Goal: Task Accomplishment & Management: Manage account settings

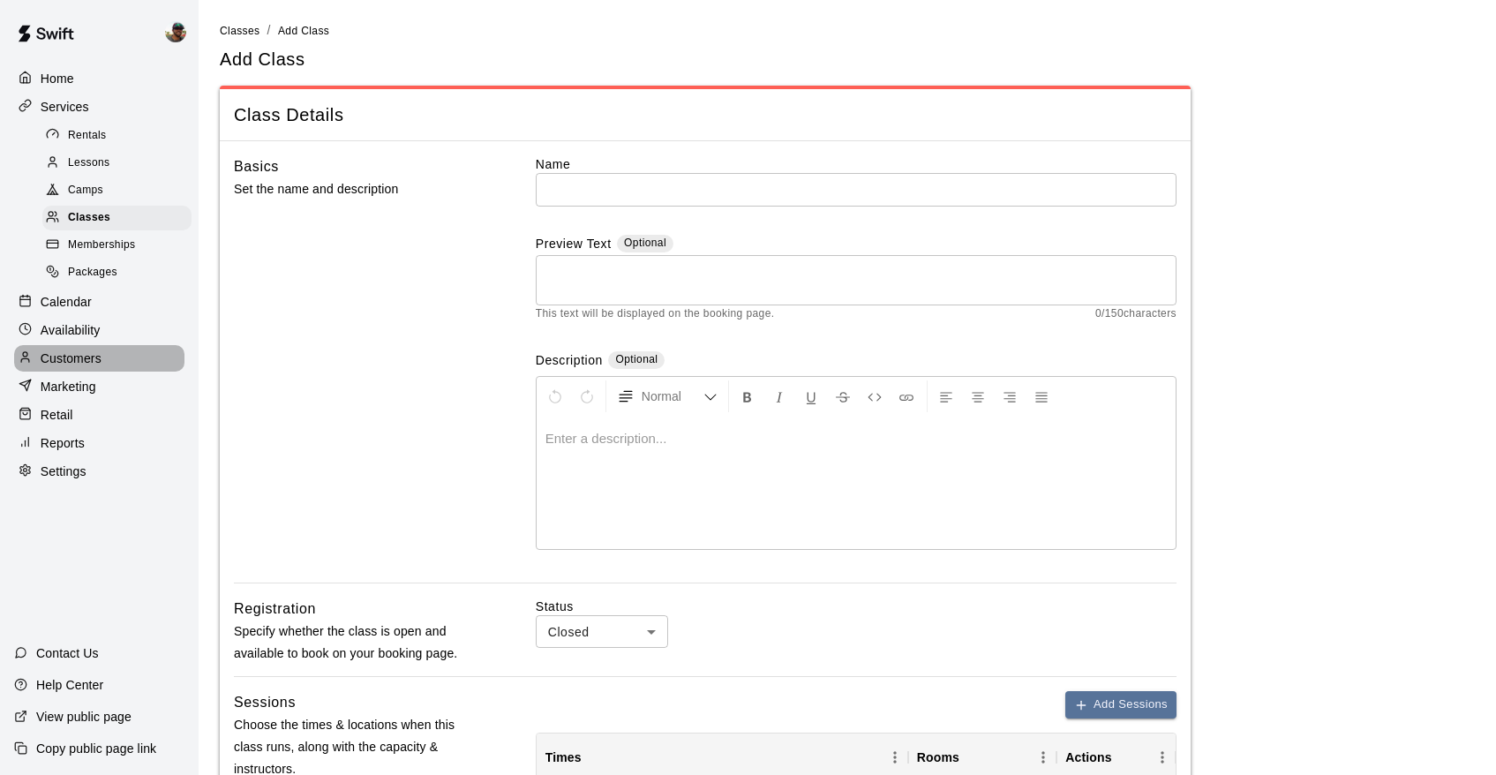
click at [69, 356] on p "Customers" at bounding box center [71, 358] width 61 height 18
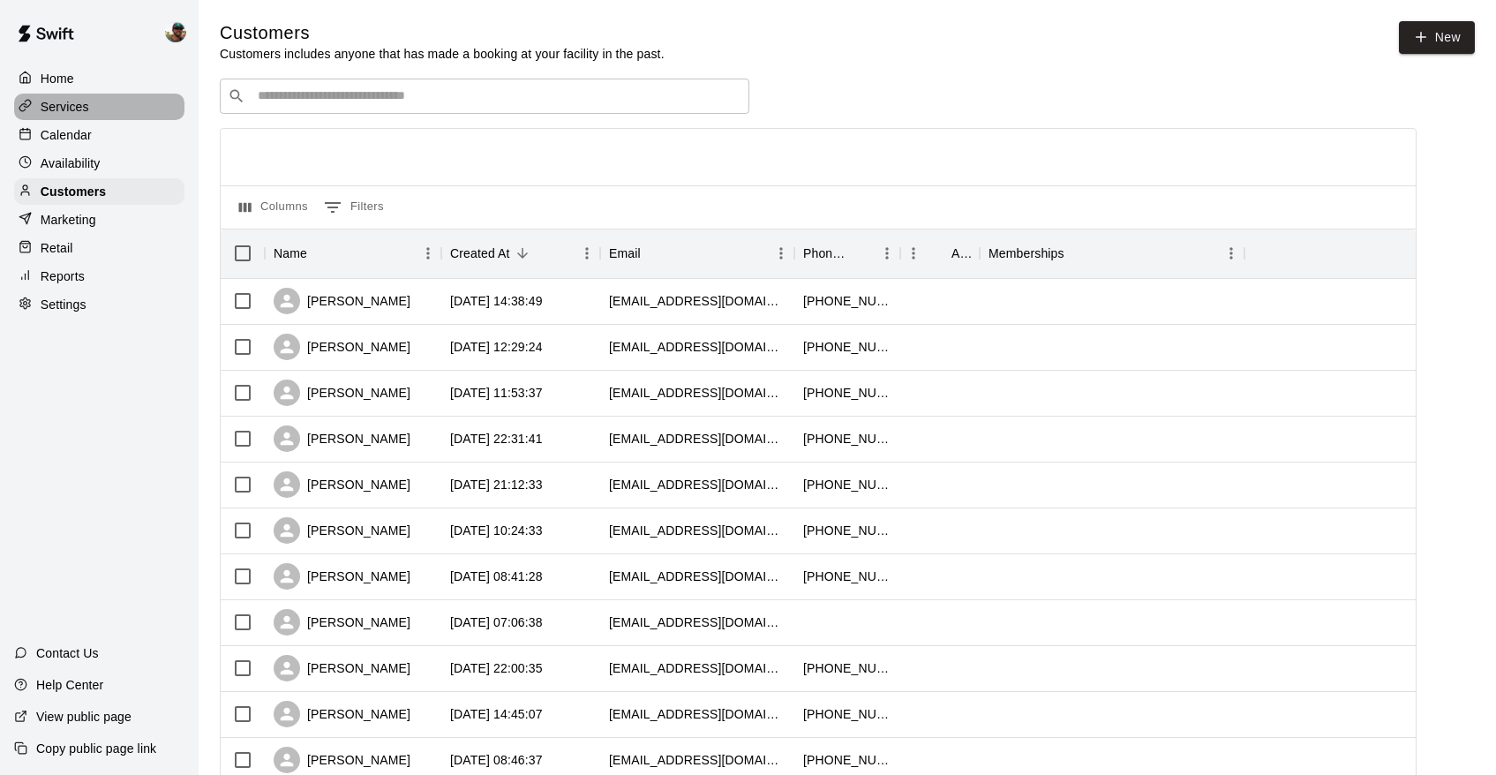
click at [72, 109] on p "Services" at bounding box center [65, 107] width 49 height 18
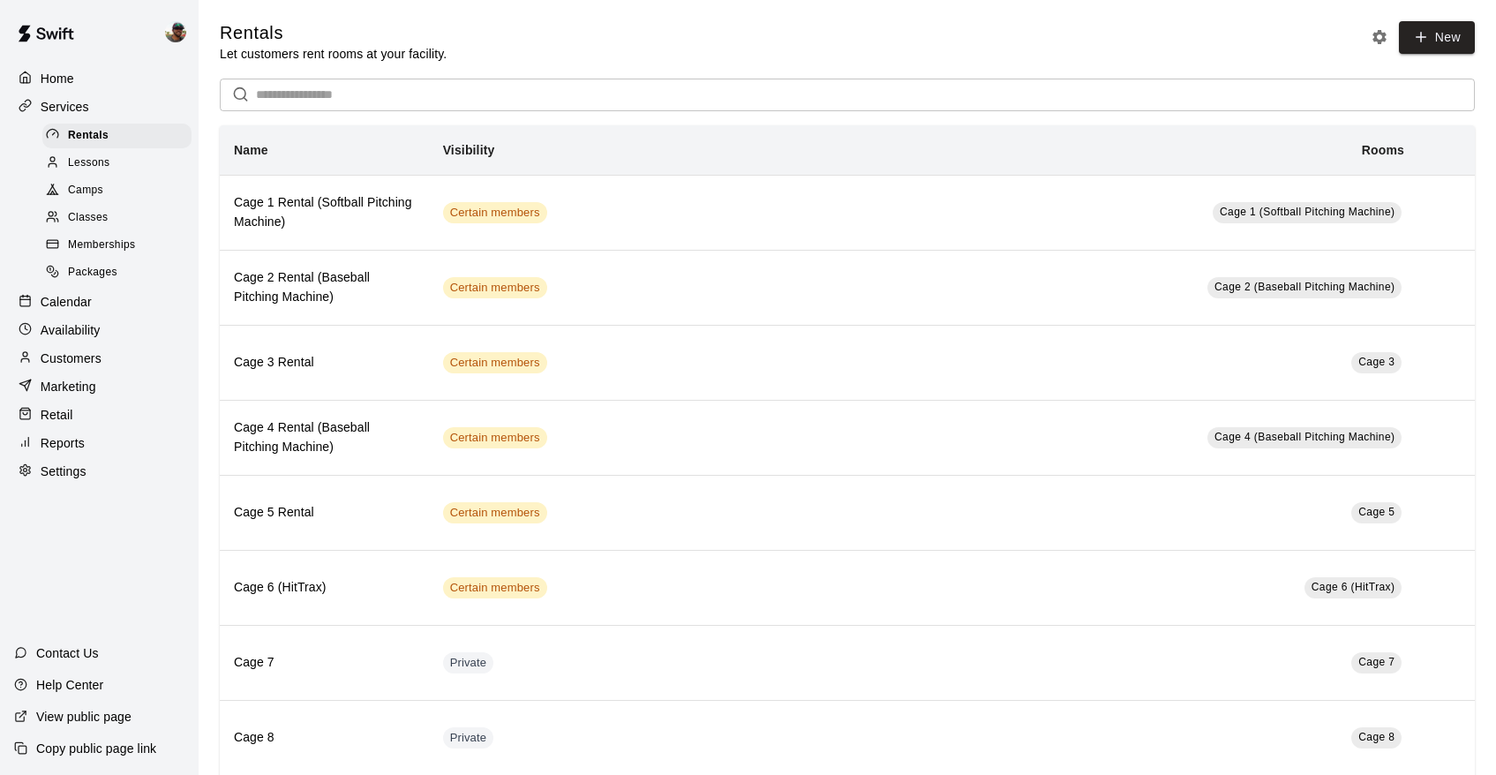
click at [100, 237] on span "Memberships" at bounding box center [101, 246] width 67 height 18
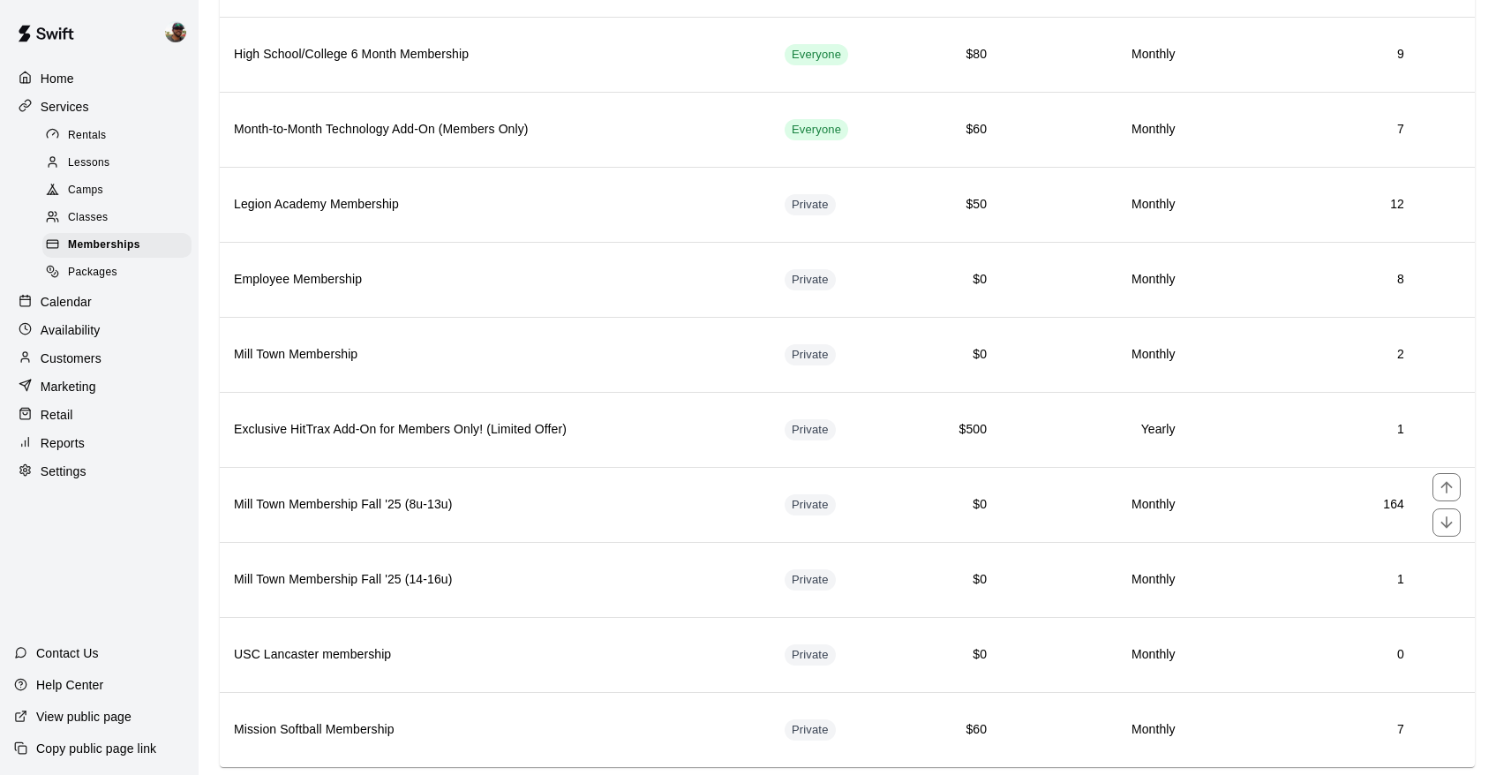
scroll to position [575, 0]
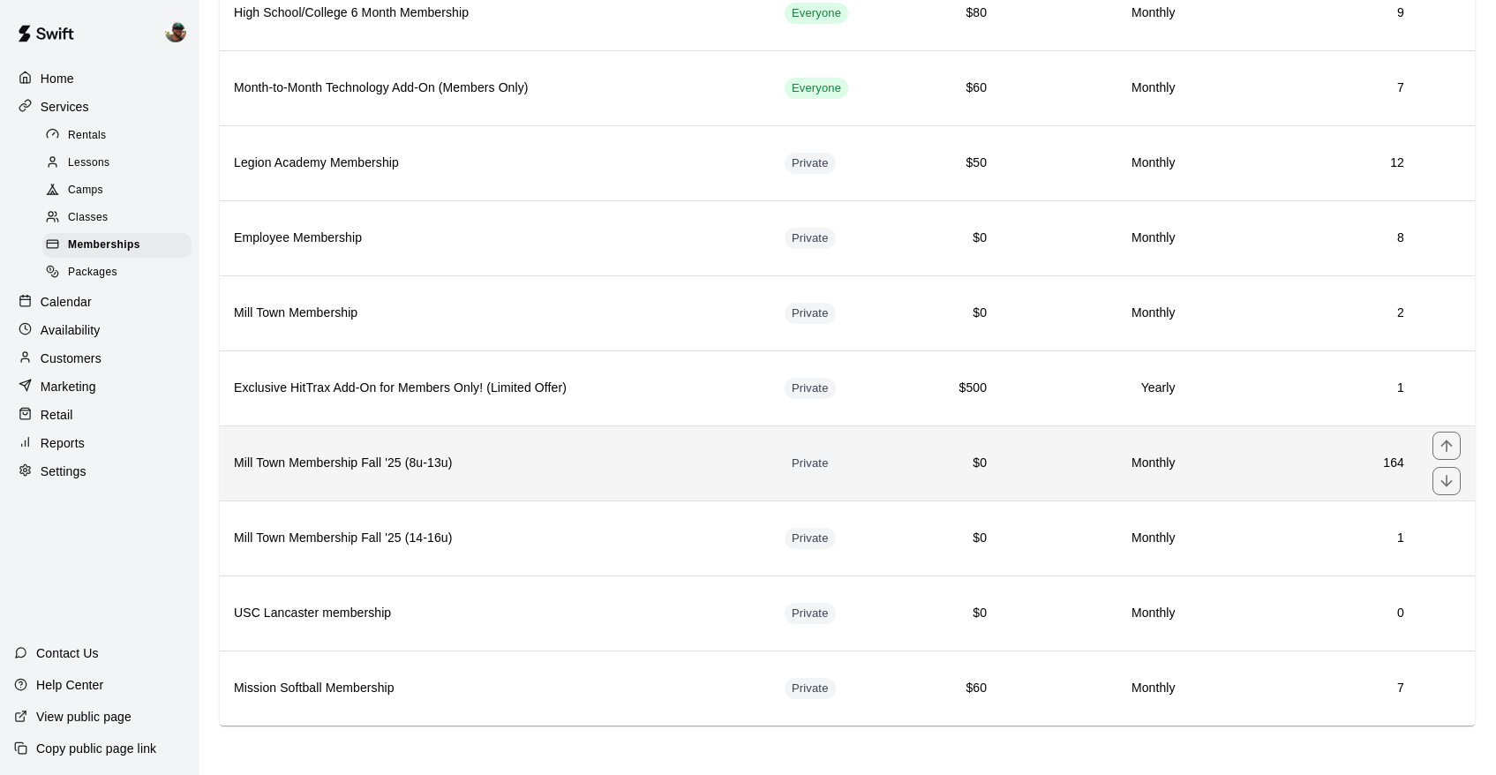
click at [349, 471] on h6 "Mill Town Membership Fall '25 (8u-13u)" at bounding box center [495, 463] width 522 height 19
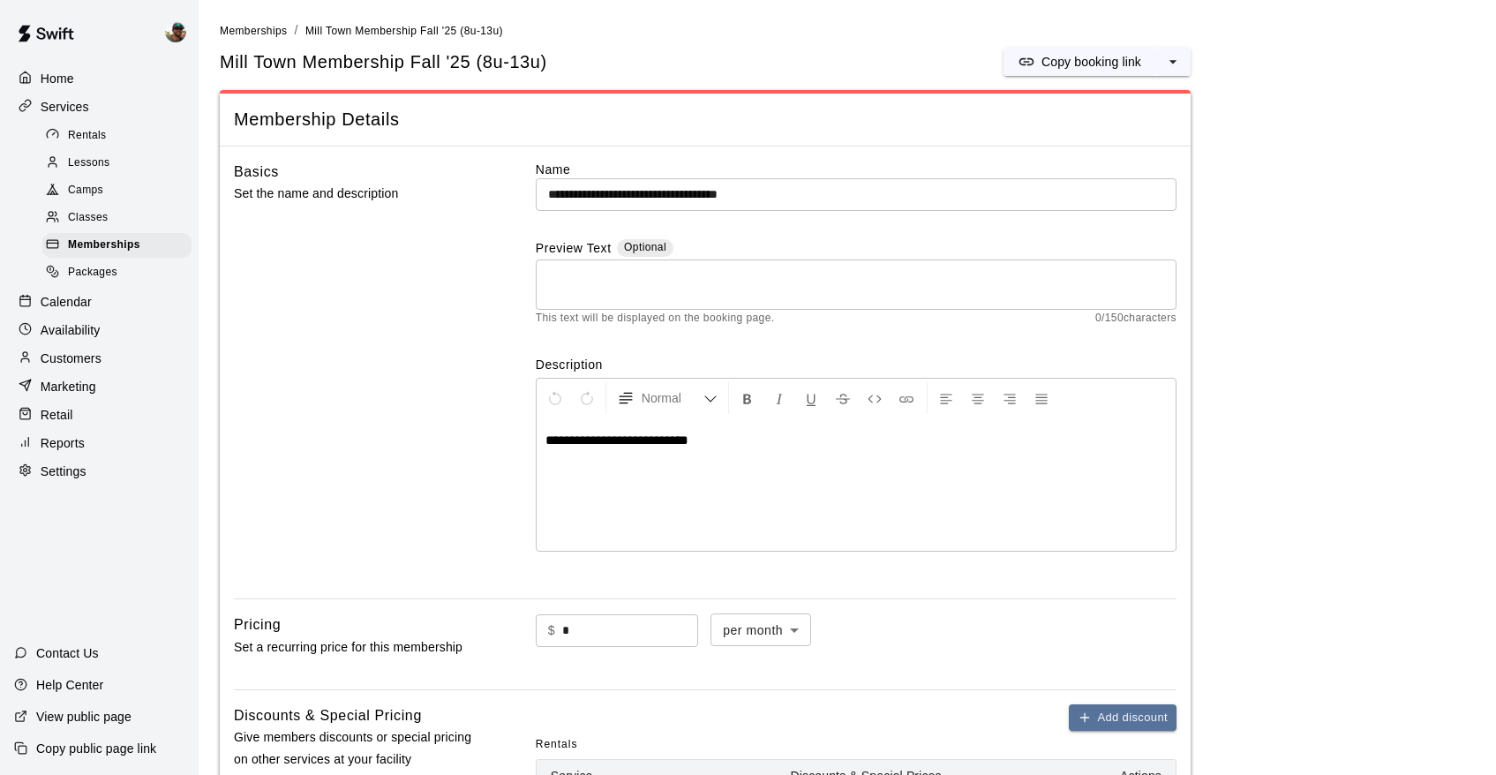
click at [768, 191] on input "**********" at bounding box center [856, 194] width 641 height 33
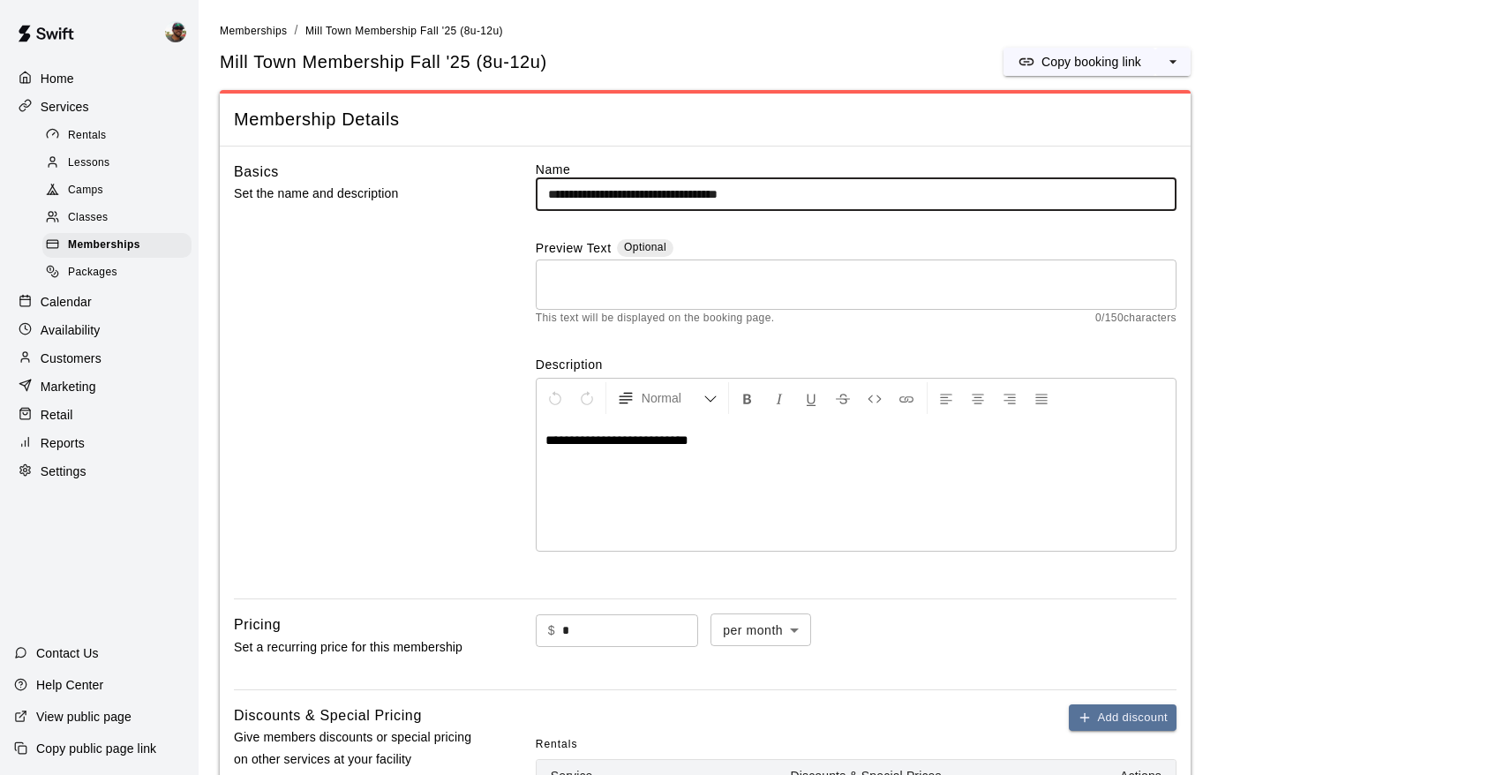
click at [785, 193] on input "**********" at bounding box center [856, 194] width 641 height 33
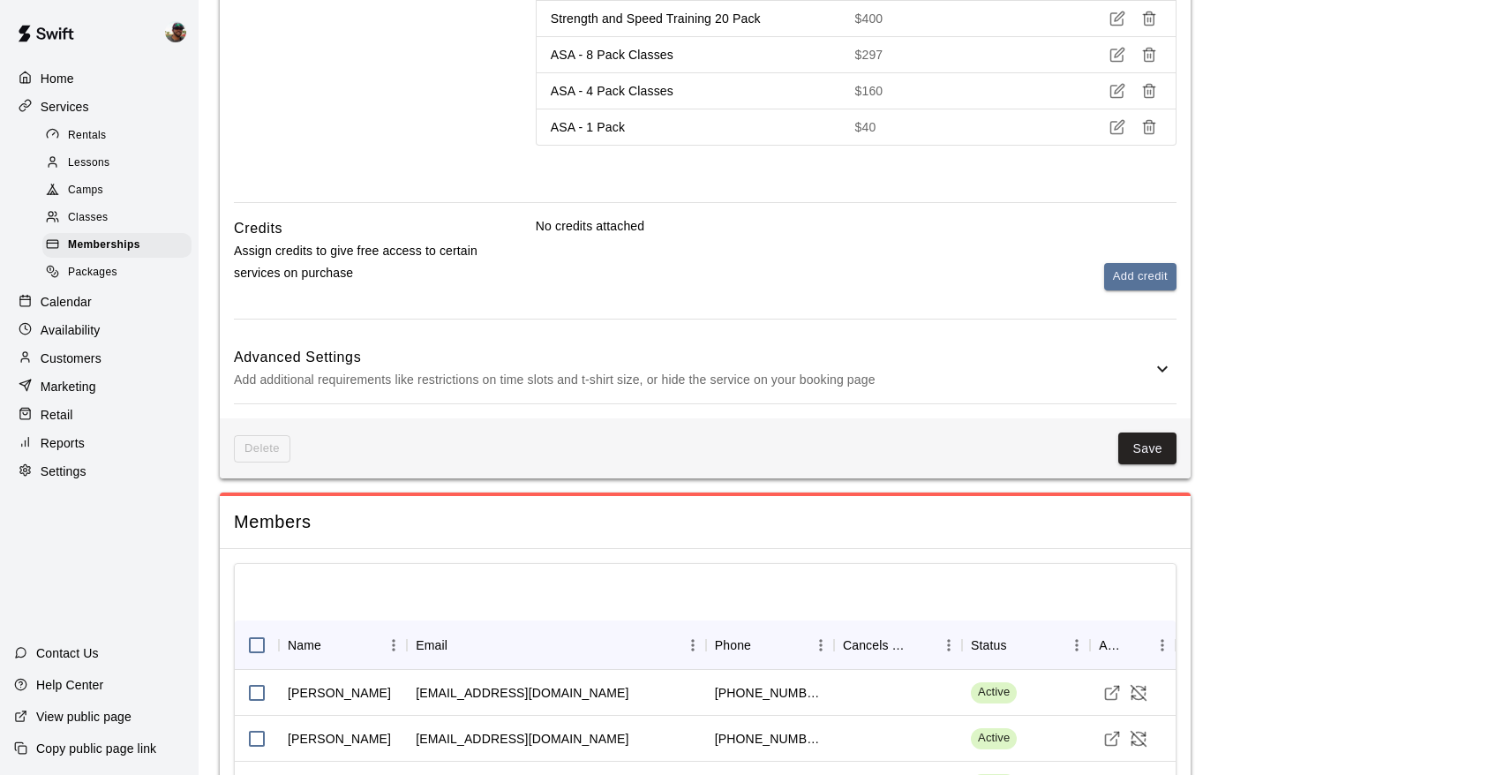
scroll to position [2482, 0]
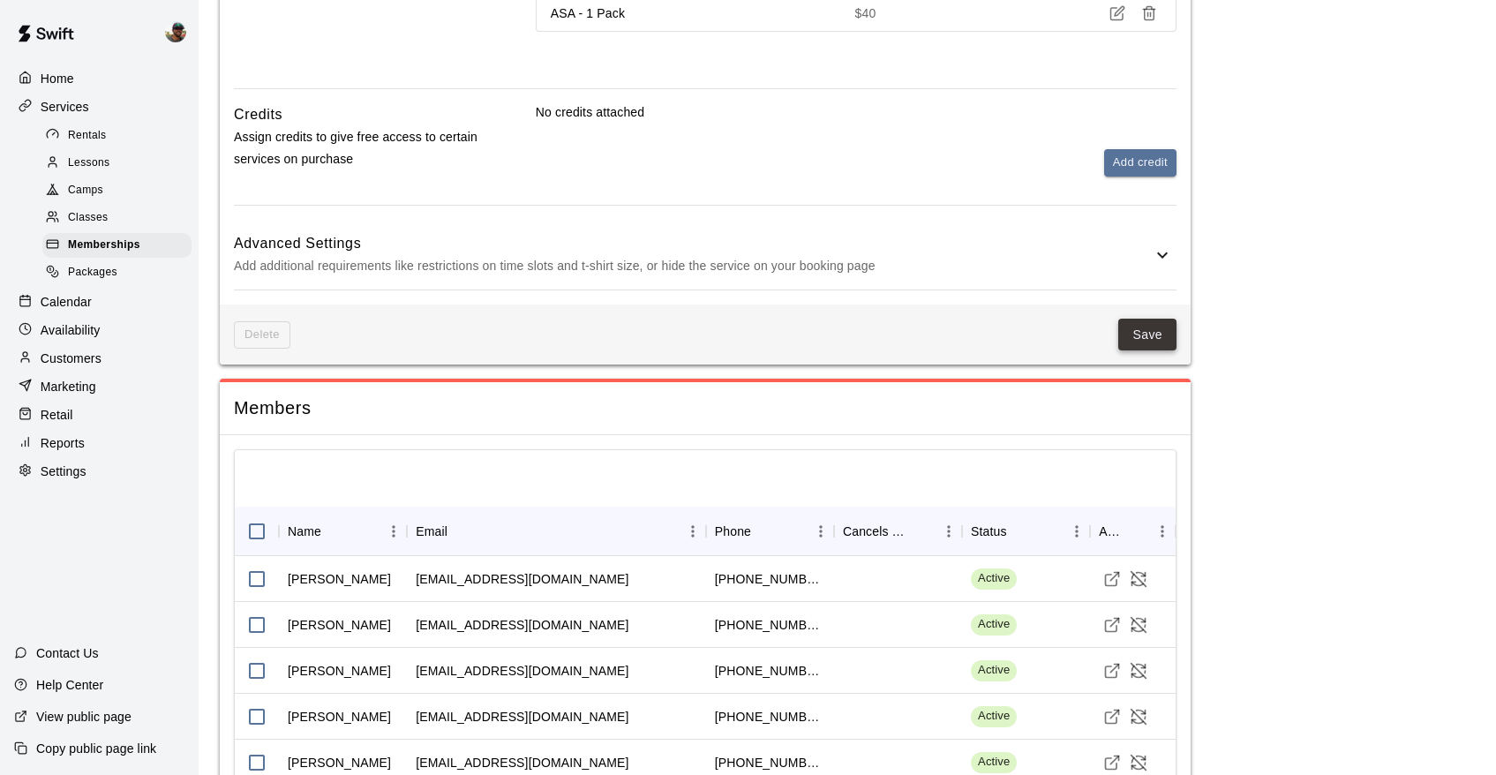
type input "**********"
click at [1161, 319] on button "Save" at bounding box center [1147, 335] width 58 height 33
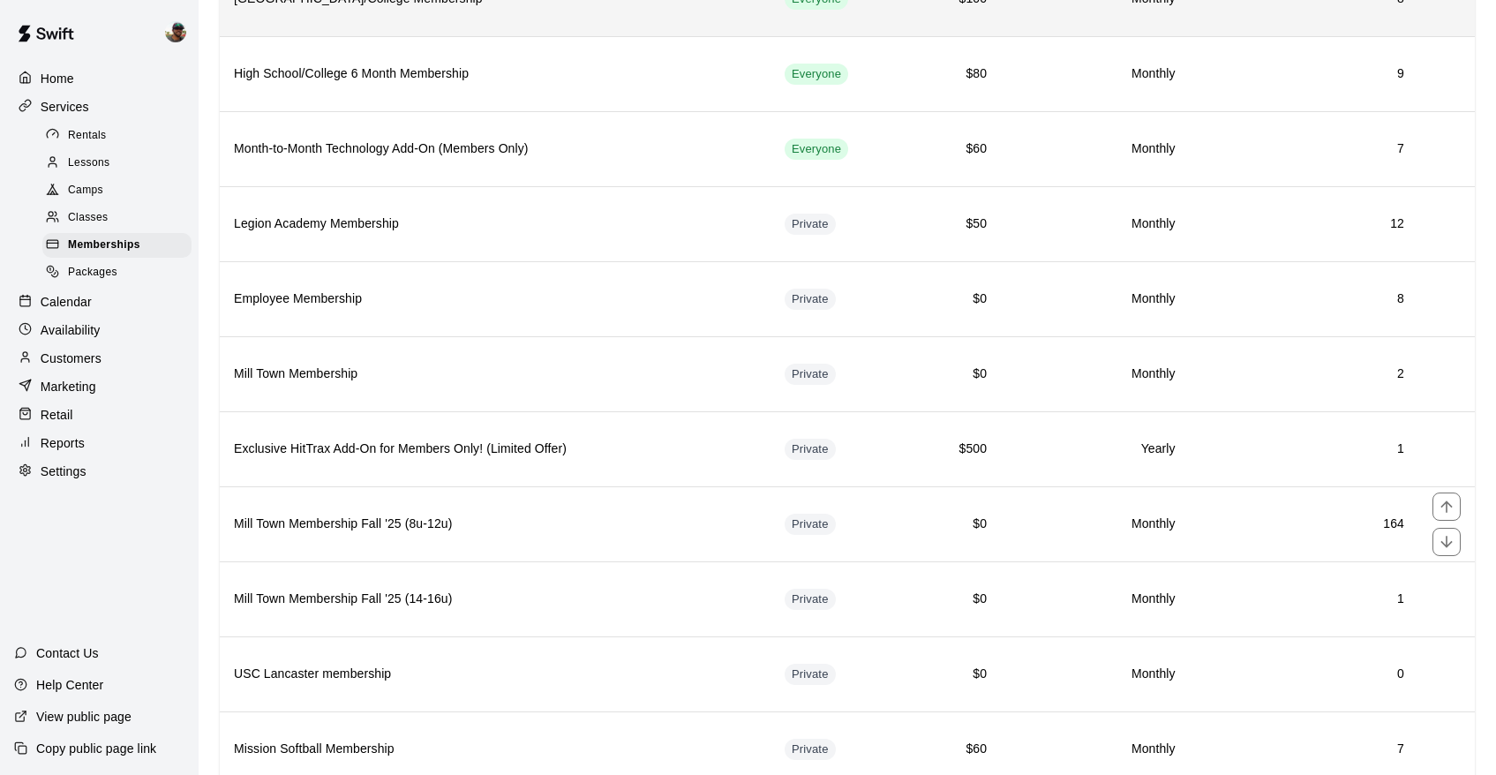
scroll to position [513, 0]
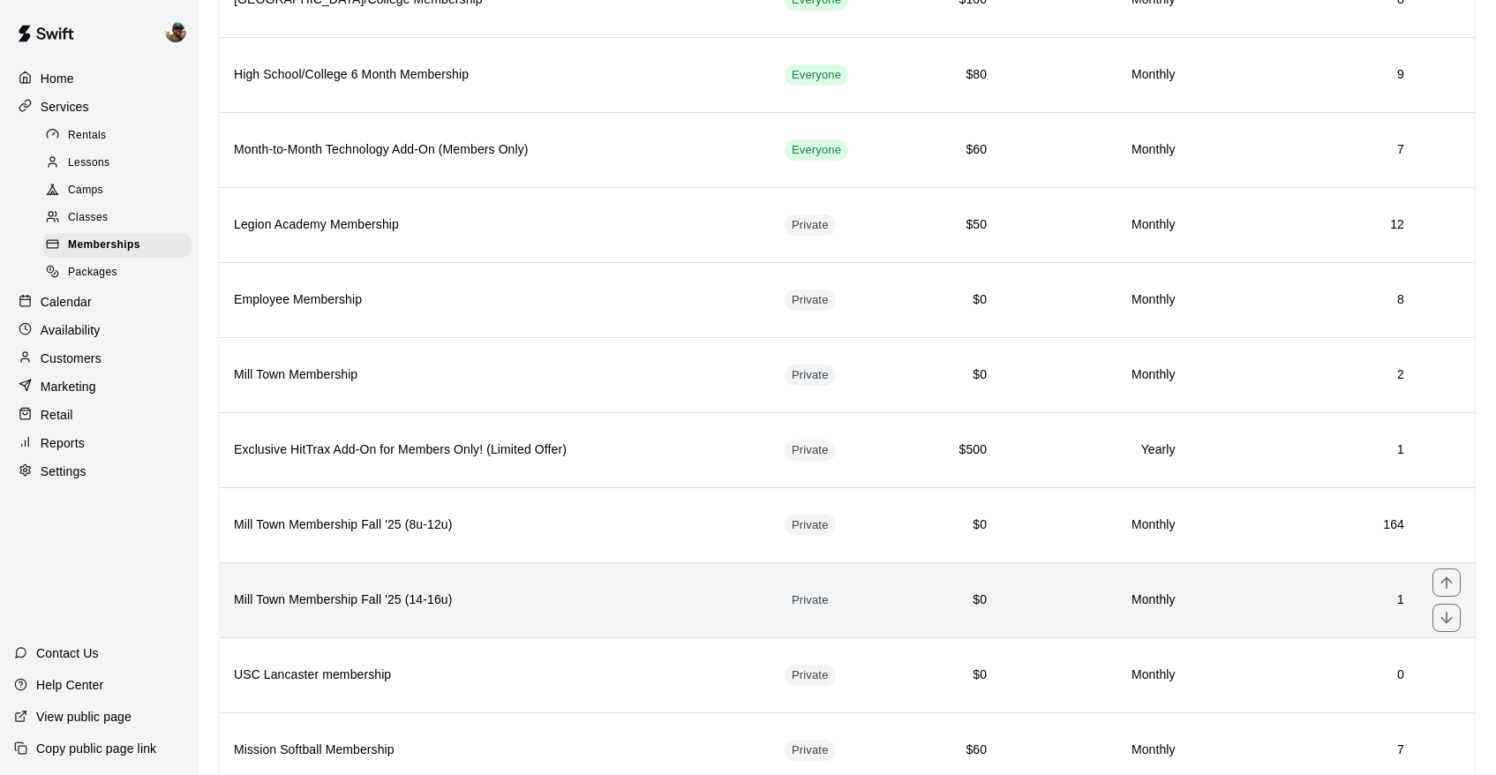
click at [396, 598] on h6 "Mill Town Membership Fall '25 (14-16u)" at bounding box center [495, 599] width 522 height 19
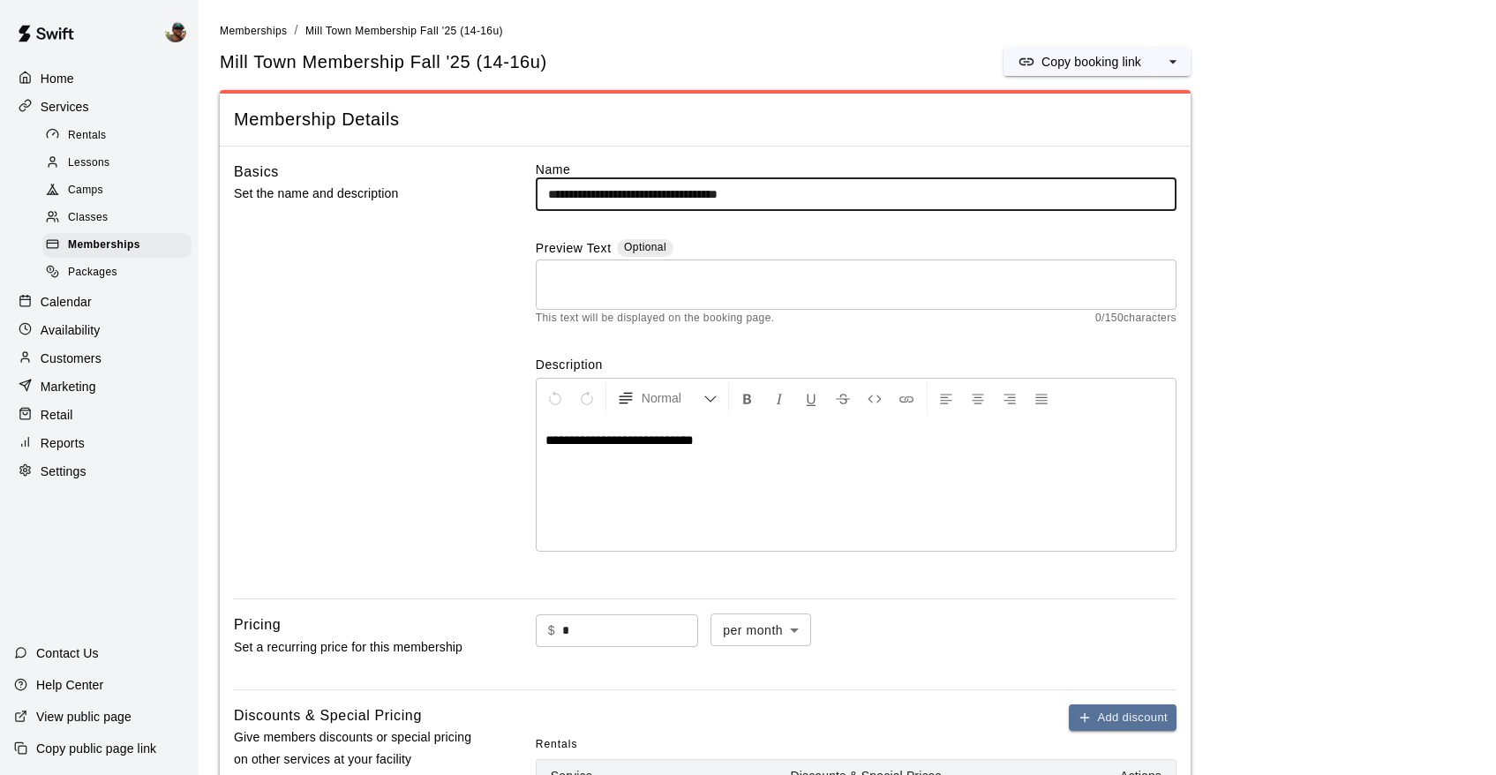
click at [747, 195] on input "**********" at bounding box center [856, 194] width 641 height 33
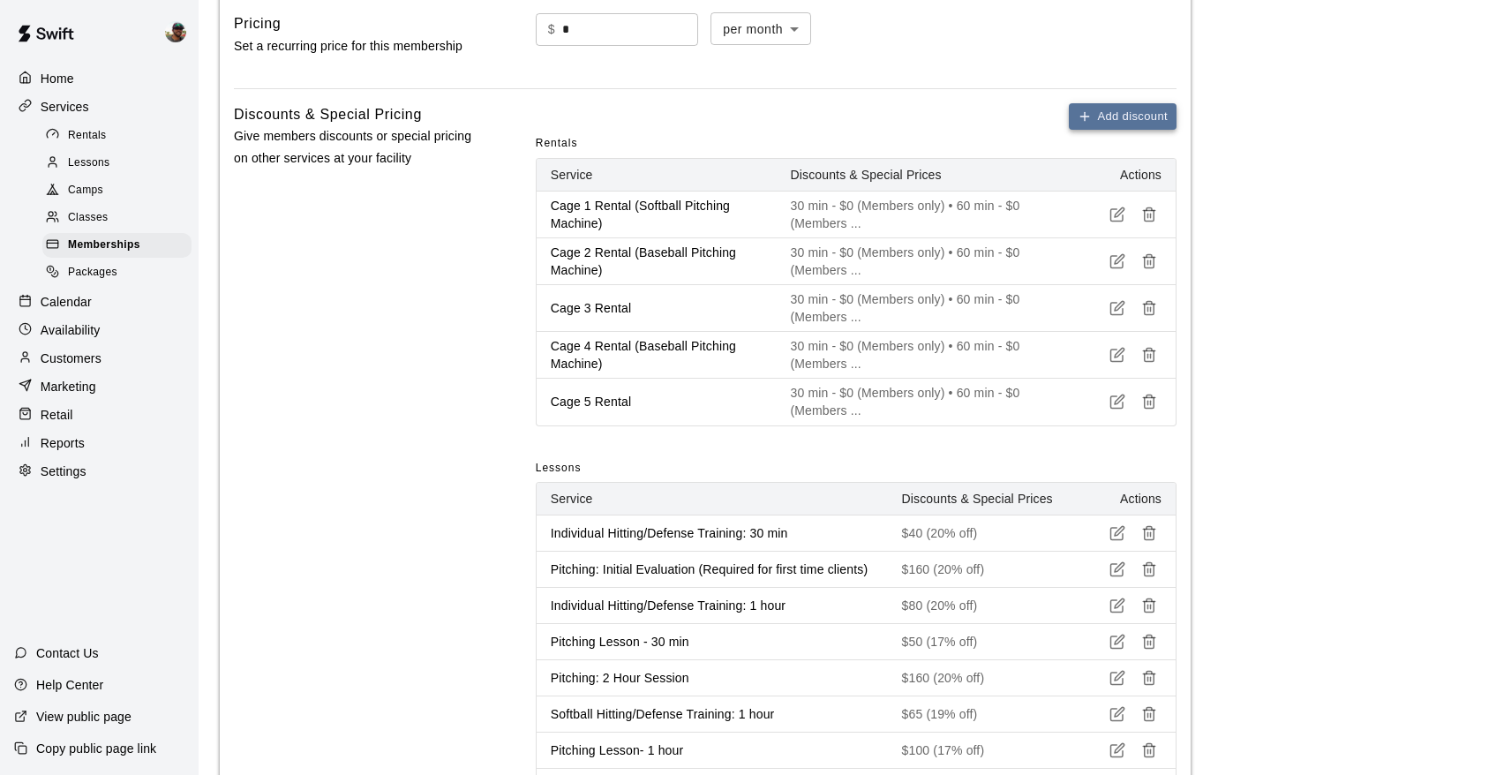
scroll to position [604, 0]
type input "**********"
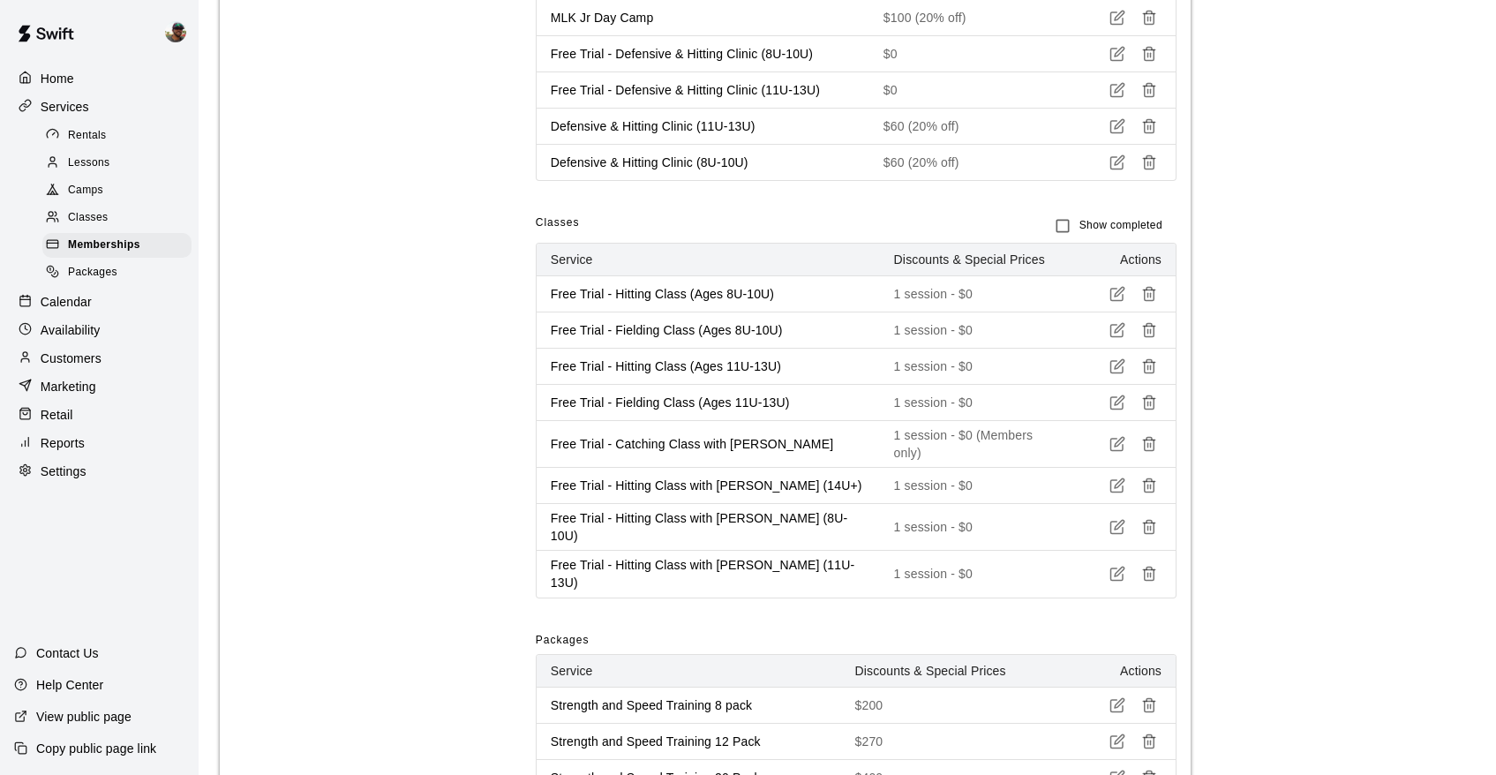
scroll to position [1580, 0]
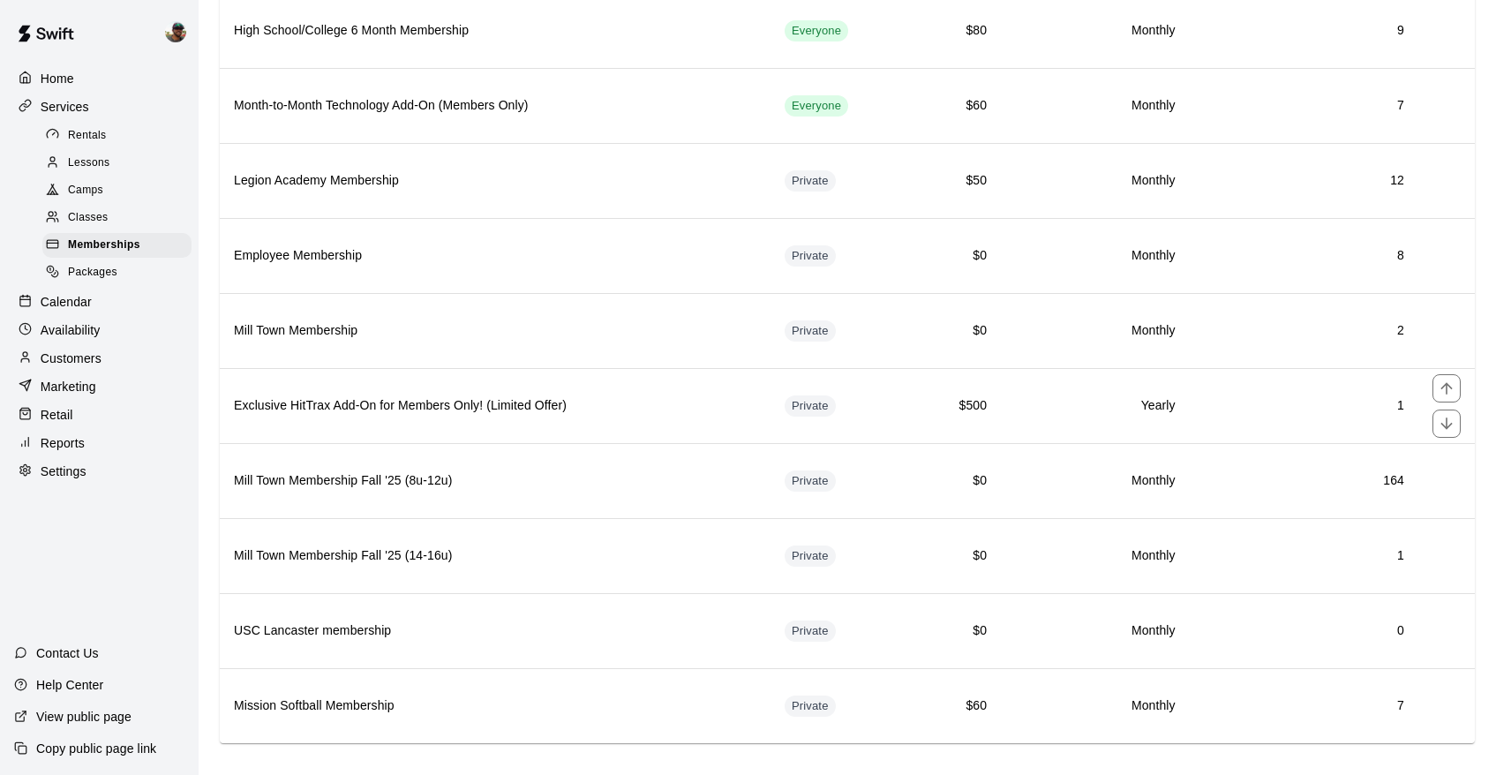
scroll to position [575, 0]
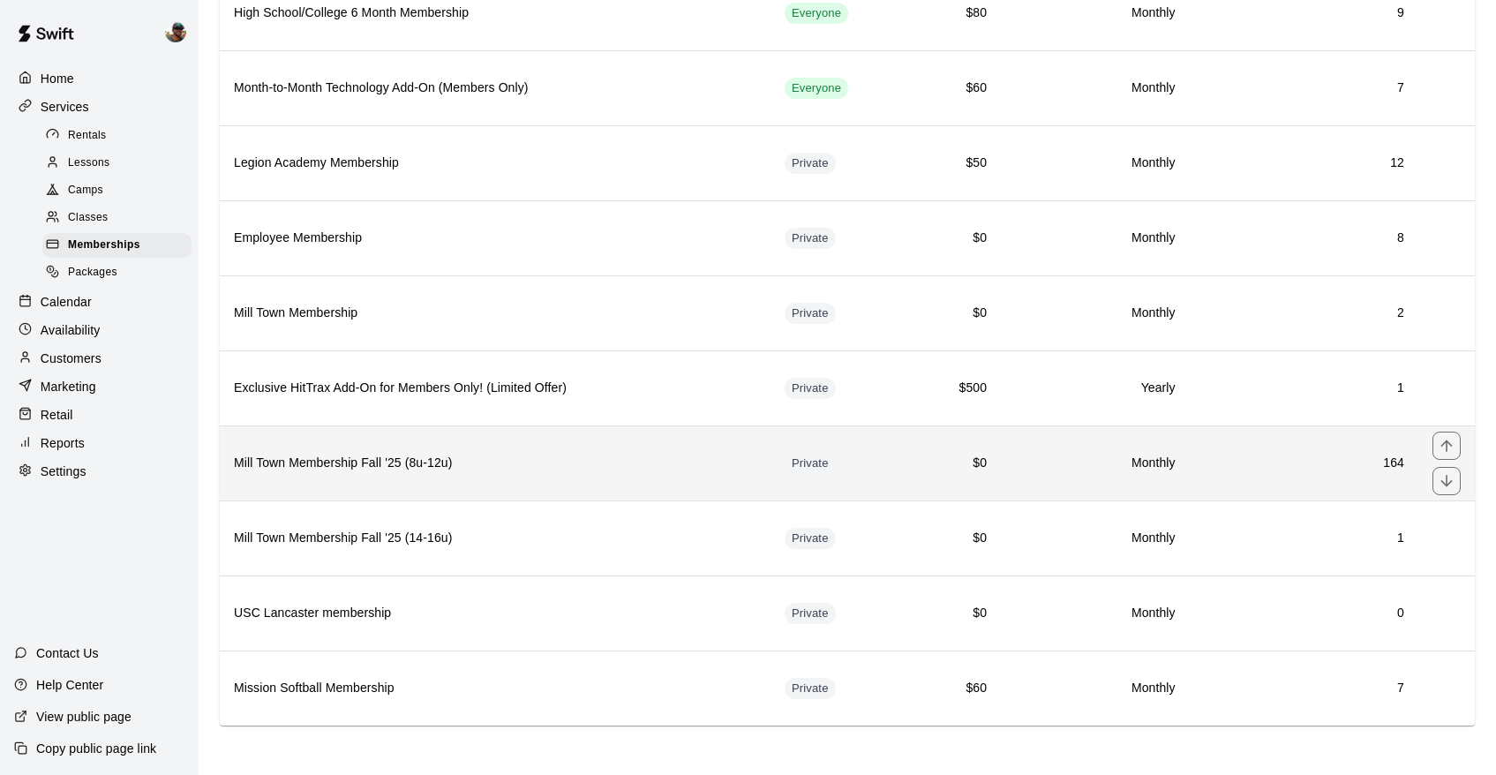
click at [359, 469] on h6 "Mill Town Membership Fall '25 (8u-12u)" at bounding box center [495, 463] width 522 height 19
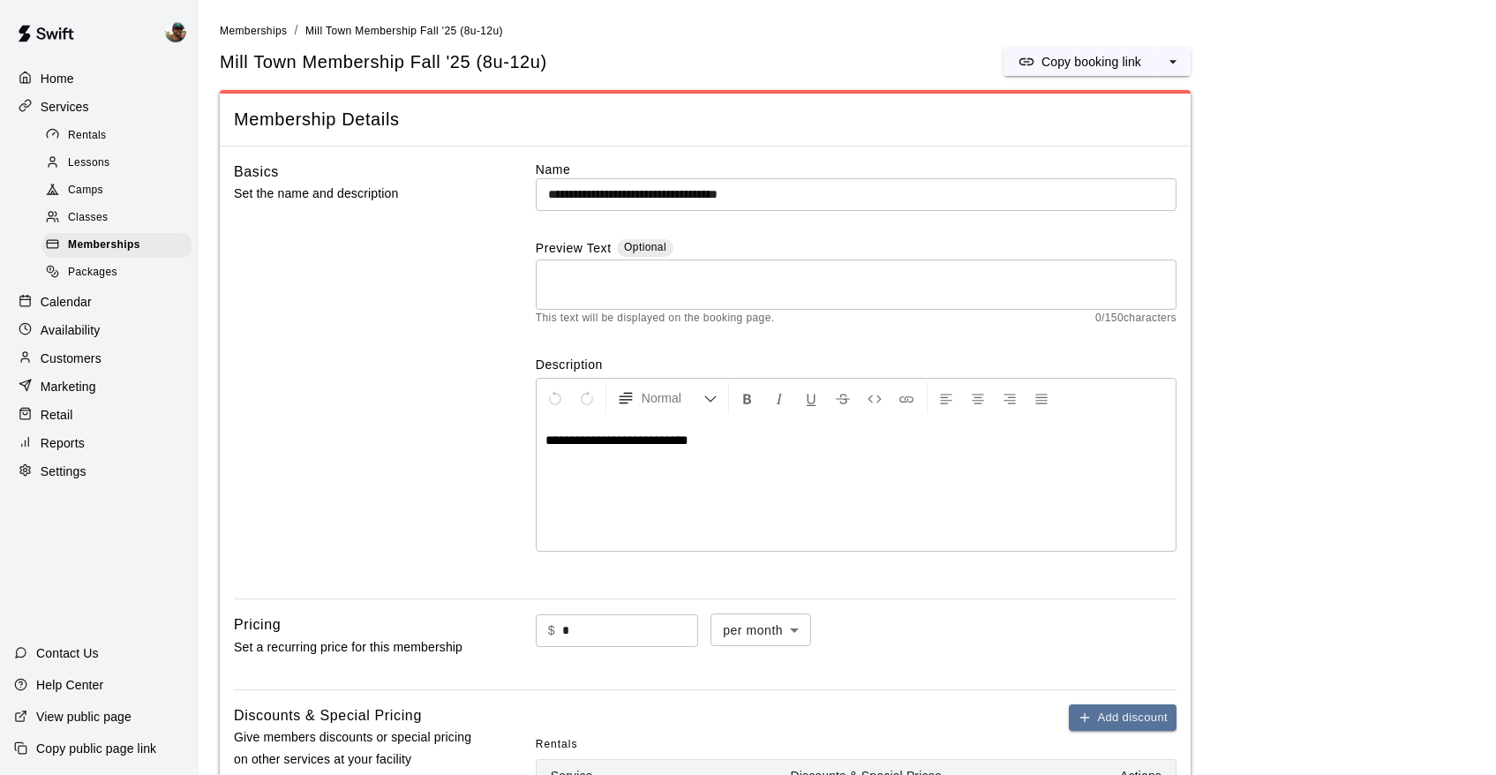
click at [767, 191] on input "**********" at bounding box center [856, 194] width 641 height 33
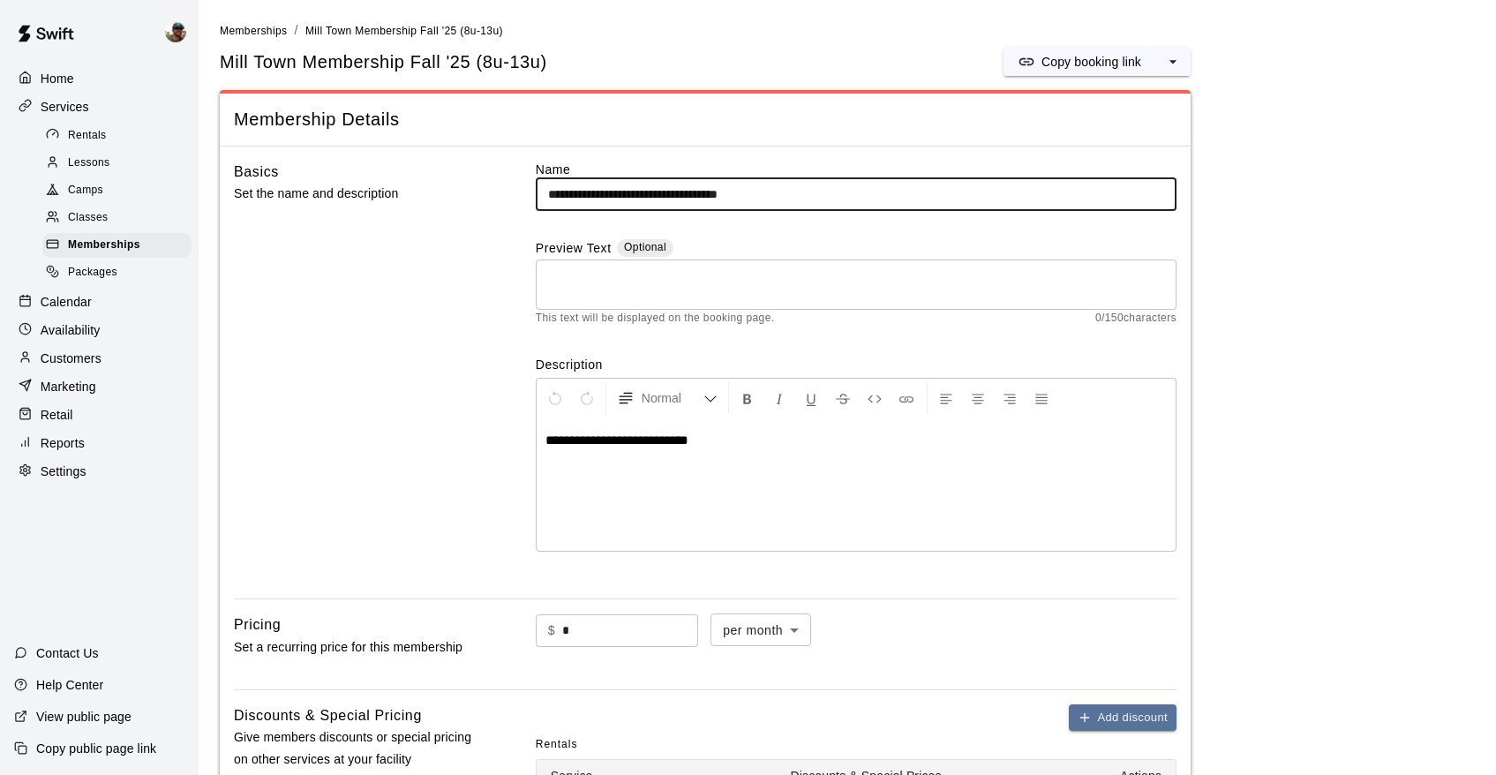
type input "**********"
click at [475, 327] on div "Basics Set the name and description" at bounding box center [356, 373] width 245 height 424
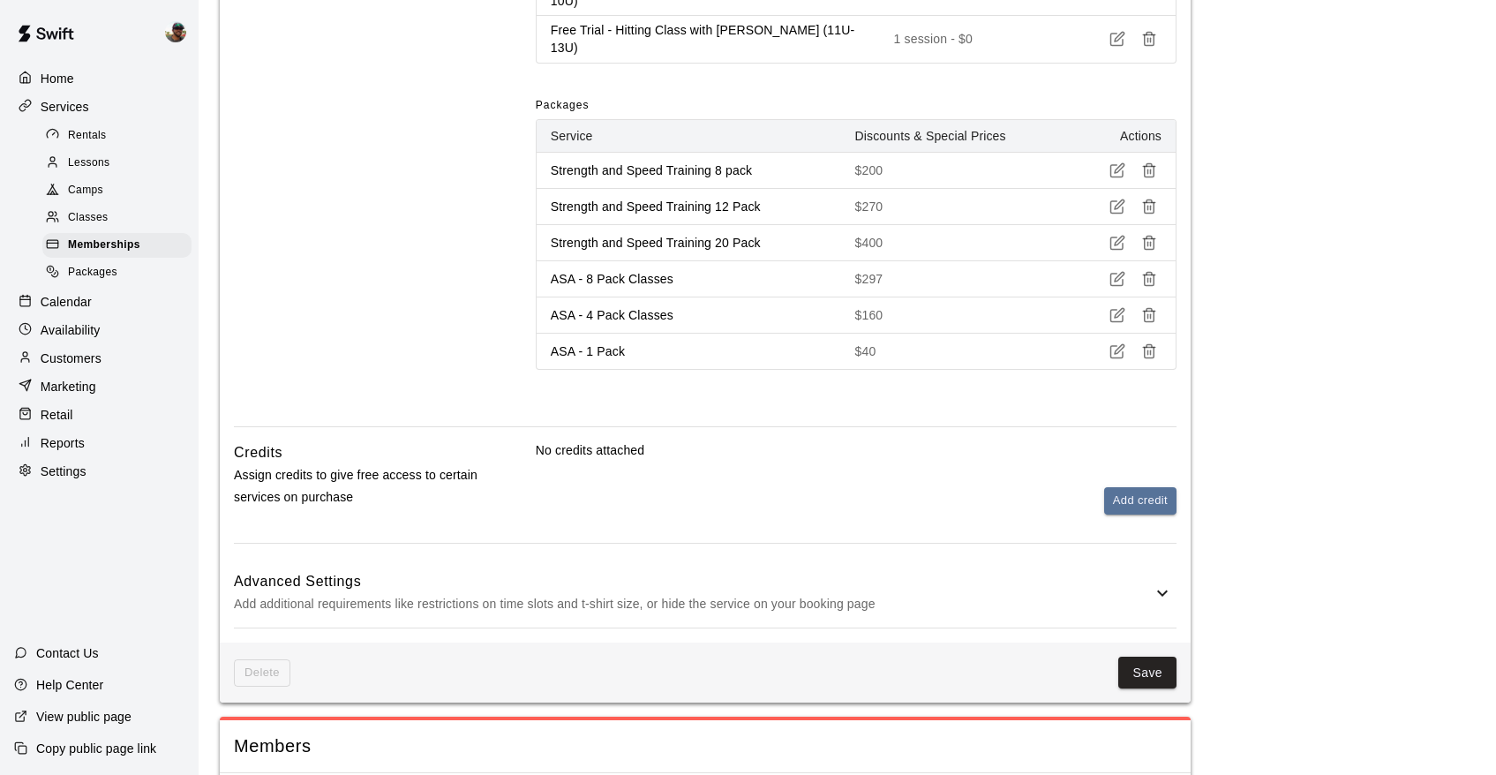
scroll to position [2144, 0]
click at [1146, 657] on button "Save" at bounding box center [1147, 673] width 58 height 33
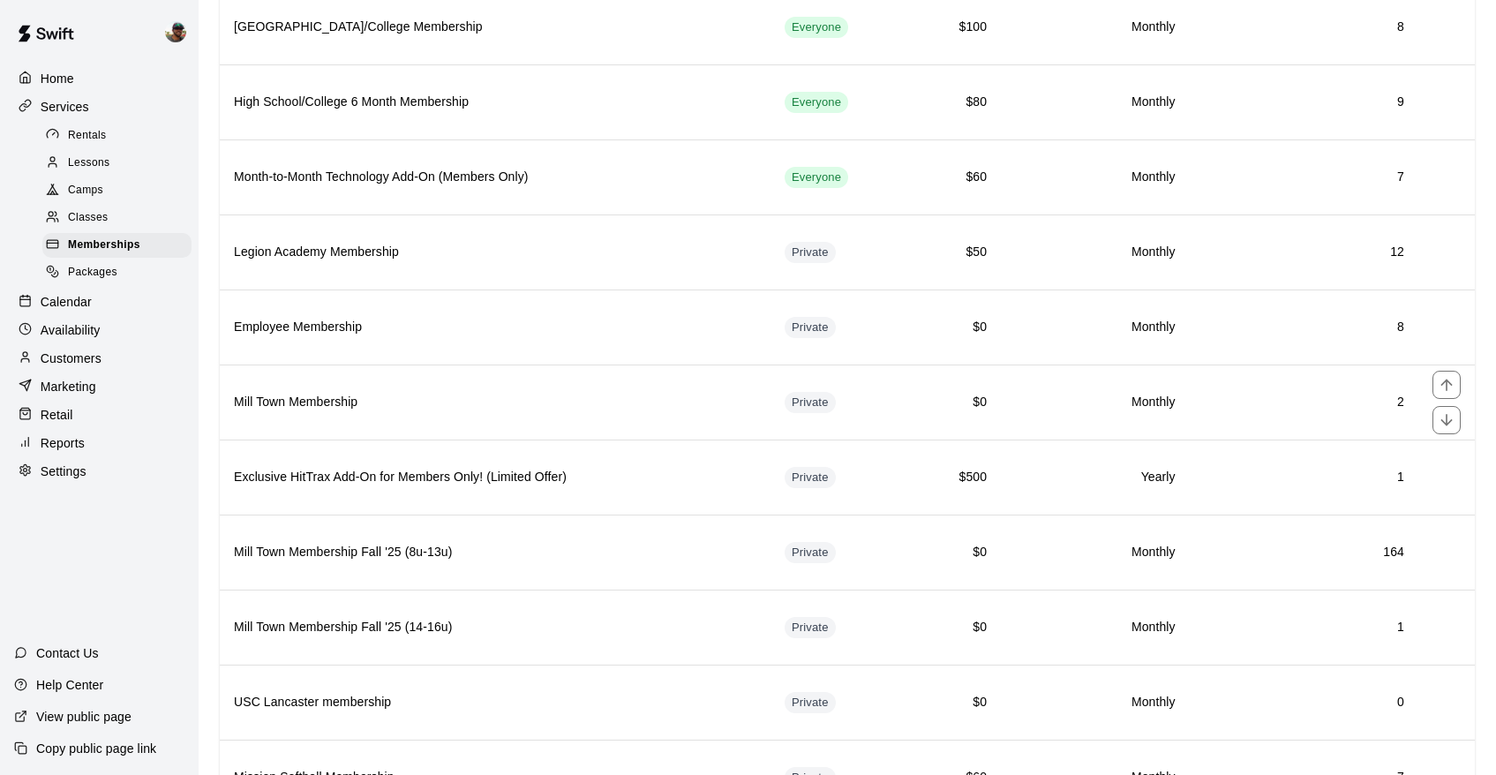
scroll to position [552, 0]
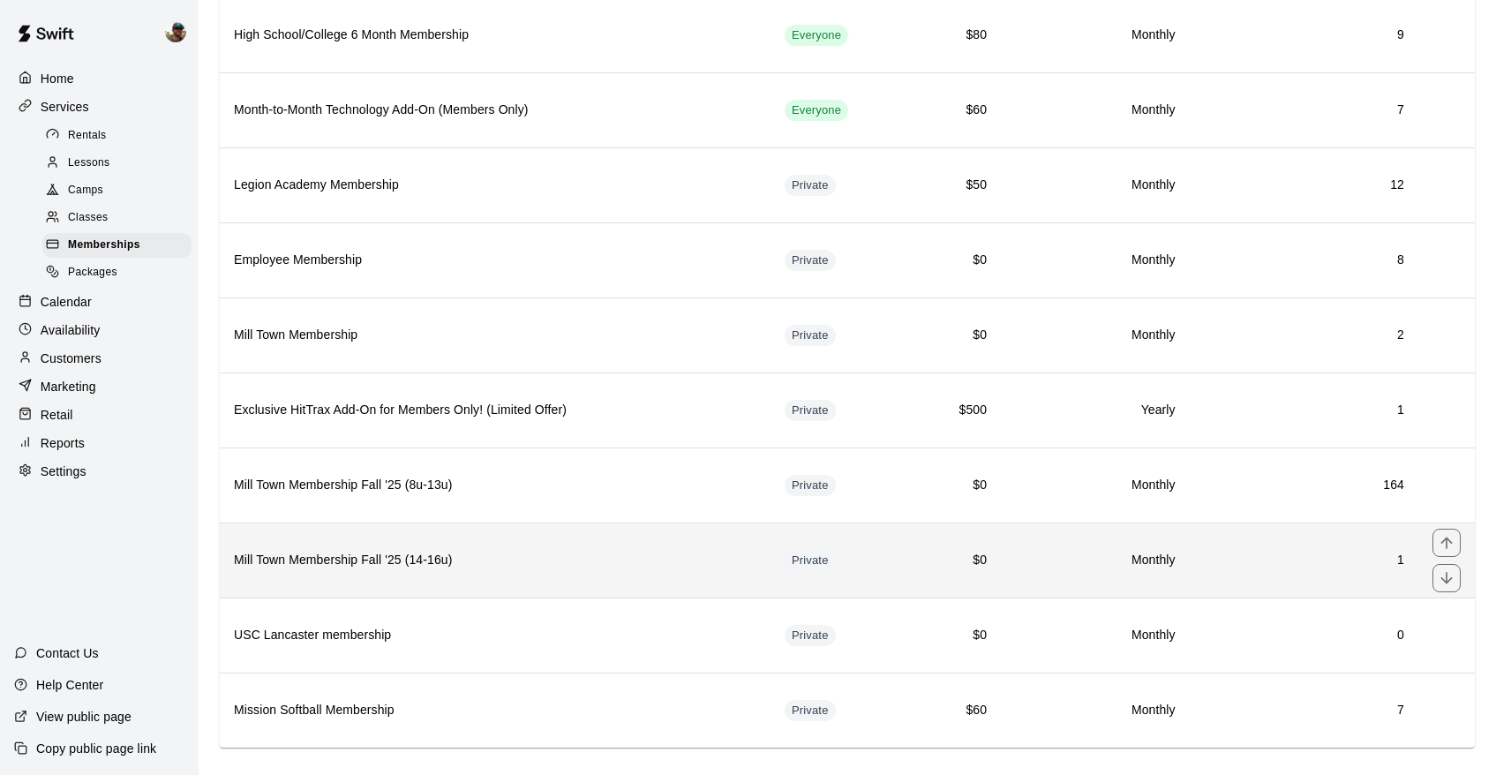
click at [412, 560] on h6 "Mill Town Membership Fall '25 (14-16u)" at bounding box center [495, 560] width 522 height 19
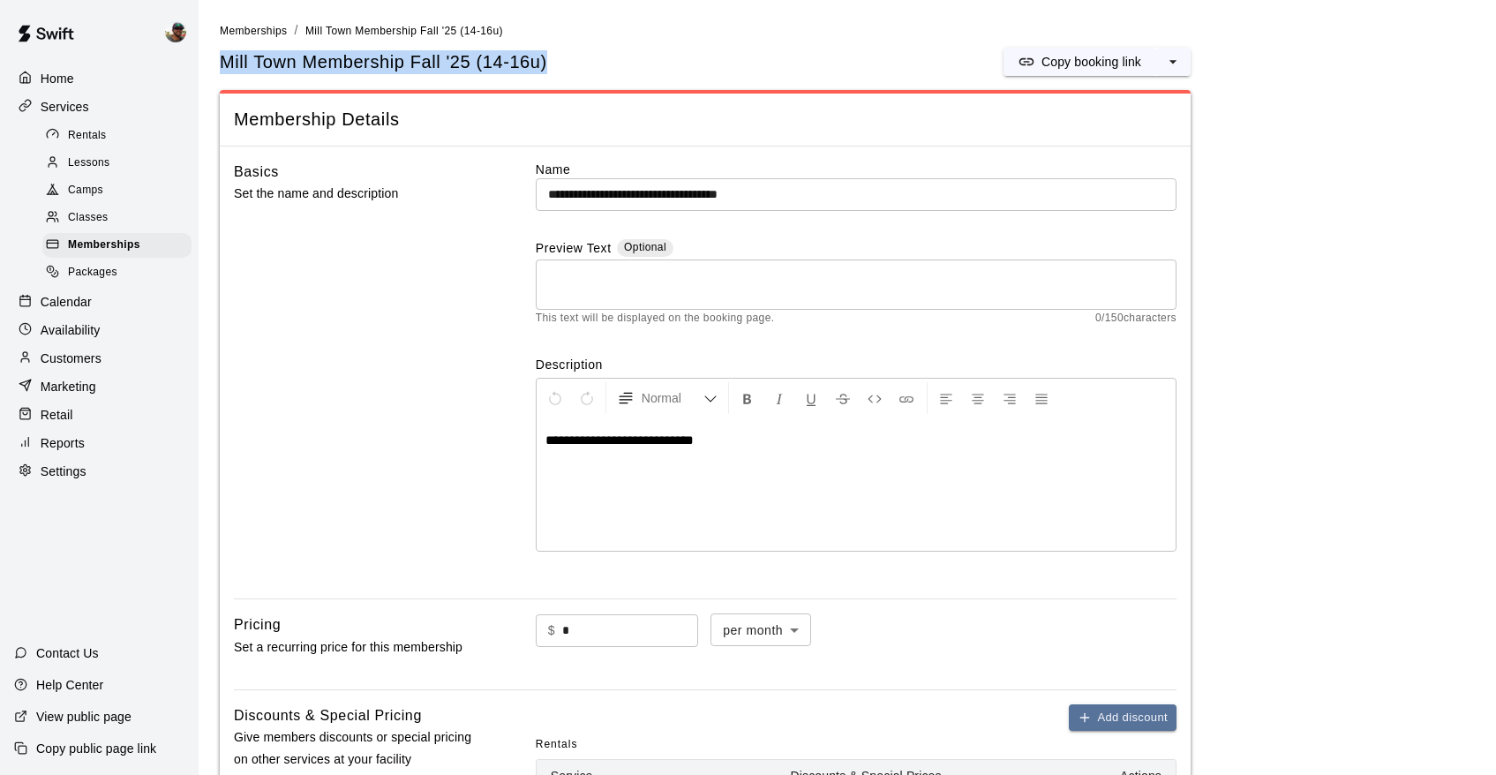
drag, startPoint x: 221, startPoint y: 59, endPoint x: 545, endPoint y: 56, distance: 323.9
click at [545, 56] on span "Mill Town Membership Fall '25 (14-16u)" at bounding box center [383, 62] width 327 height 24
copy span "Mill Town Membership Fall '25 (14-16u)"
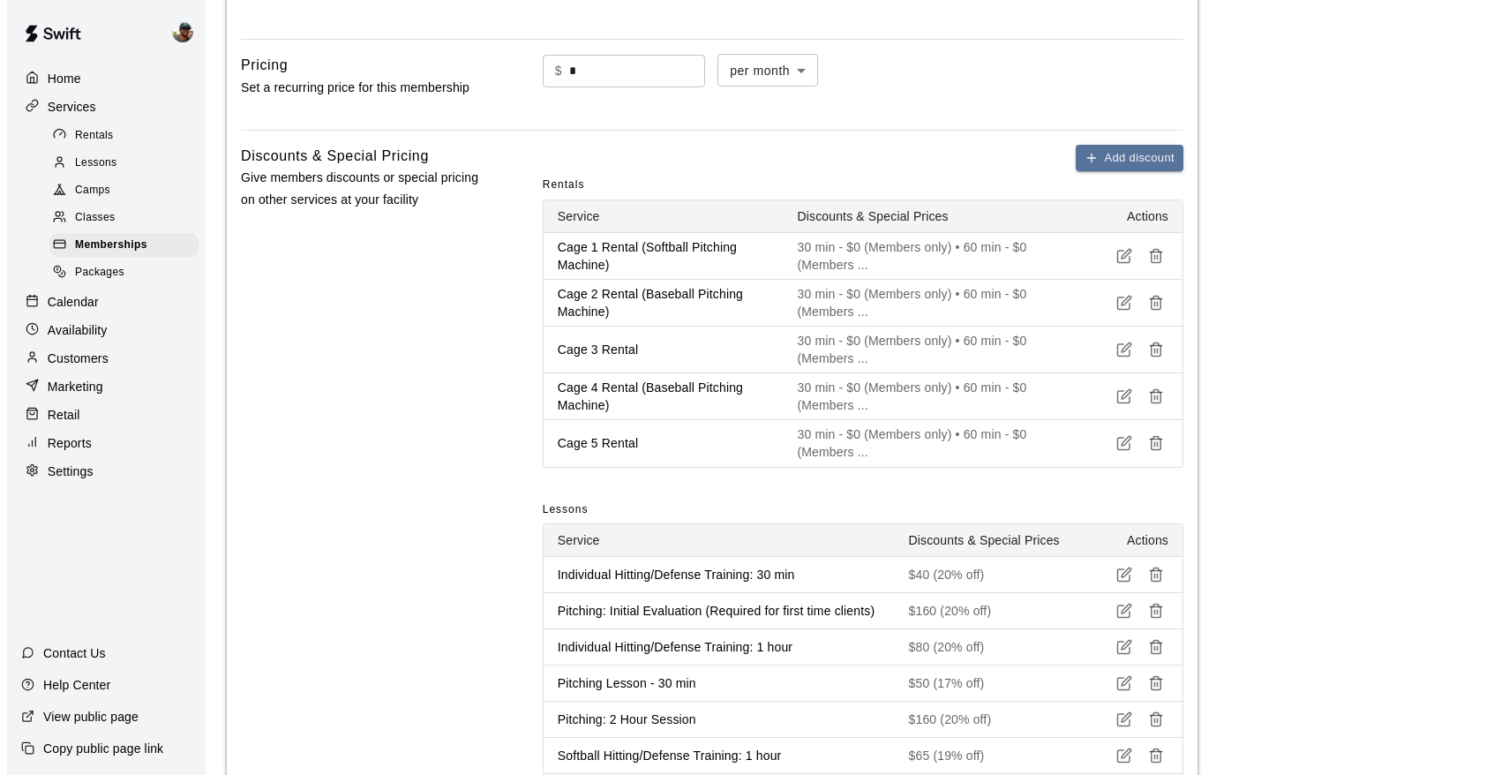
scroll to position [559, 0]
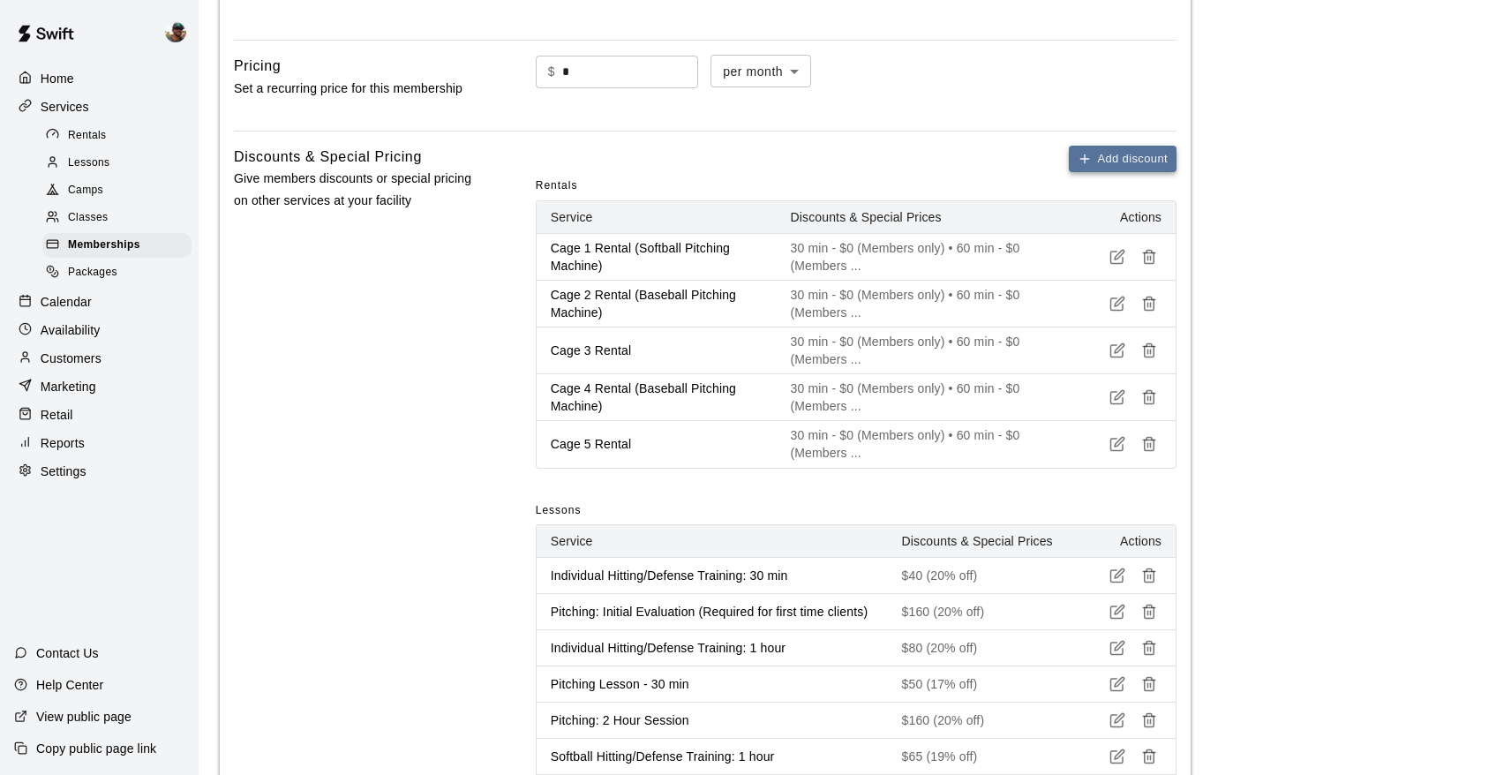
click at [1135, 159] on button "Add discount" at bounding box center [1123, 159] width 108 height 27
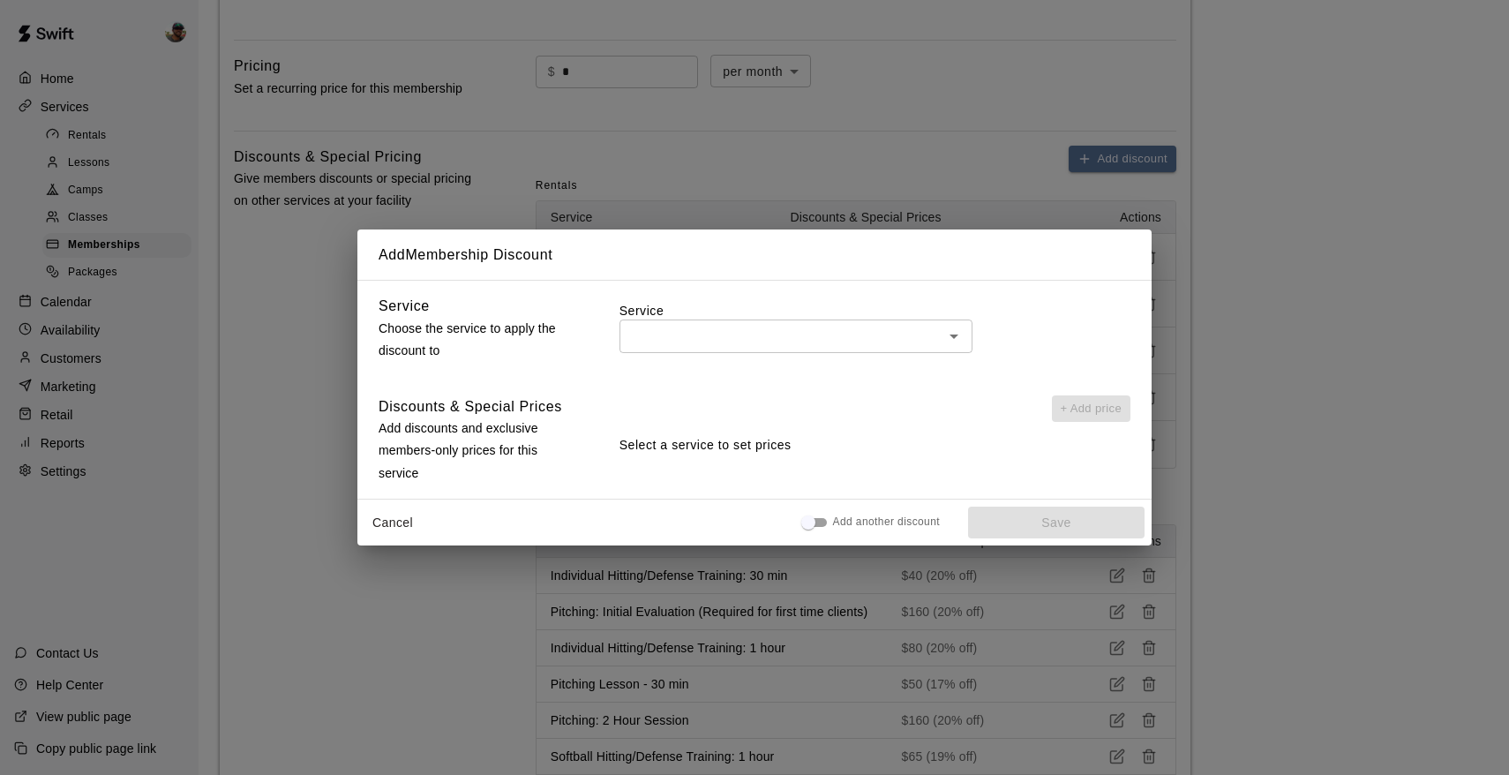
click at [706, 352] on div "​" at bounding box center [795, 335] width 353 height 33
click at [719, 336] on input "text" at bounding box center [781, 336] width 313 height 22
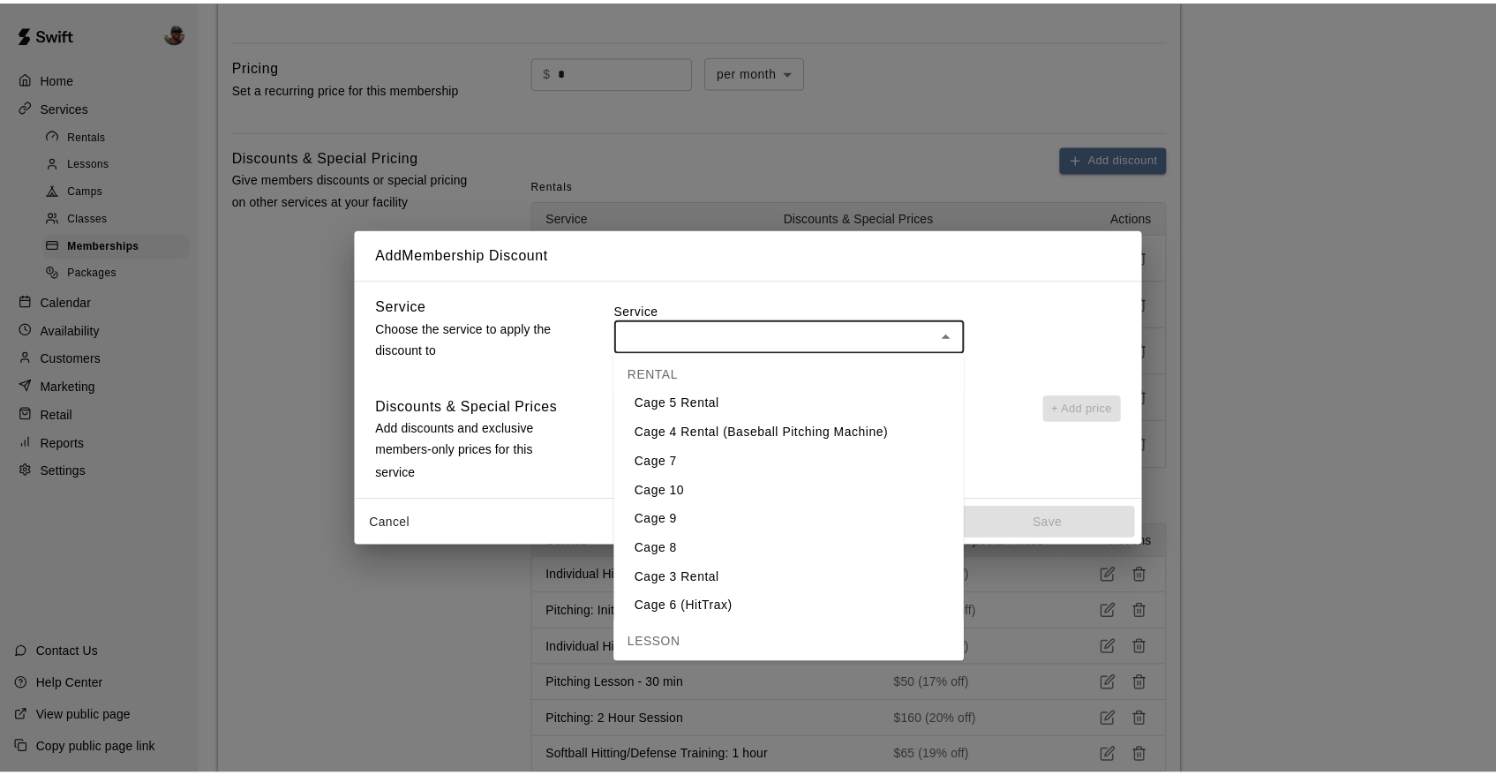
scroll to position [101, 0]
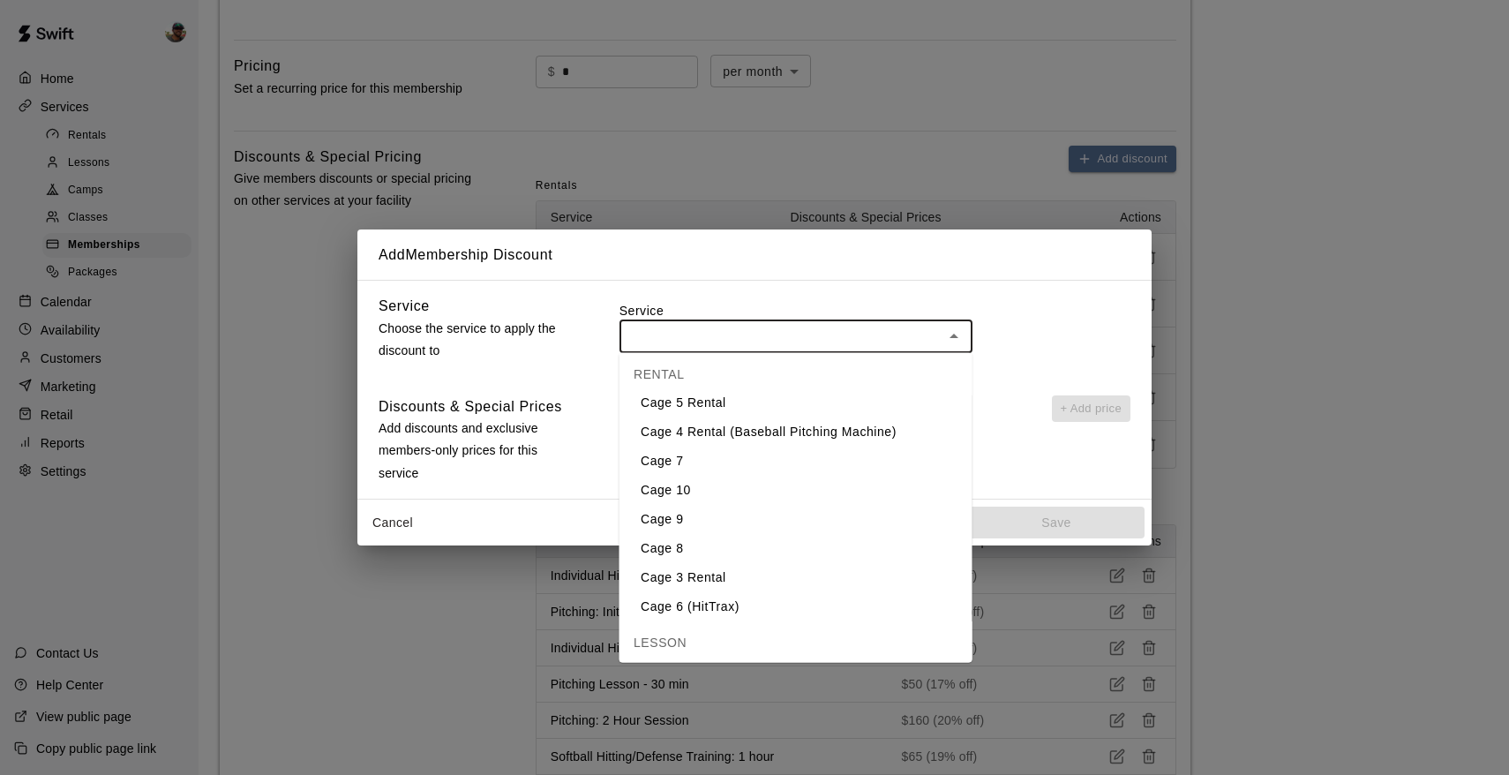
click at [684, 608] on li "Cage 6 (HitTrax)" at bounding box center [795, 606] width 353 height 29
type input "**********"
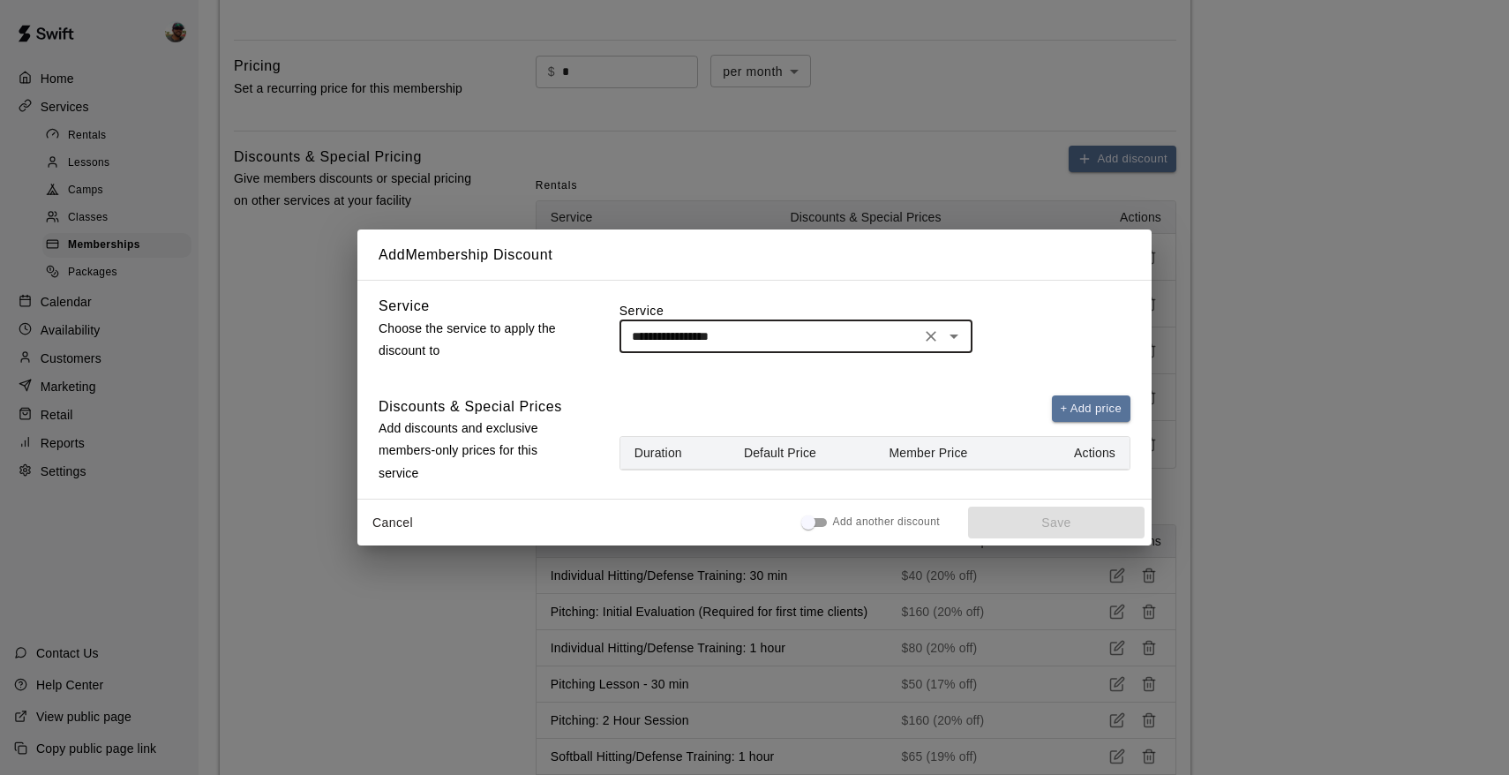
click at [1072, 406] on button "+ Add price" at bounding box center [1091, 408] width 79 height 27
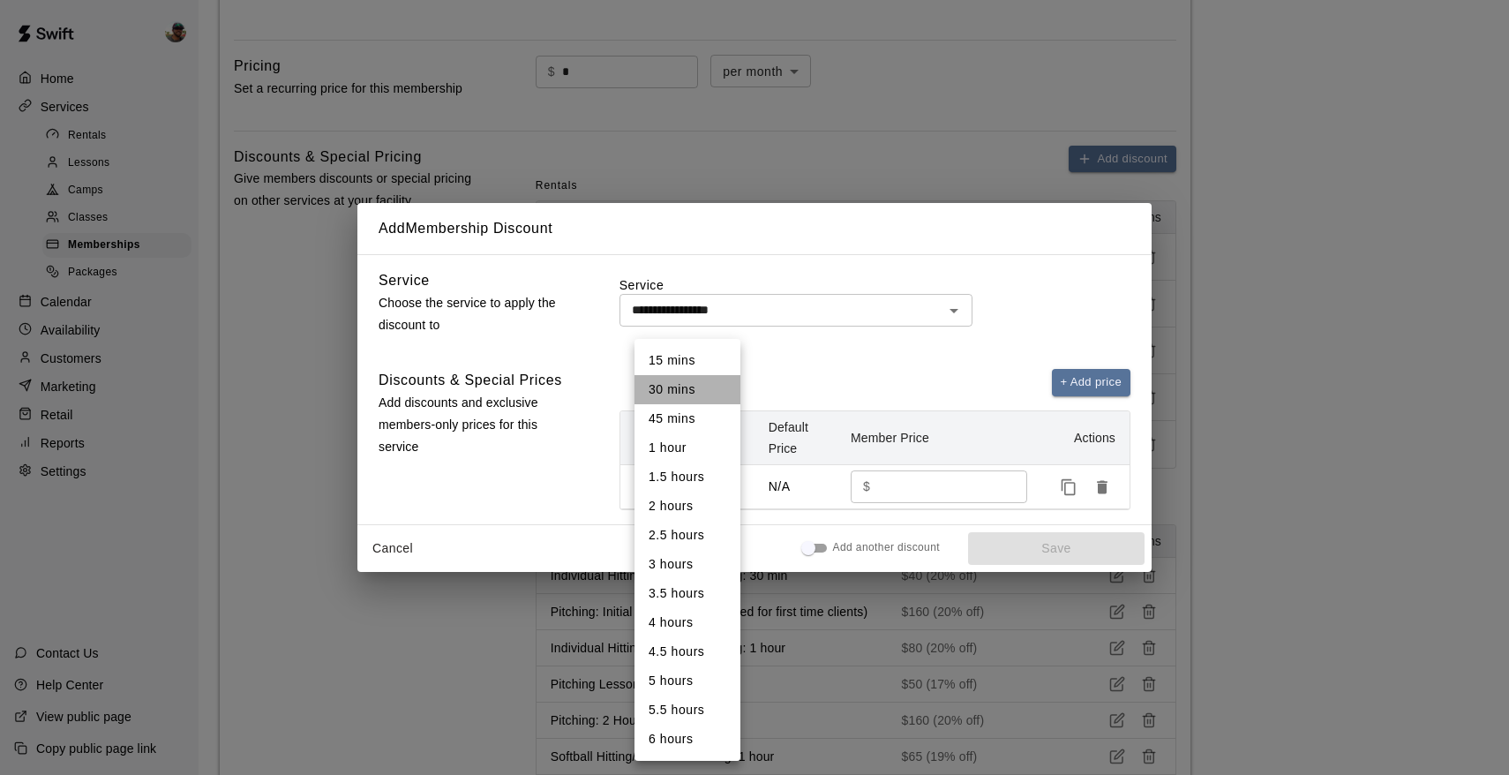
click at [673, 394] on li "30 mins" at bounding box center [687, 389] width 106 height 29
type input "**"
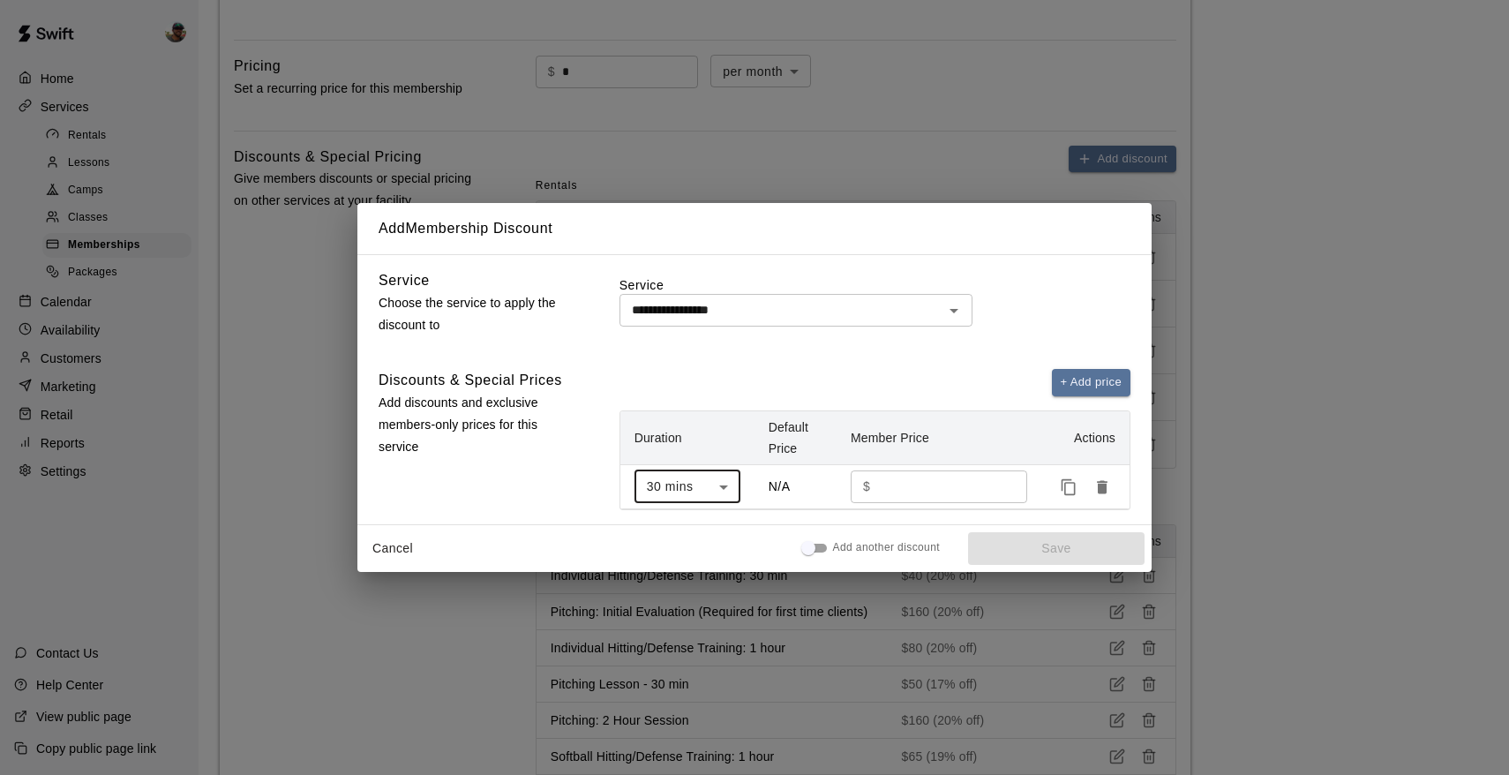
click at [901, 486] on input "number" at bounding box center [942, 486] width 131 height 33
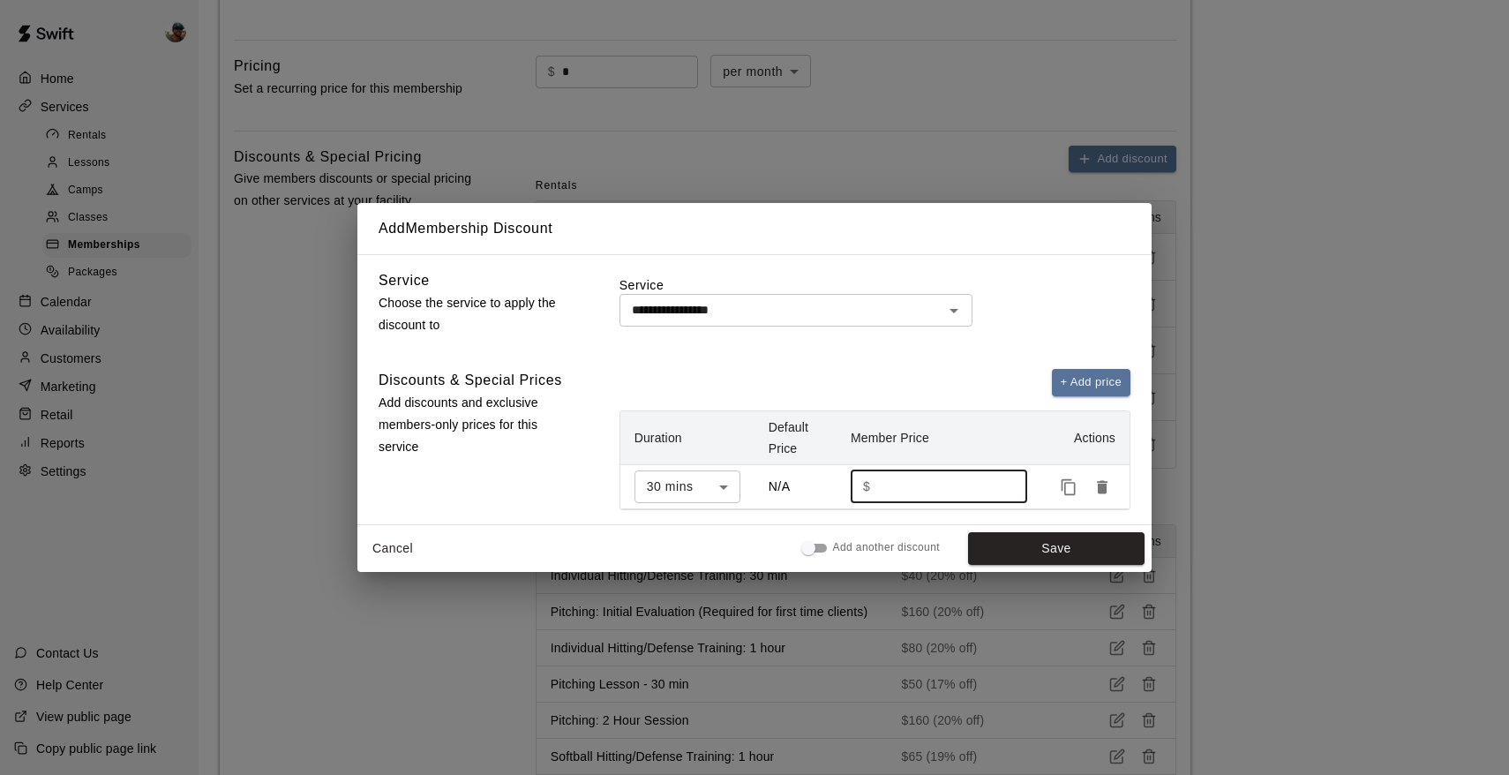
type input "*"
click at [1069, 487] on icon "Duplicate price" at bounding box center [1069, 487] width 18 height 18
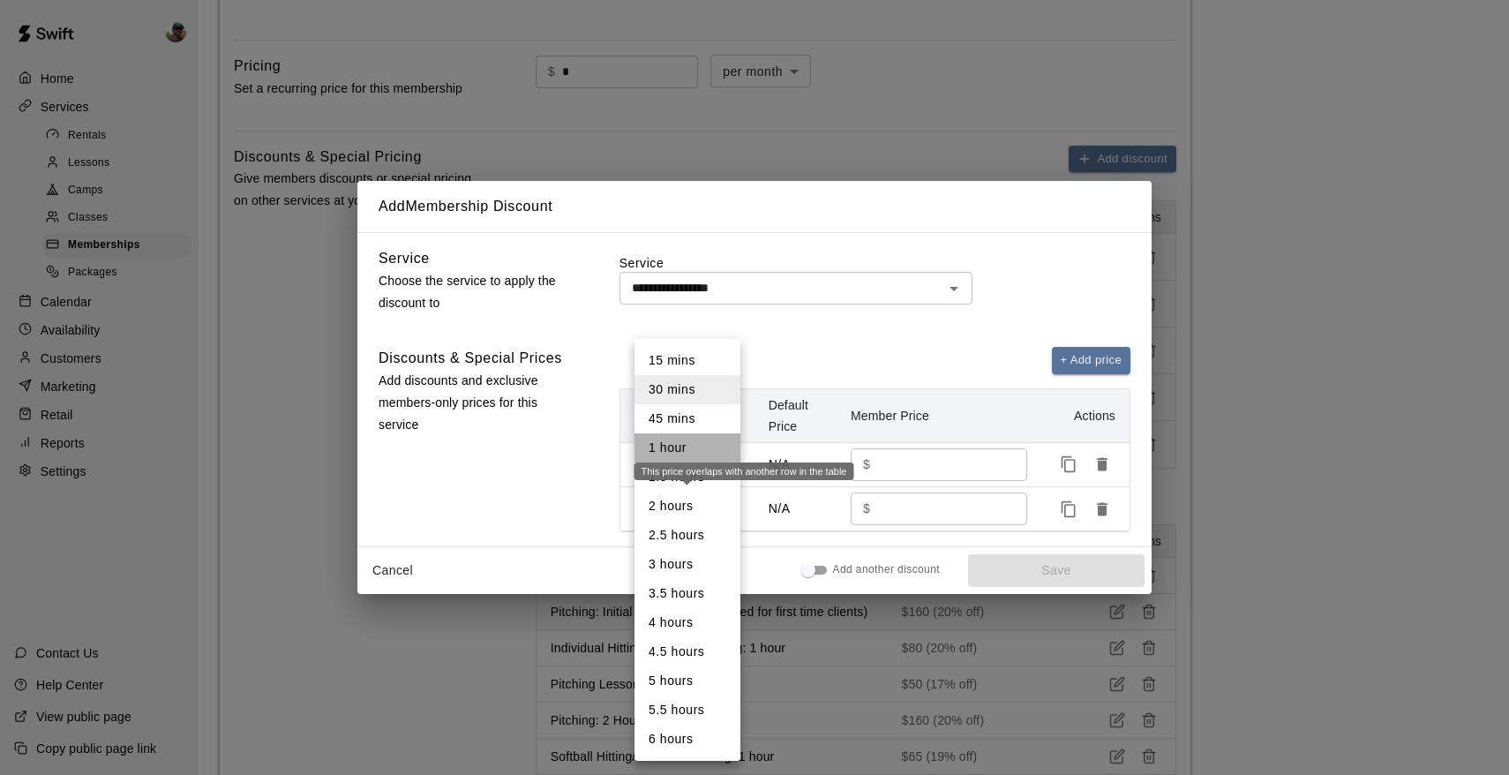
click at [668, 452] on li "1 hour" at bounding box center [687, 447] width 106 height 29
type input "**"
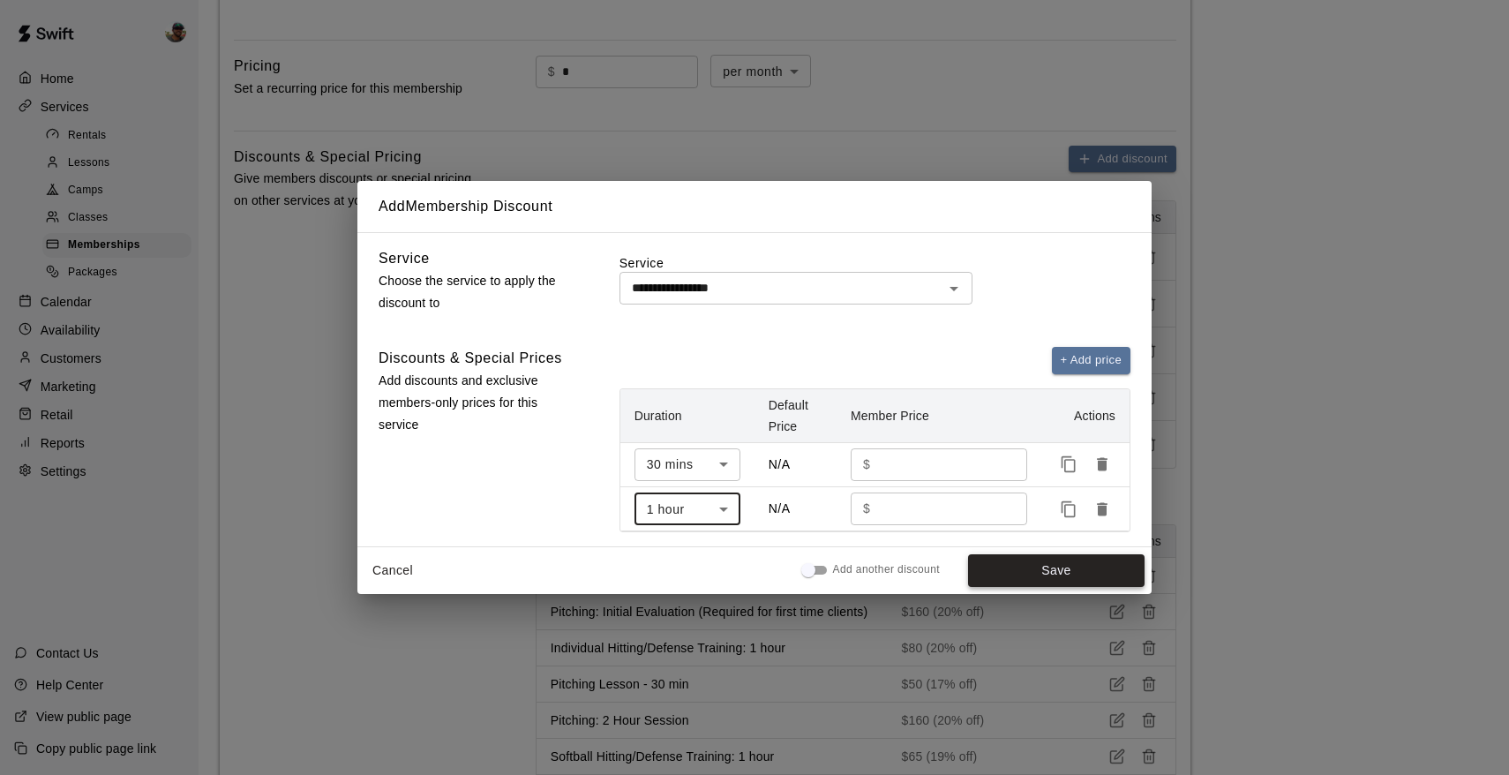
click at [1046, 572] on button "Save" at bounding box center [1056, 570] width 176 height 33
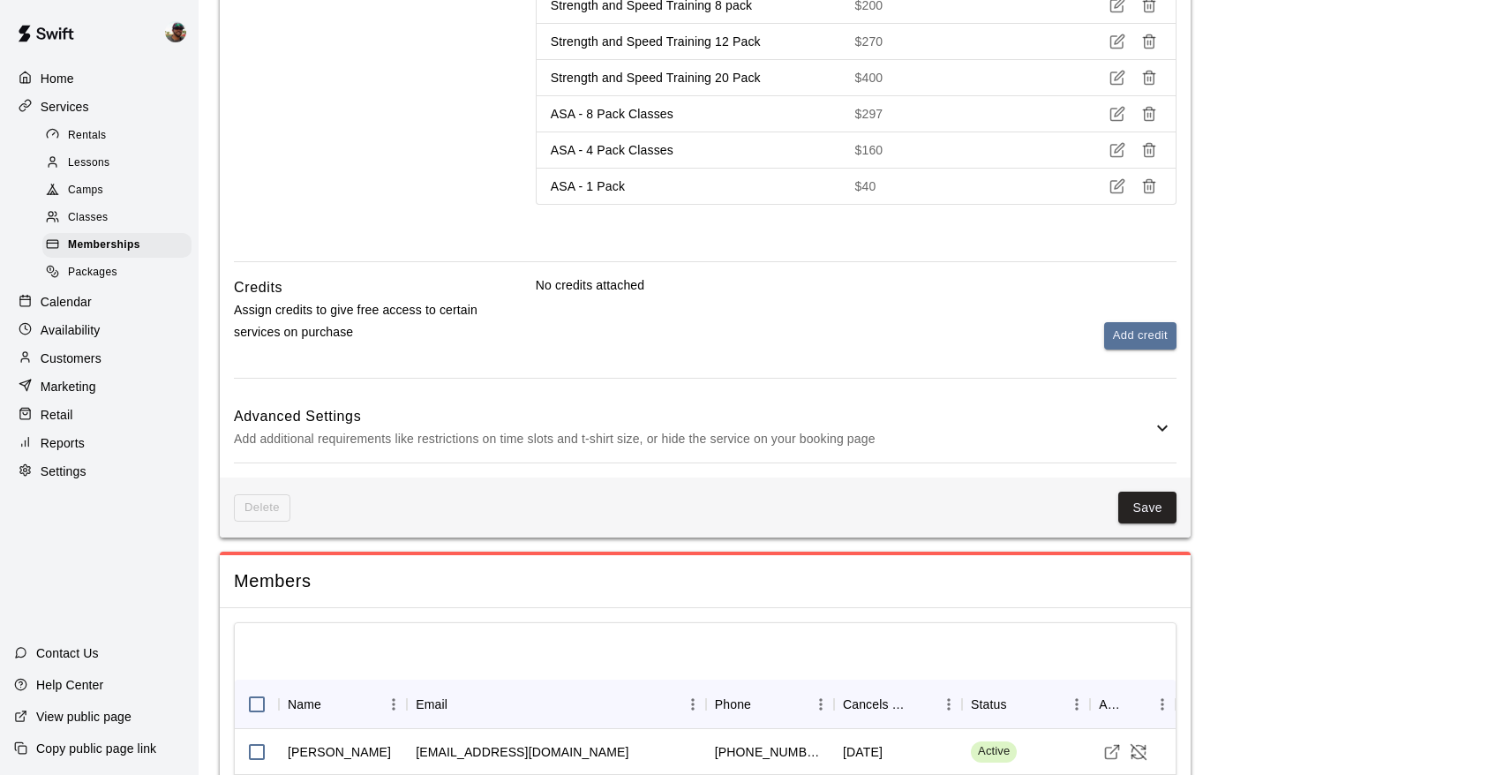
scroll to position [2359, 0]
click at [1149, 489] on button "Save" at bounding box center [1147, 505] width 58 height 33
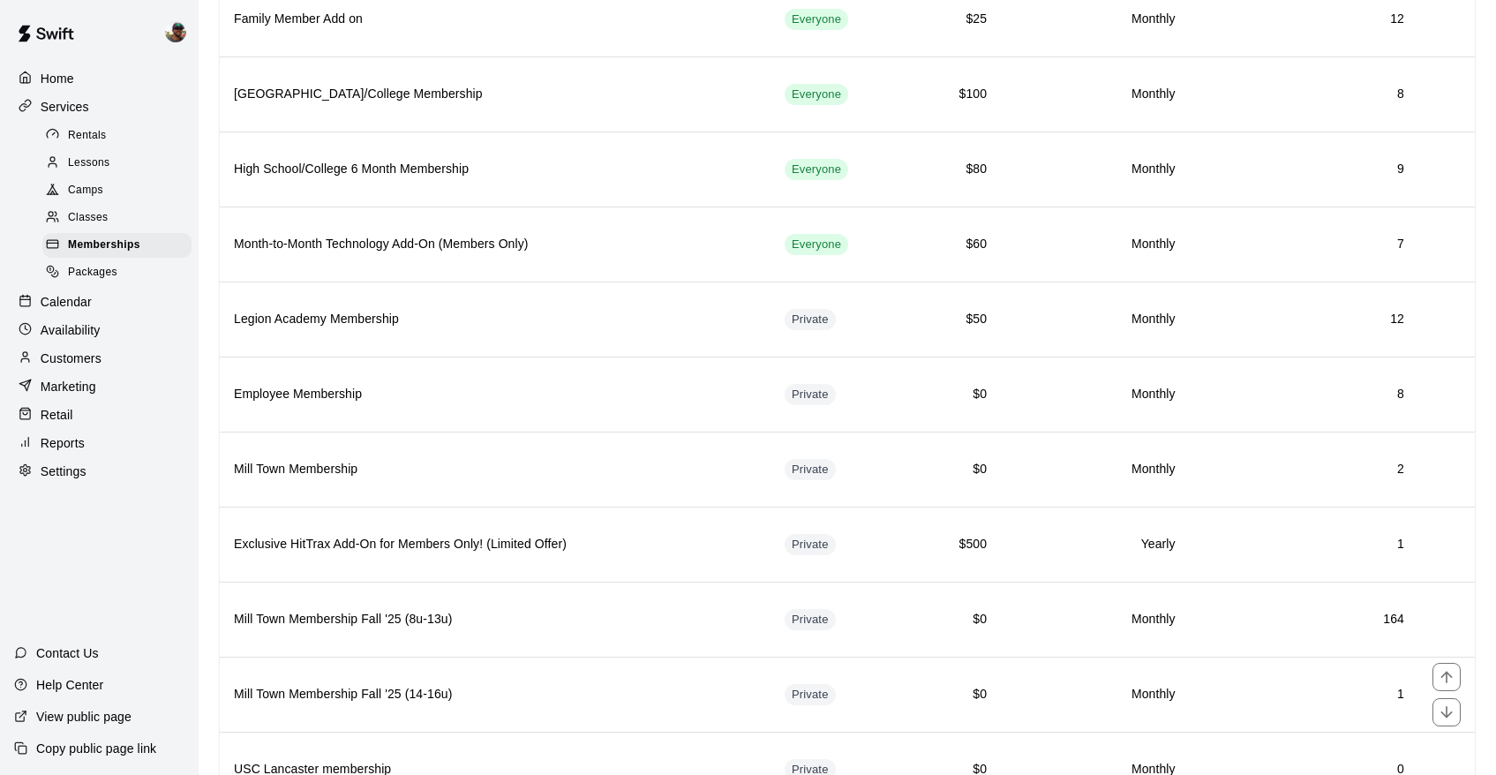
scroll to position [417, 0]
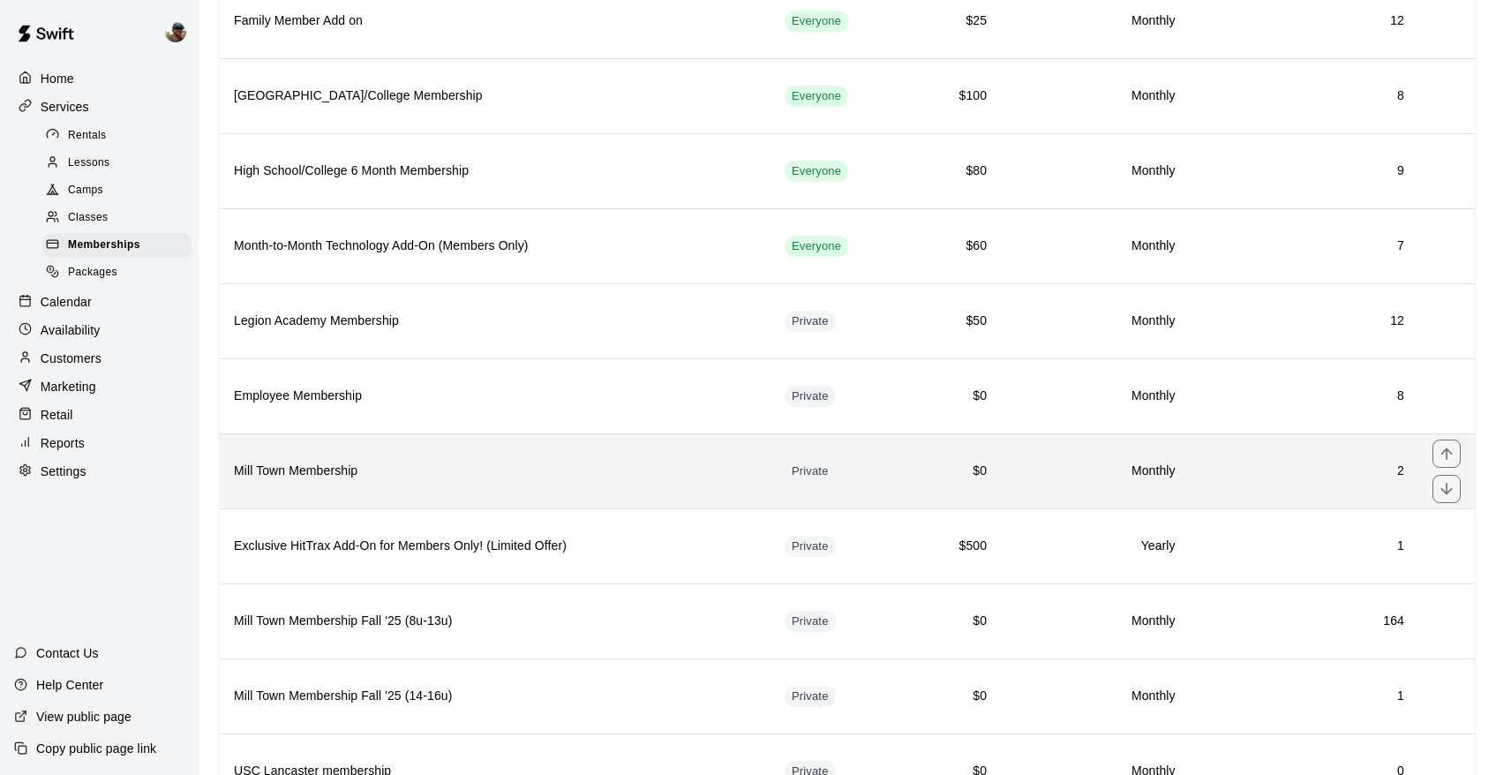
click at [566, 483] on th "Mill Town Membership" at bounding box center [495, 470] width 551 height 75
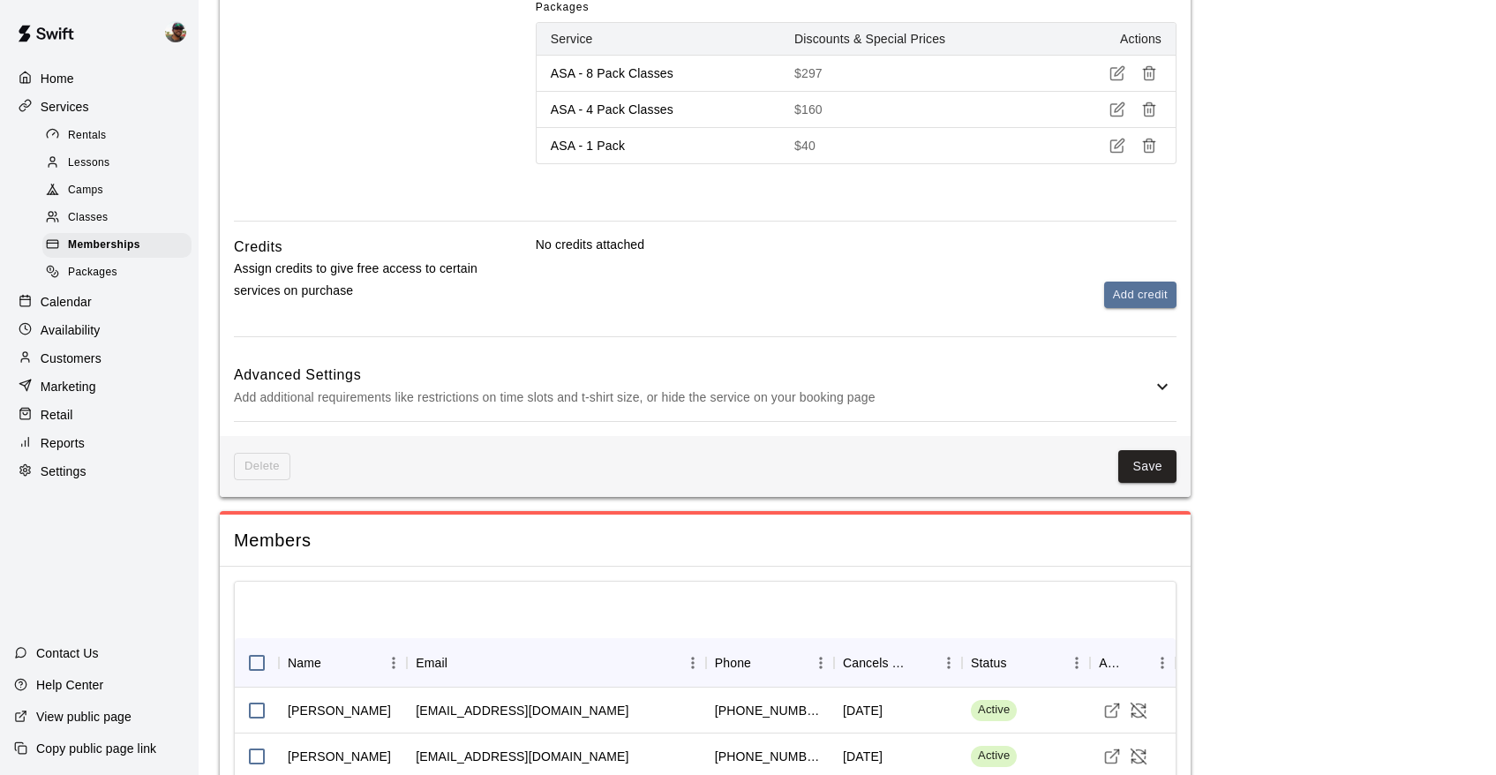
scroll to position [2600, 0]
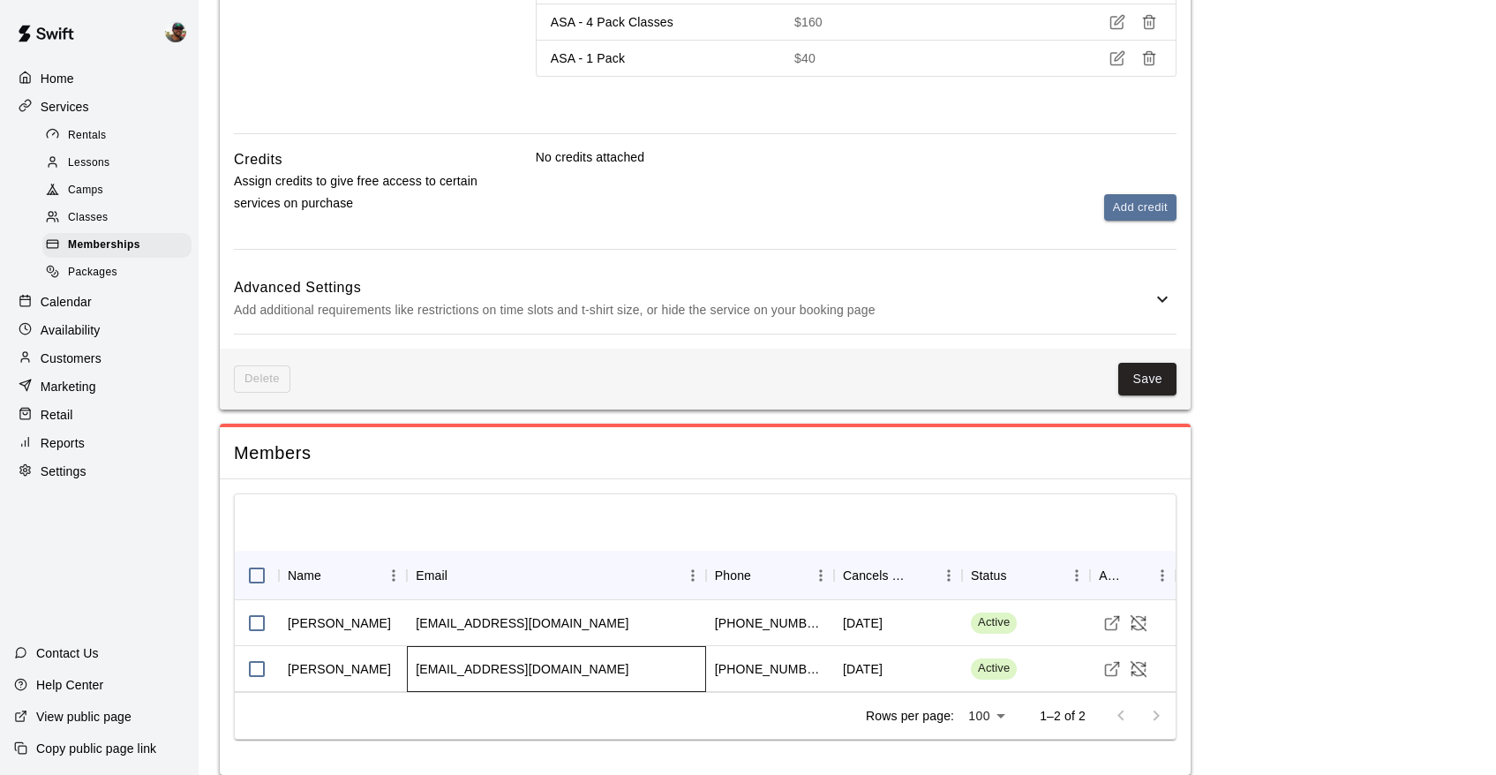
click at [521, 660] on div "[EMAIL_ADDRESS][DOMAIN_NAME]" at bounding box center [522, 669] width 213 height 18
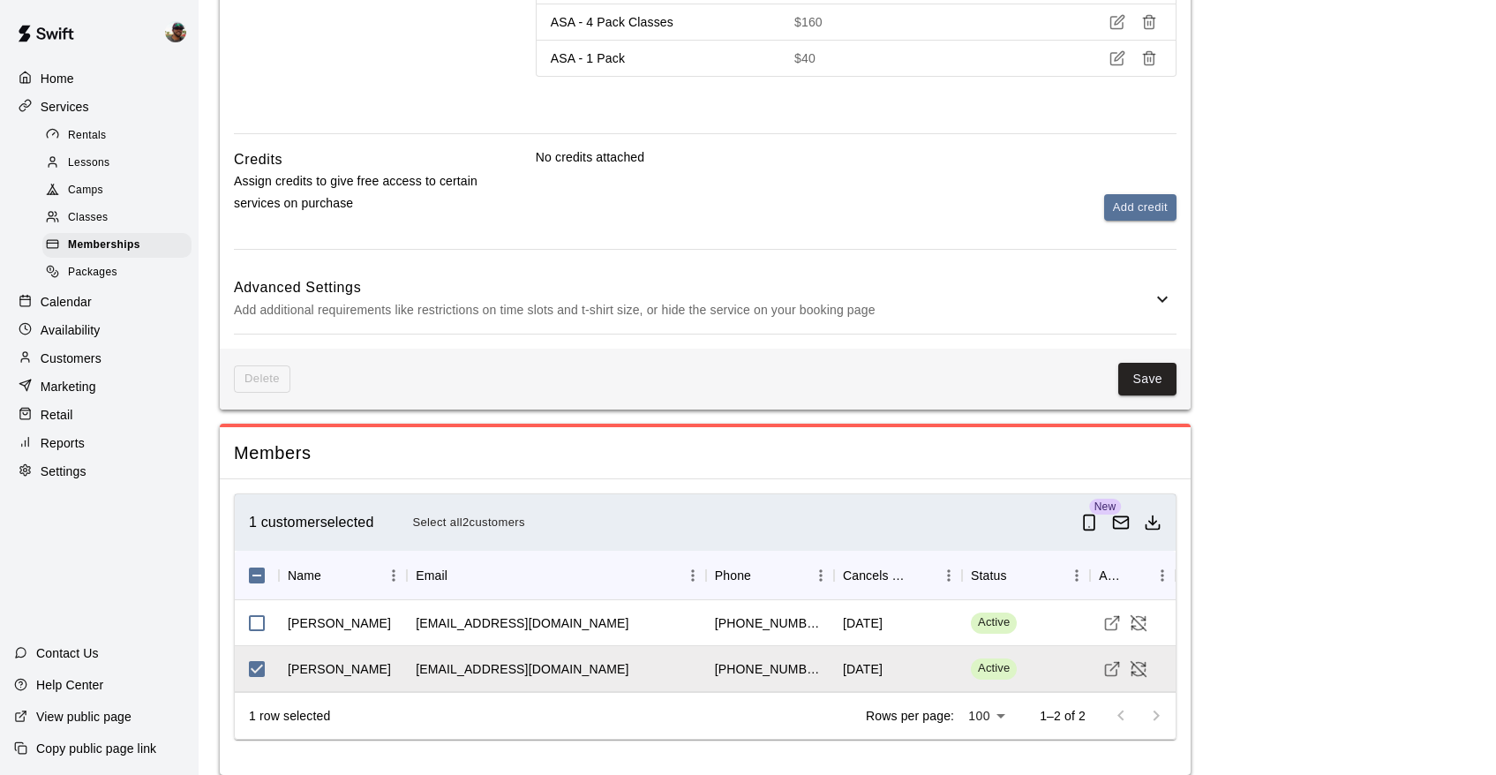
click at [79, 386] on p "Marketing" at bounding box center [69, 387] width 56 height 18
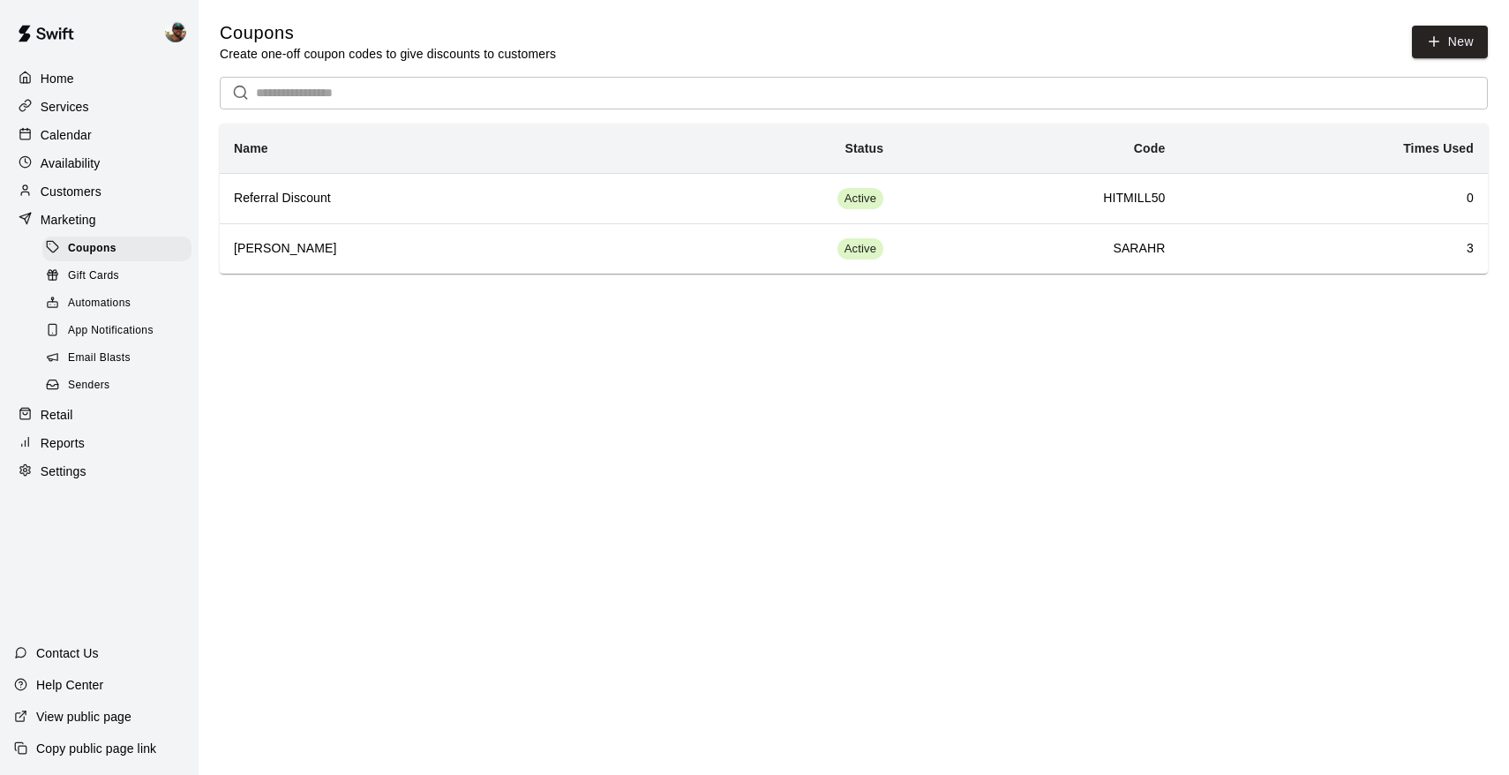
click at [73, 193] on p "Customers" at bounding box center [71, 192] width 61 height 18
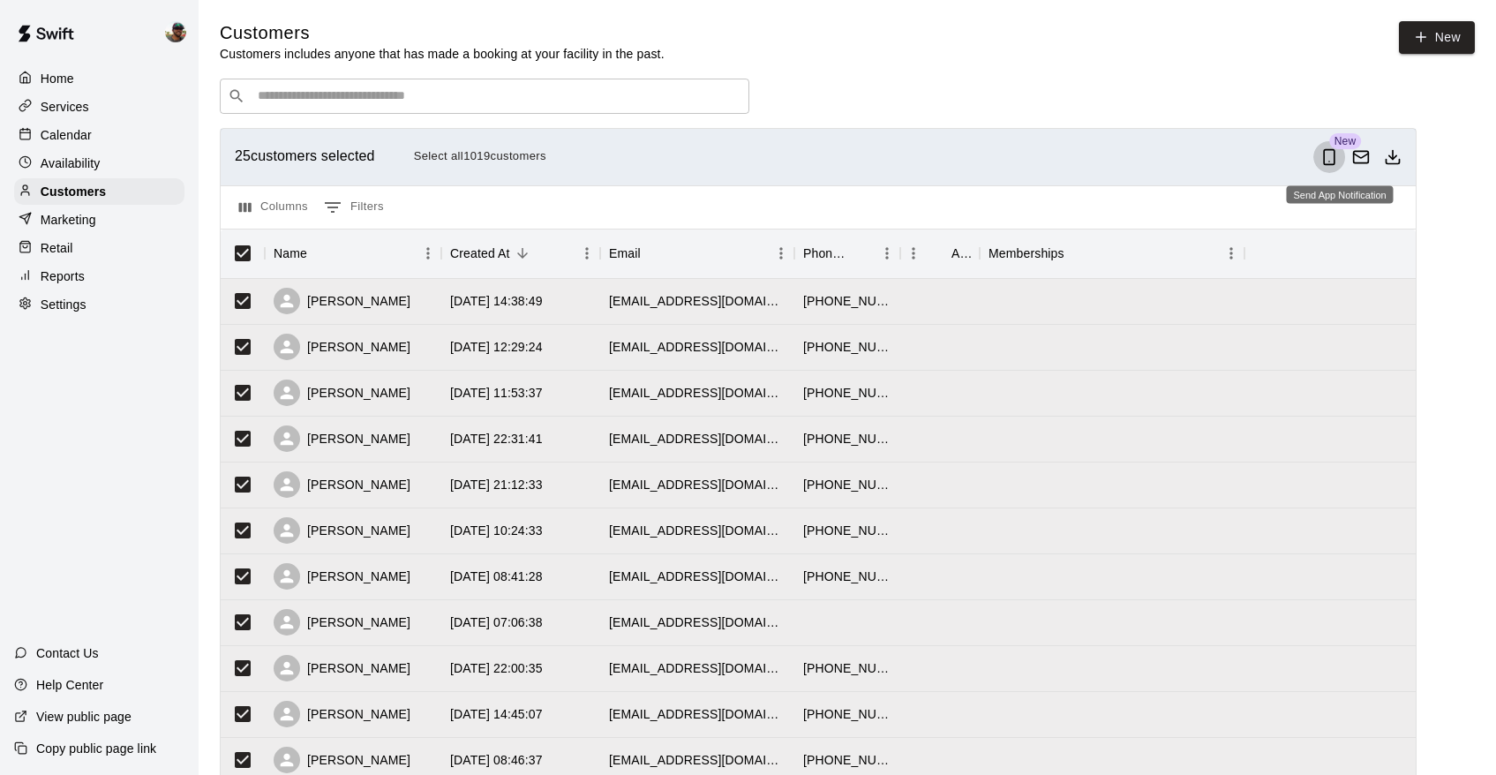
click at [1338, 156] on icon "Send App Notification" at bounding box center [1329, 157] width 18 height 18
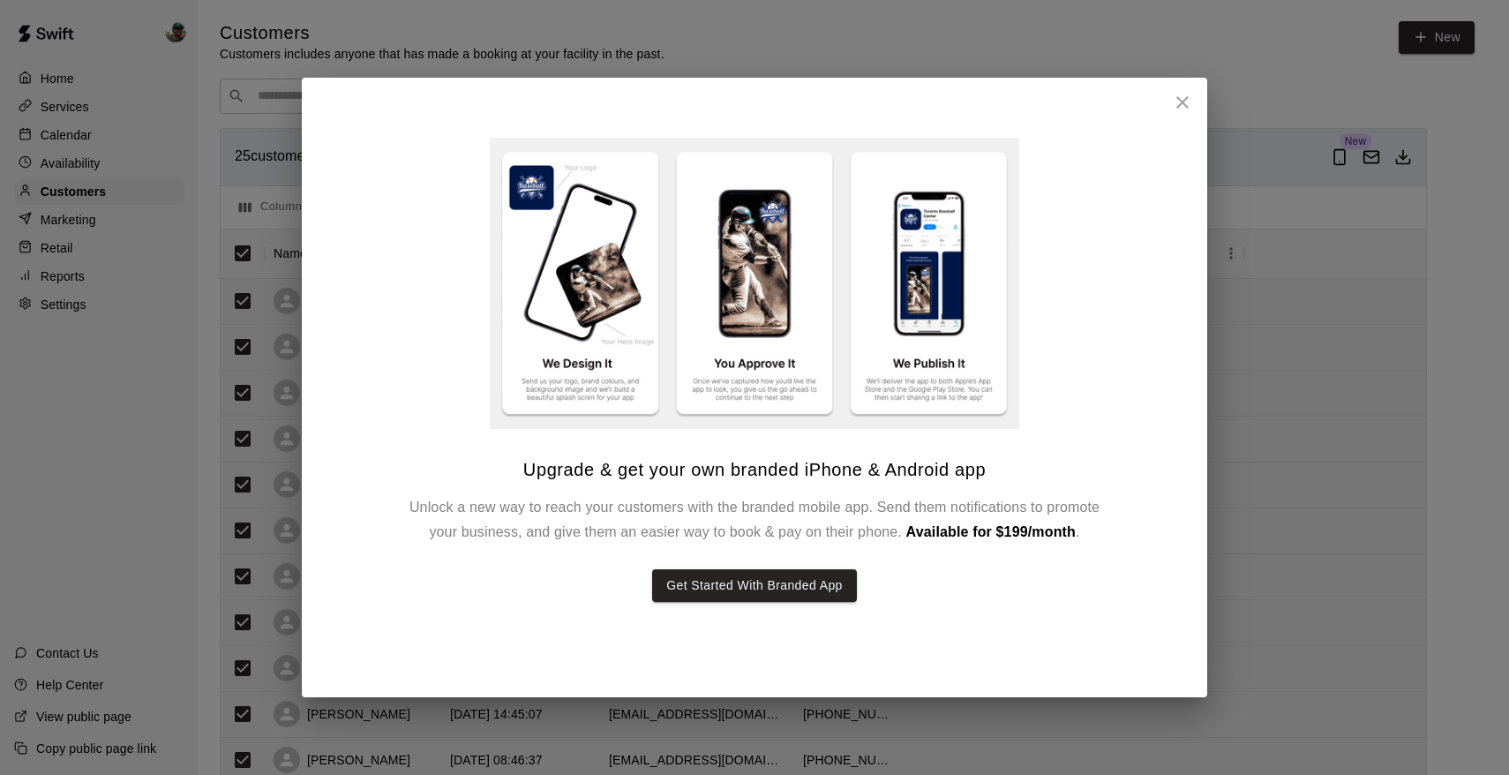
click at [1183, 104] on icon "close" at bounding box center [1182, 102] width 12 height 12
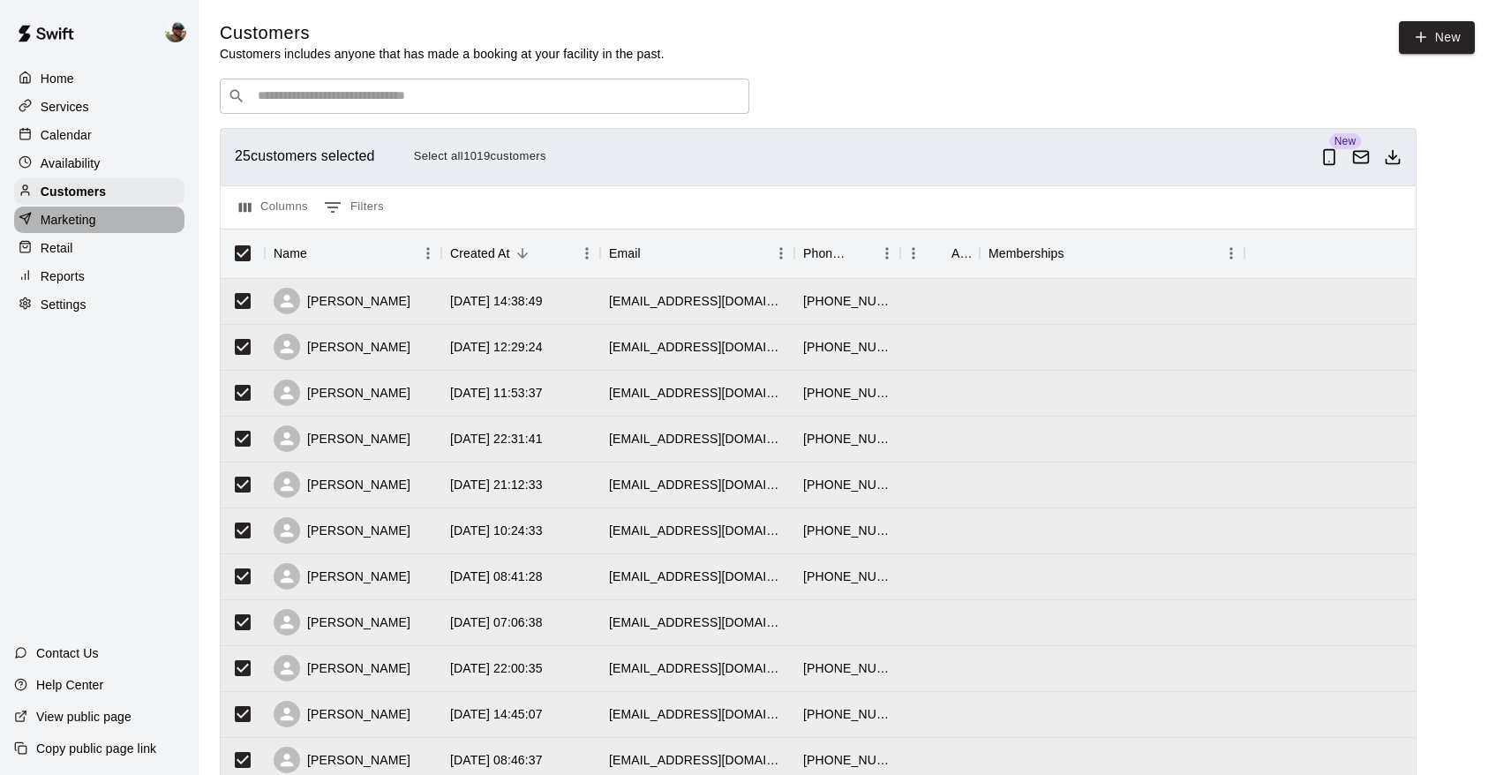
click at [104, 222] on div "Marketing" at bounding box center [99, 219] width 170 height 26
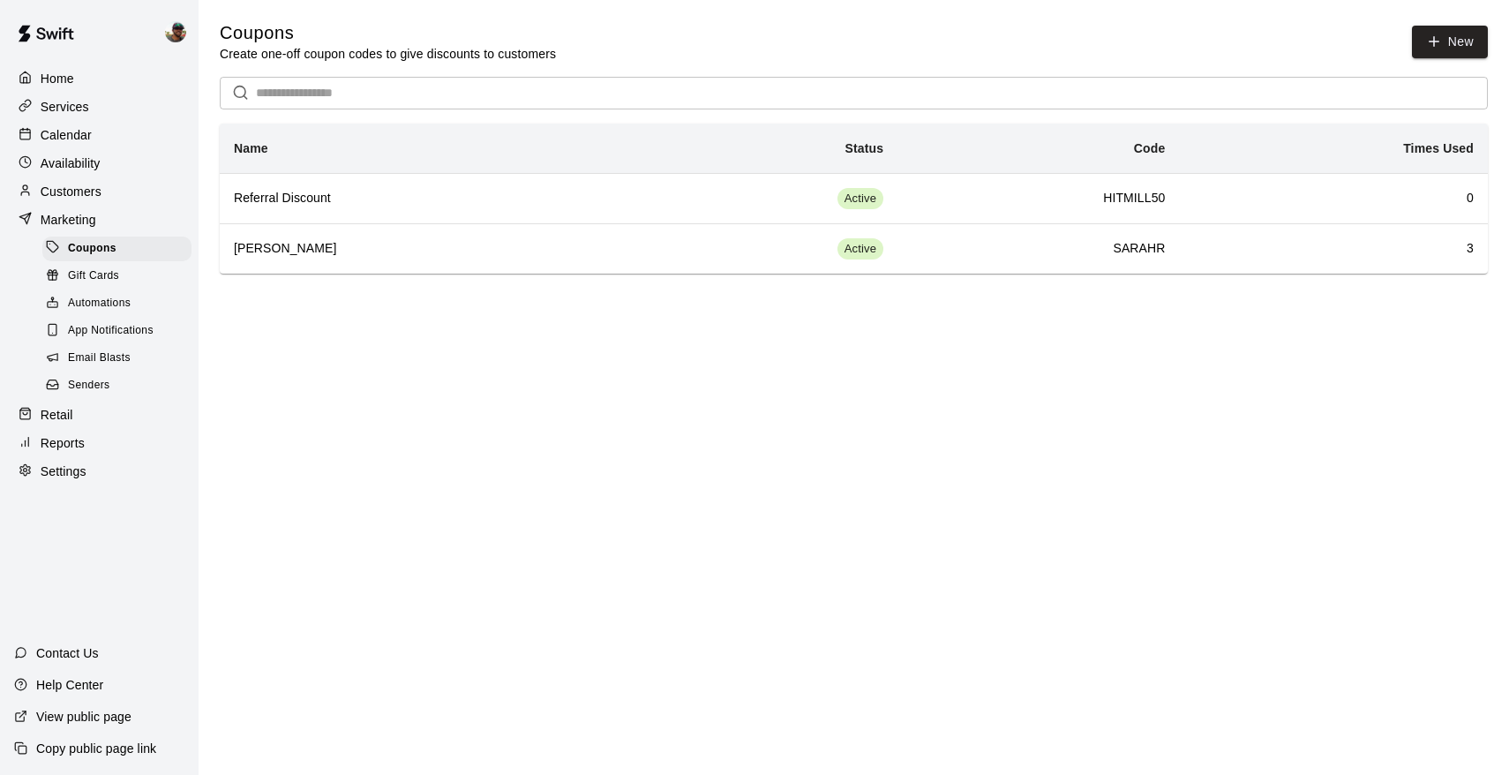
click at [108, 196] on div "Customers" at bounding box center [99, 191] width 170 height 26
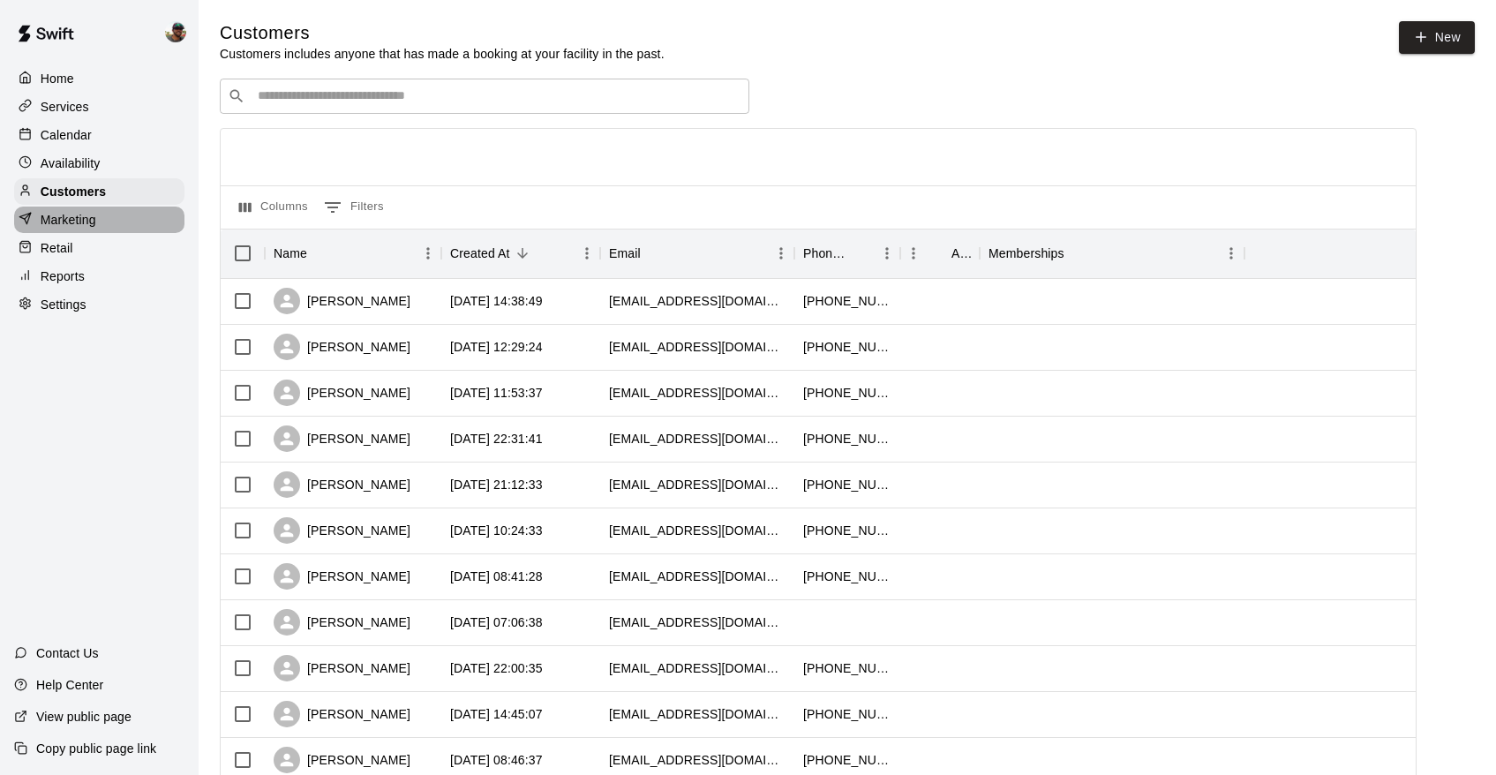
click at [103, 229] on div "Marketing" at bounding box center [99, 219] width 170 height 26
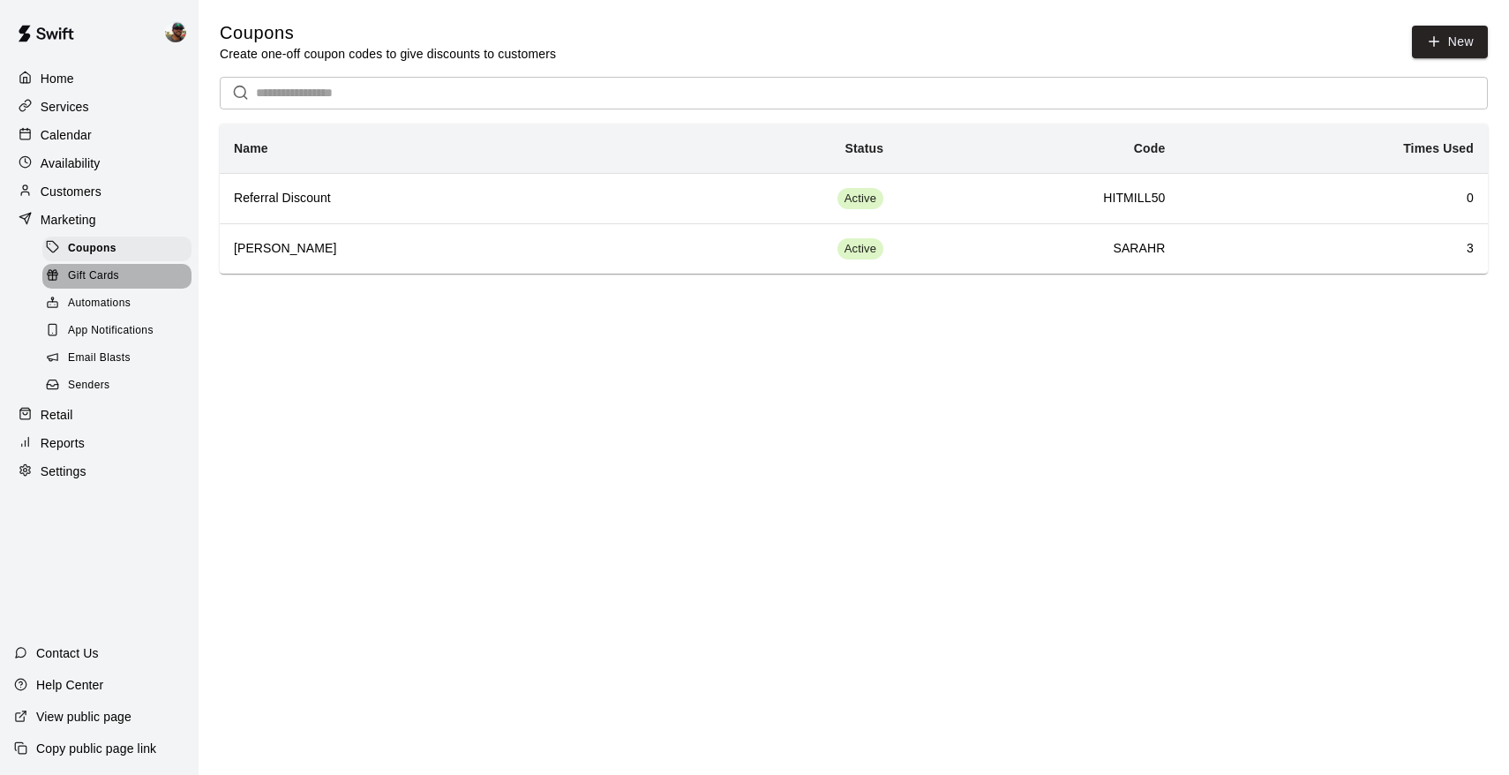
click at [109, 282] on span "Gift Cards" at bounding box center [93, 276] width 51 height 18
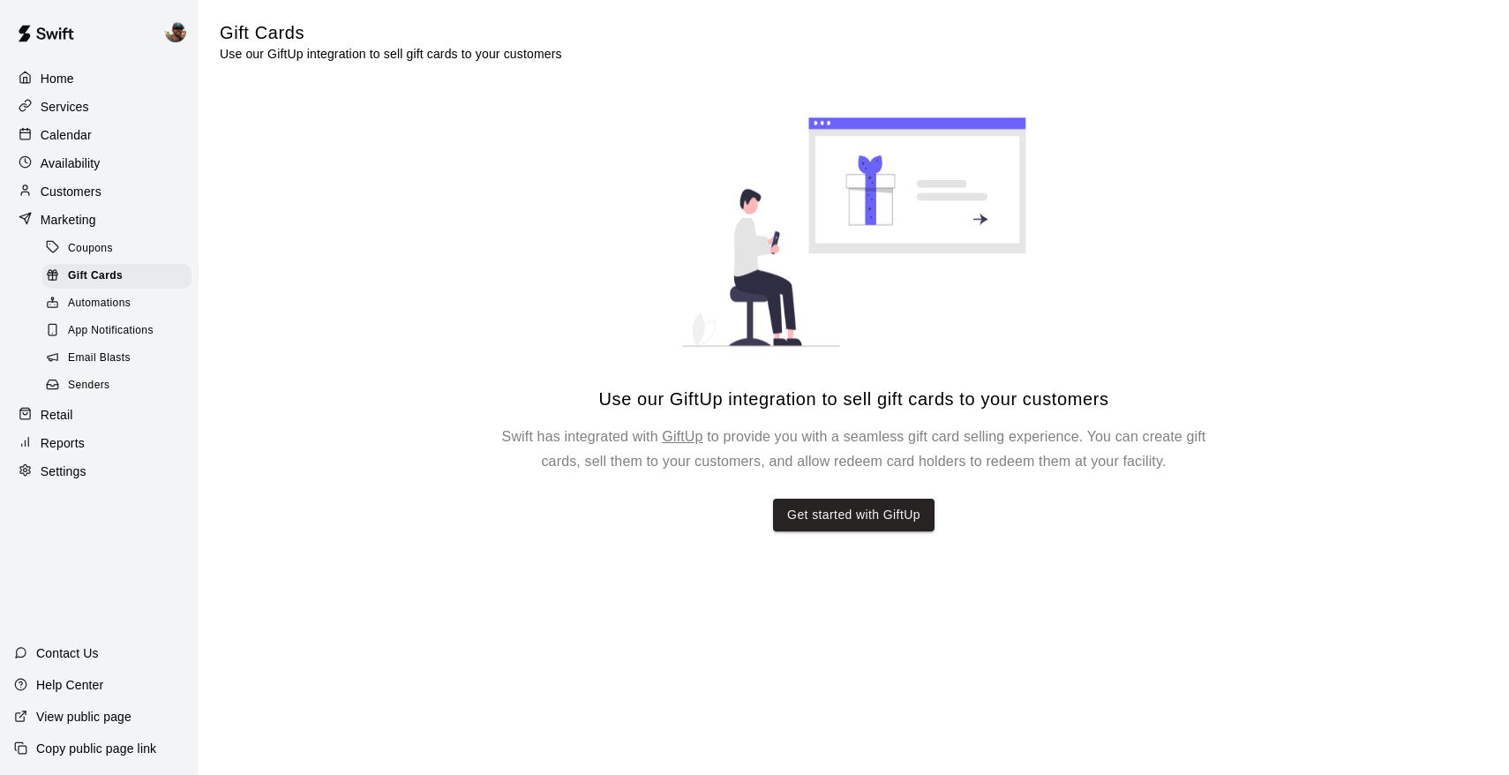
click at [108, 313] on div "Automations" at bounding box center [116, 303] width 149 height 25
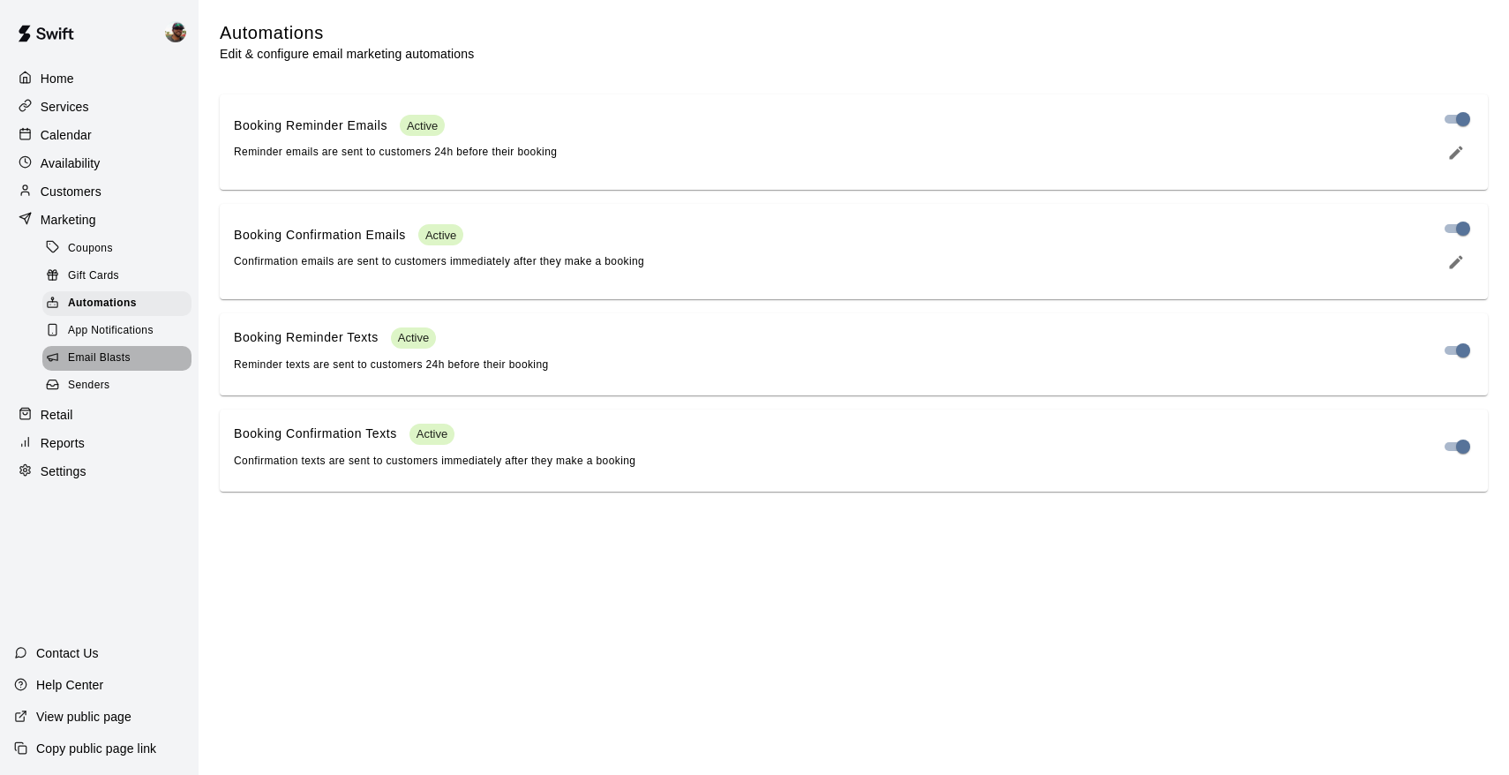
click at [115, 352] on span "Email Blasts" at bounding box center [99, 358] width 63 height 18
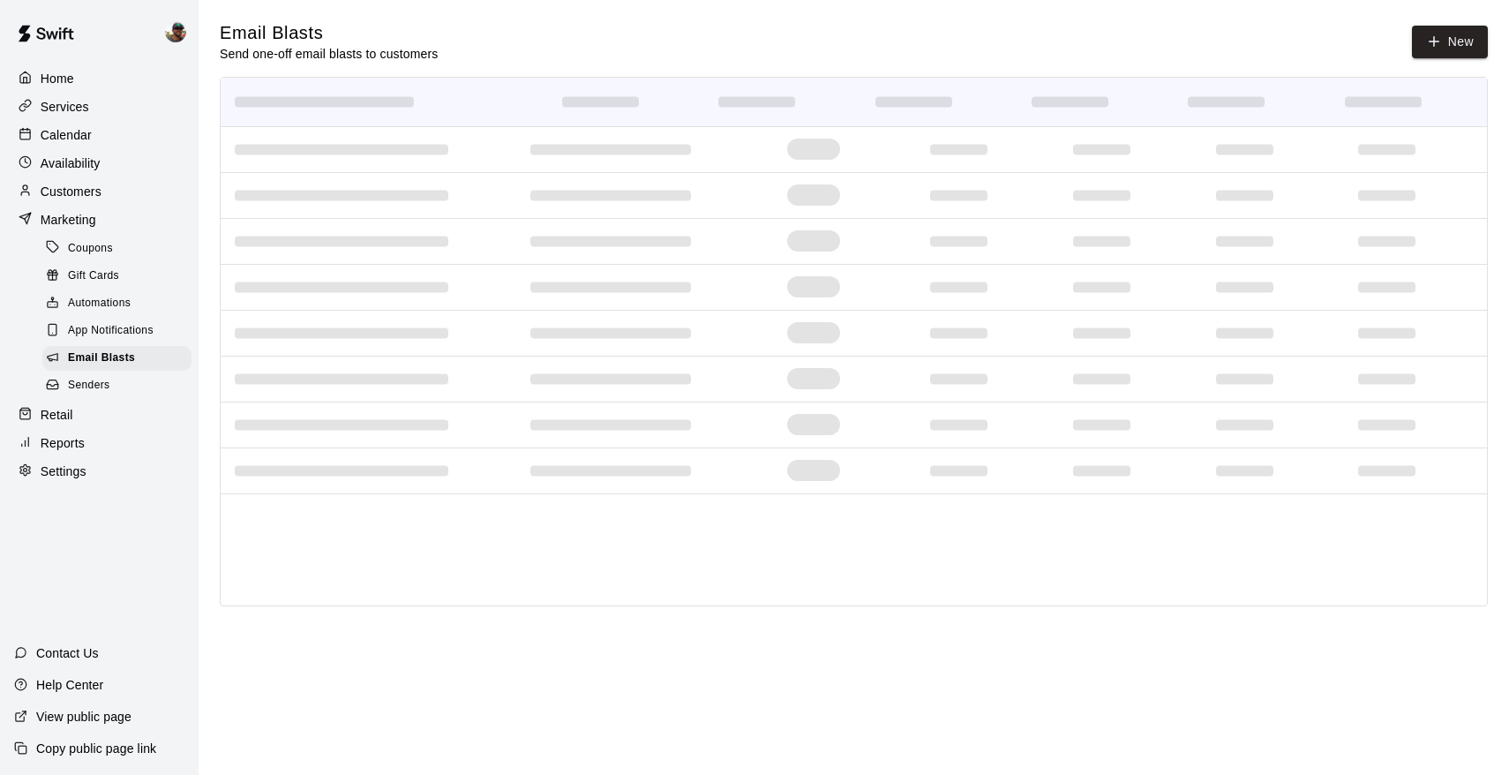
click at [91, 183] on p "Customers" at bounding box center [71, 192] width 61 height 18
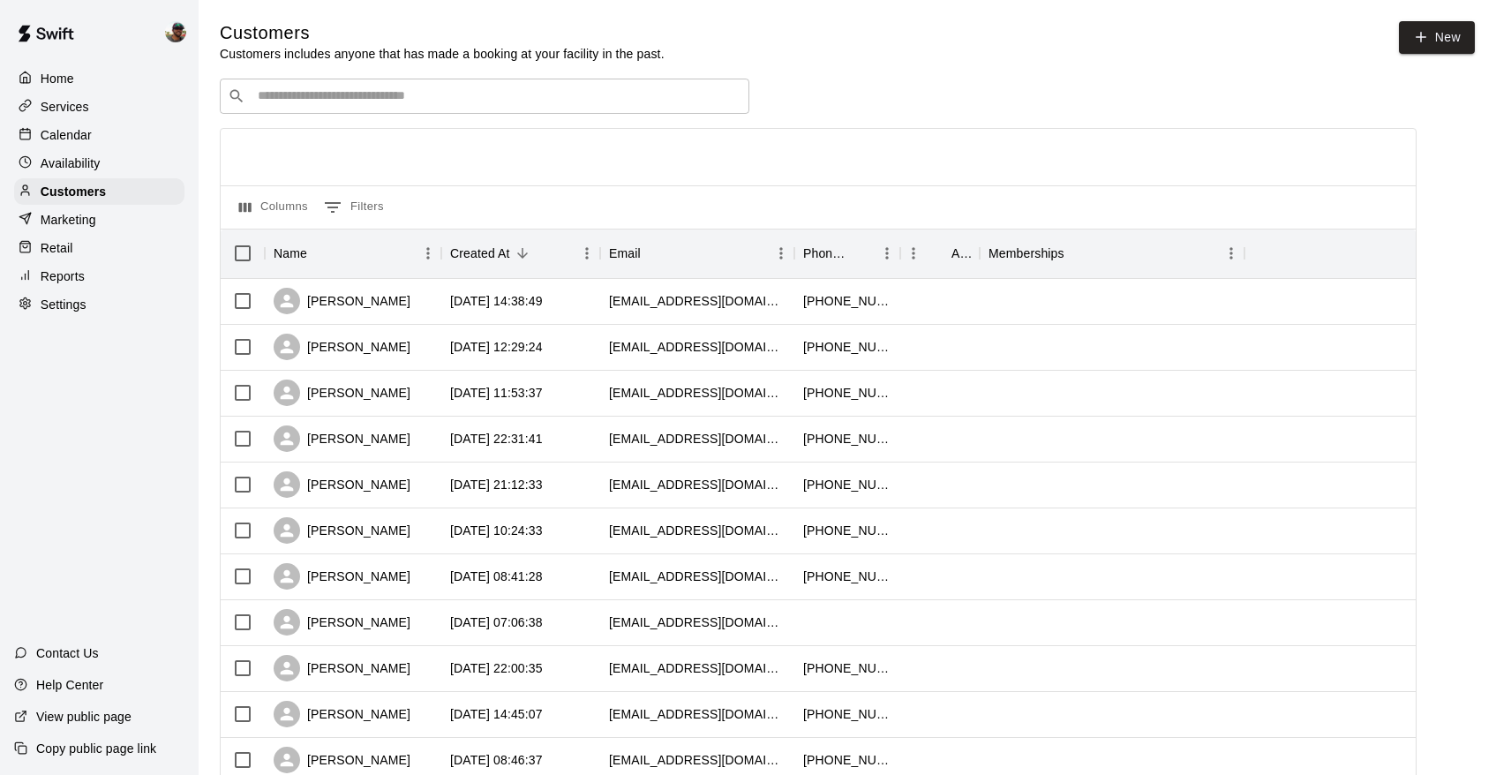
click at [462, 89] on input "Search customers by name or email" at bounding box center [496, 96] width 489 height 18
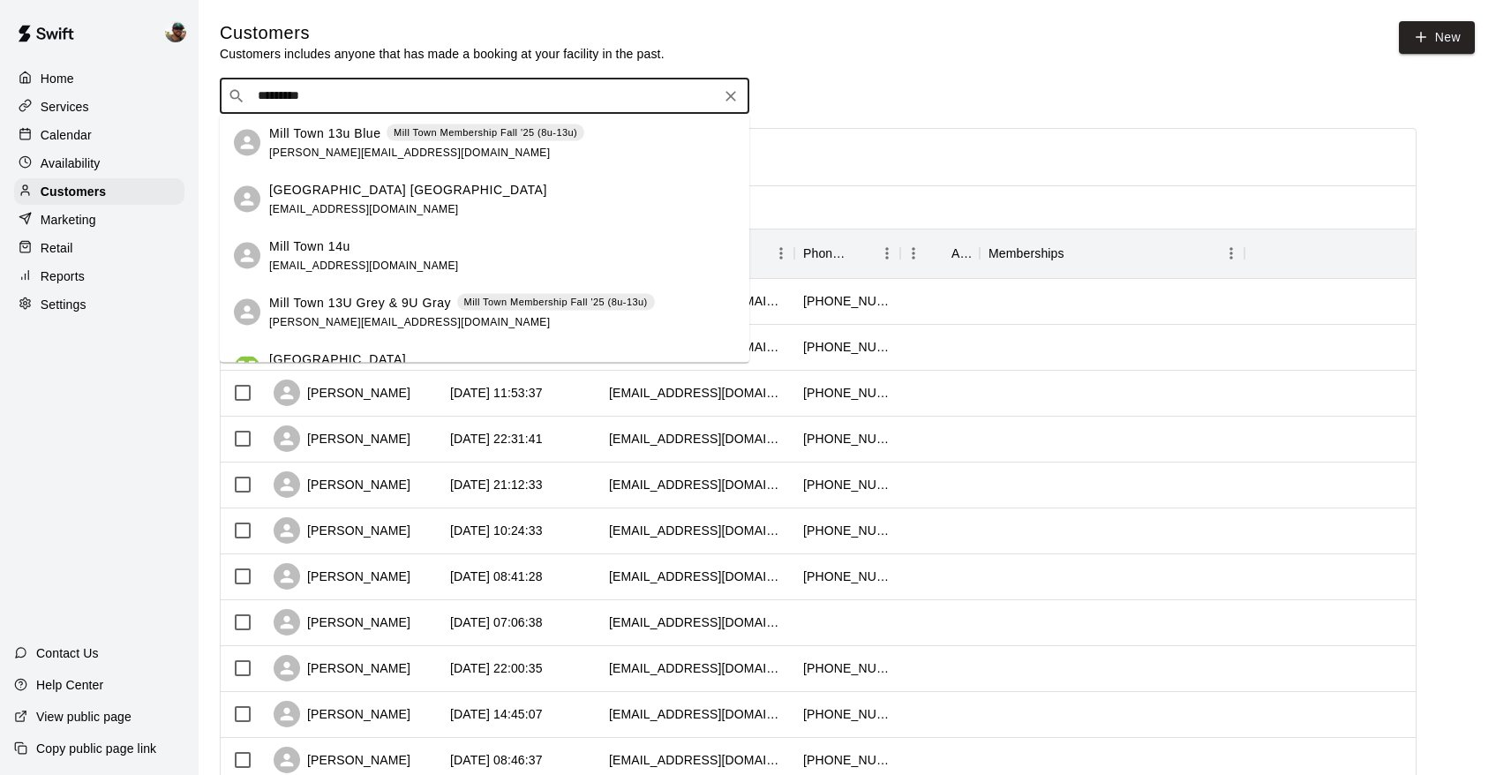
type input "*********"
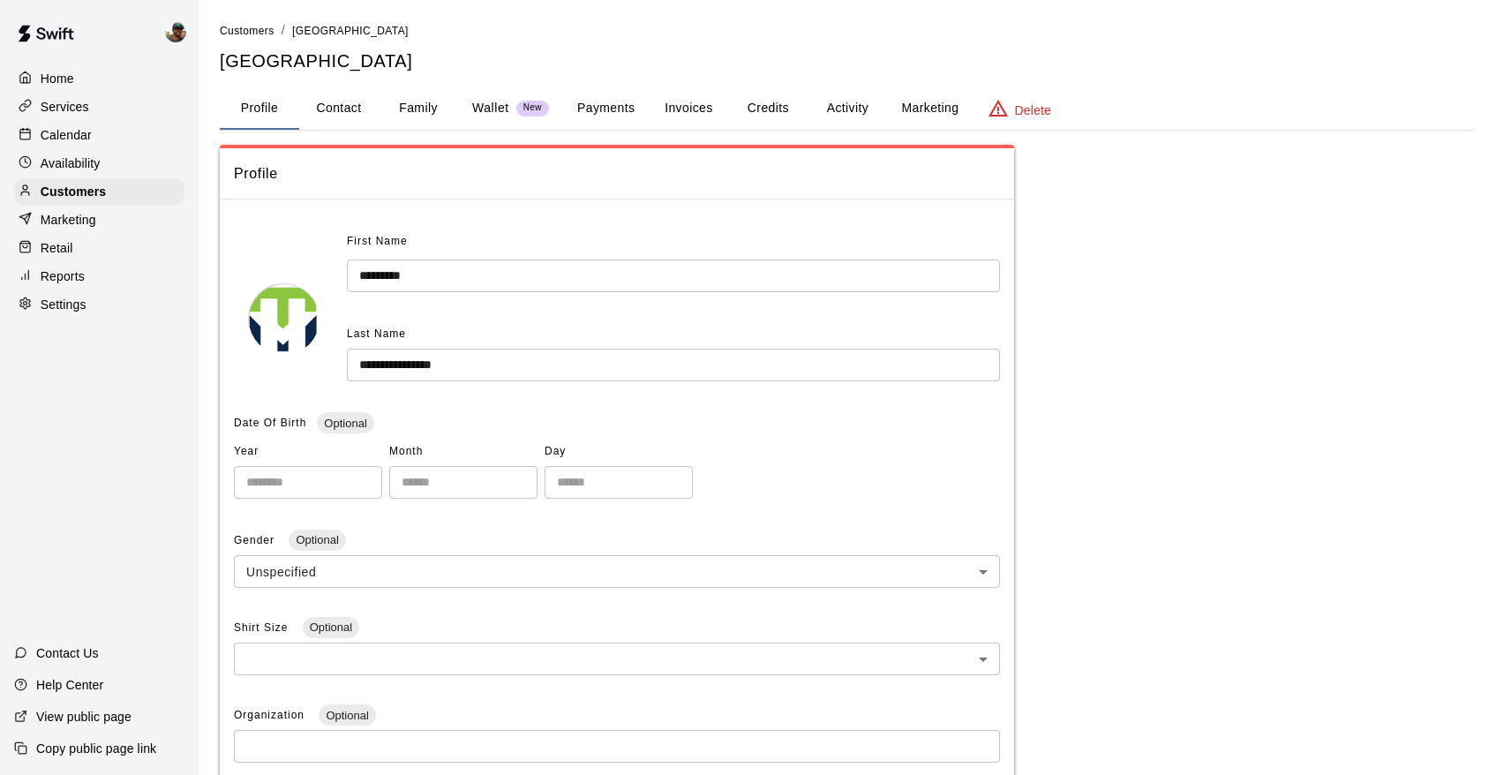
click at [687, 104] on button "Invoices" at bounding box center [688, 108] width 79 height 42
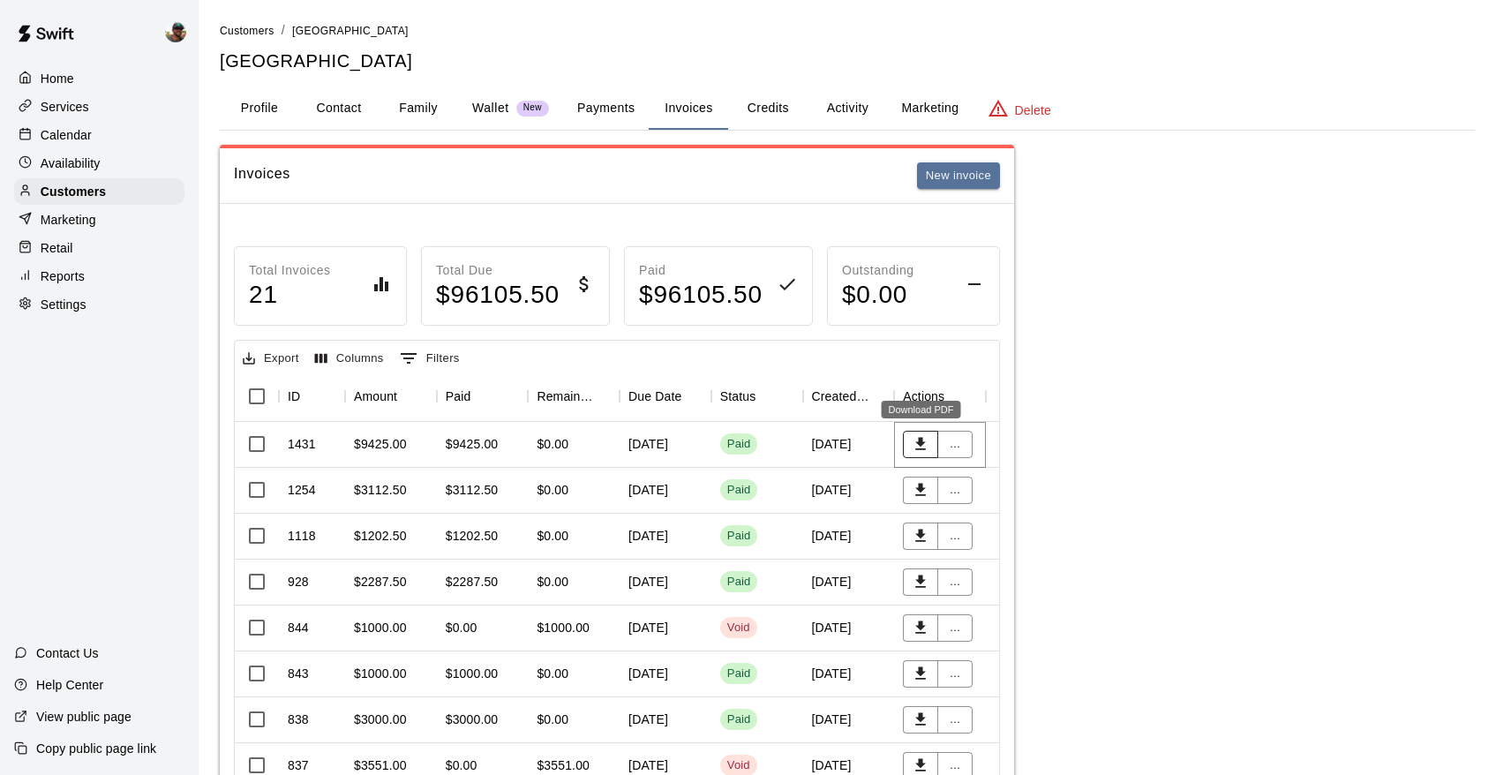
click at [918, 446] on icon "Download PDF" at bounding box center [921, 444] width 18 height 18
click at [837, 456] on div "[DATE]" at bounding box center [849, 445] width 92 height 46
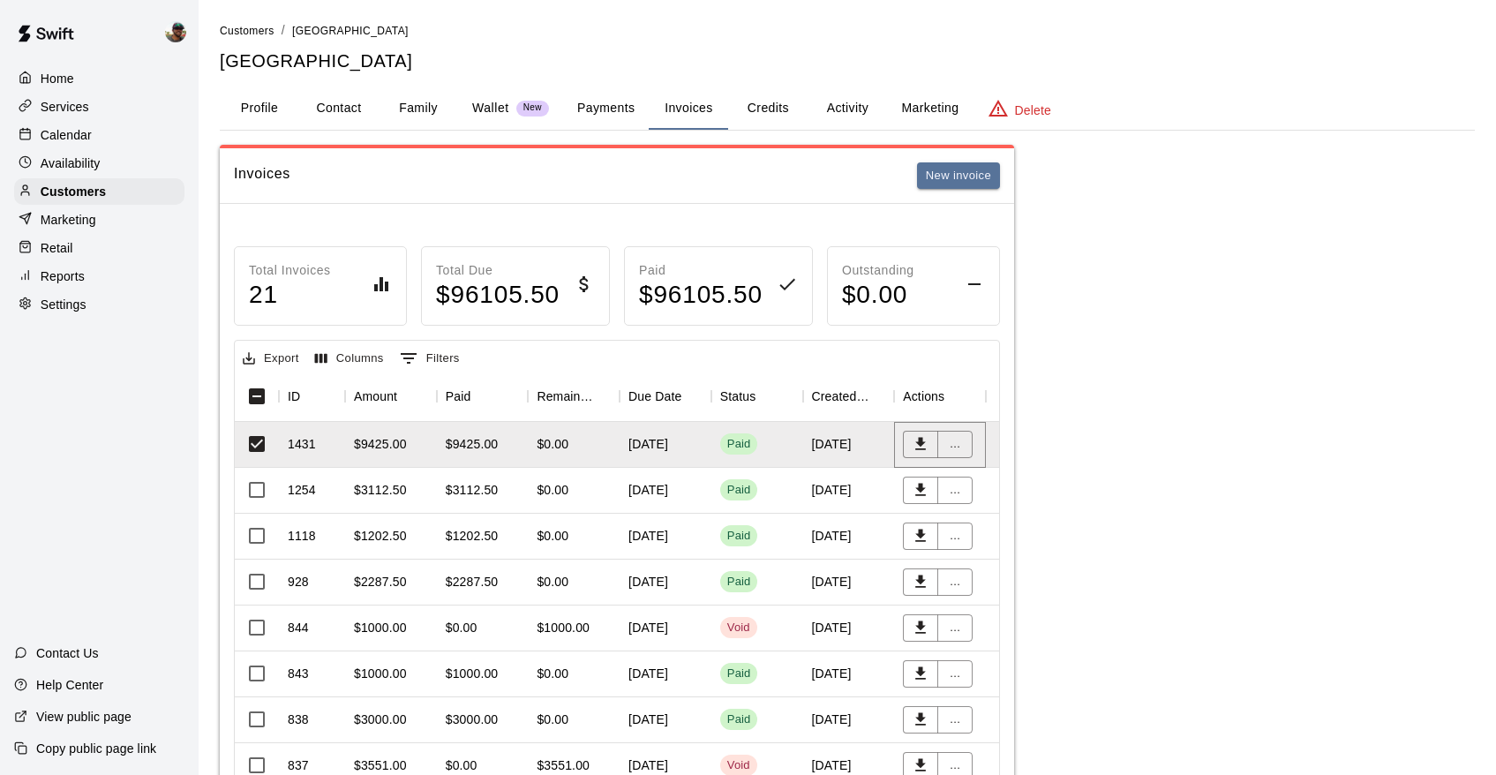
click at [69, 139] on p "Calendar" at bounding box center [66, 135] width 51 height 18
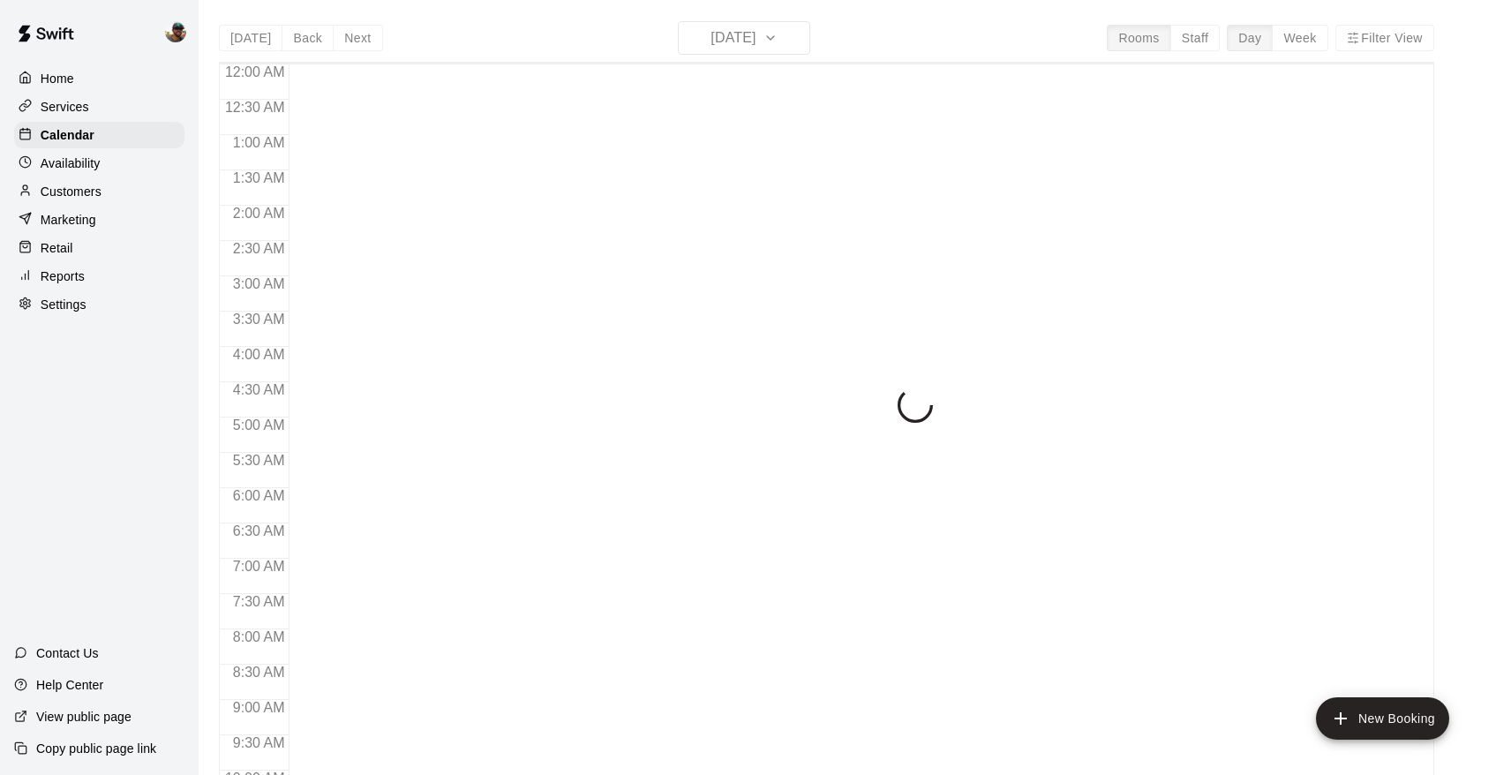
scroll to position [965, 0]
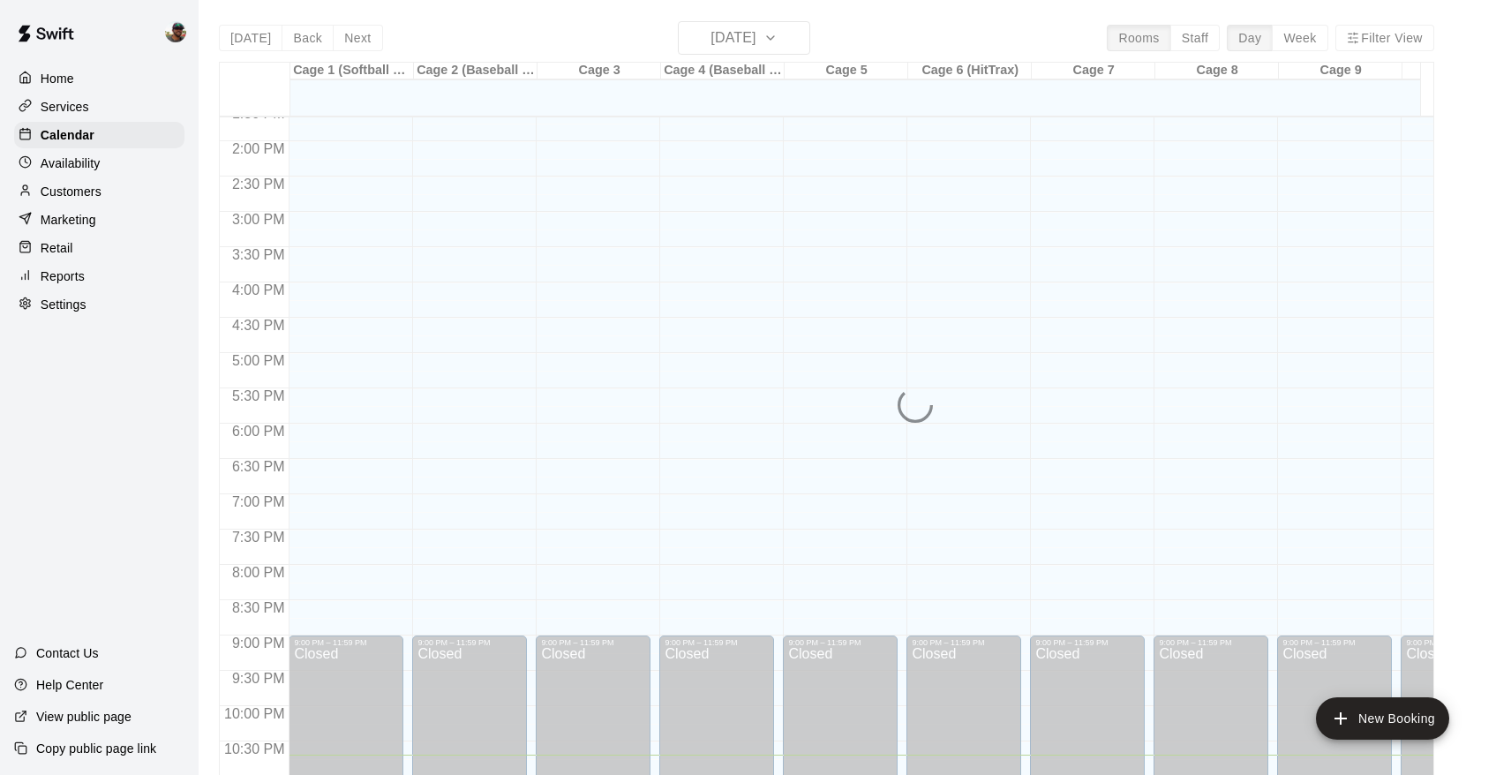
click at [798, 35] on div "[DATE] Back [DATE][DATE] Rooms Staff Day Week Filter View Cage 1 (Softball Pitc…" at bounding box center [826, 408] width 1215 height 775
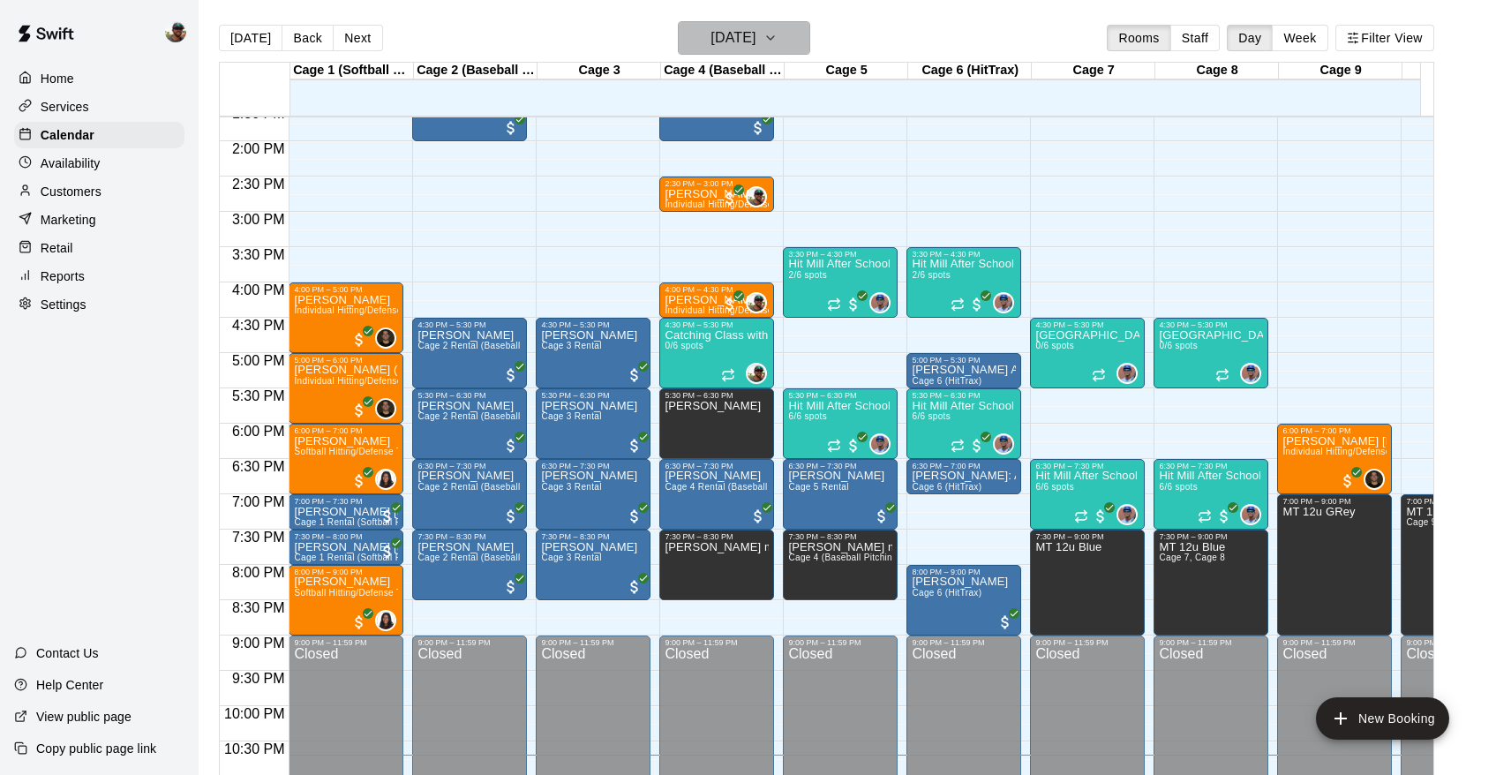
click at [777, 44] on icon "button" at bounding box center [770, 37] width 14 height 21
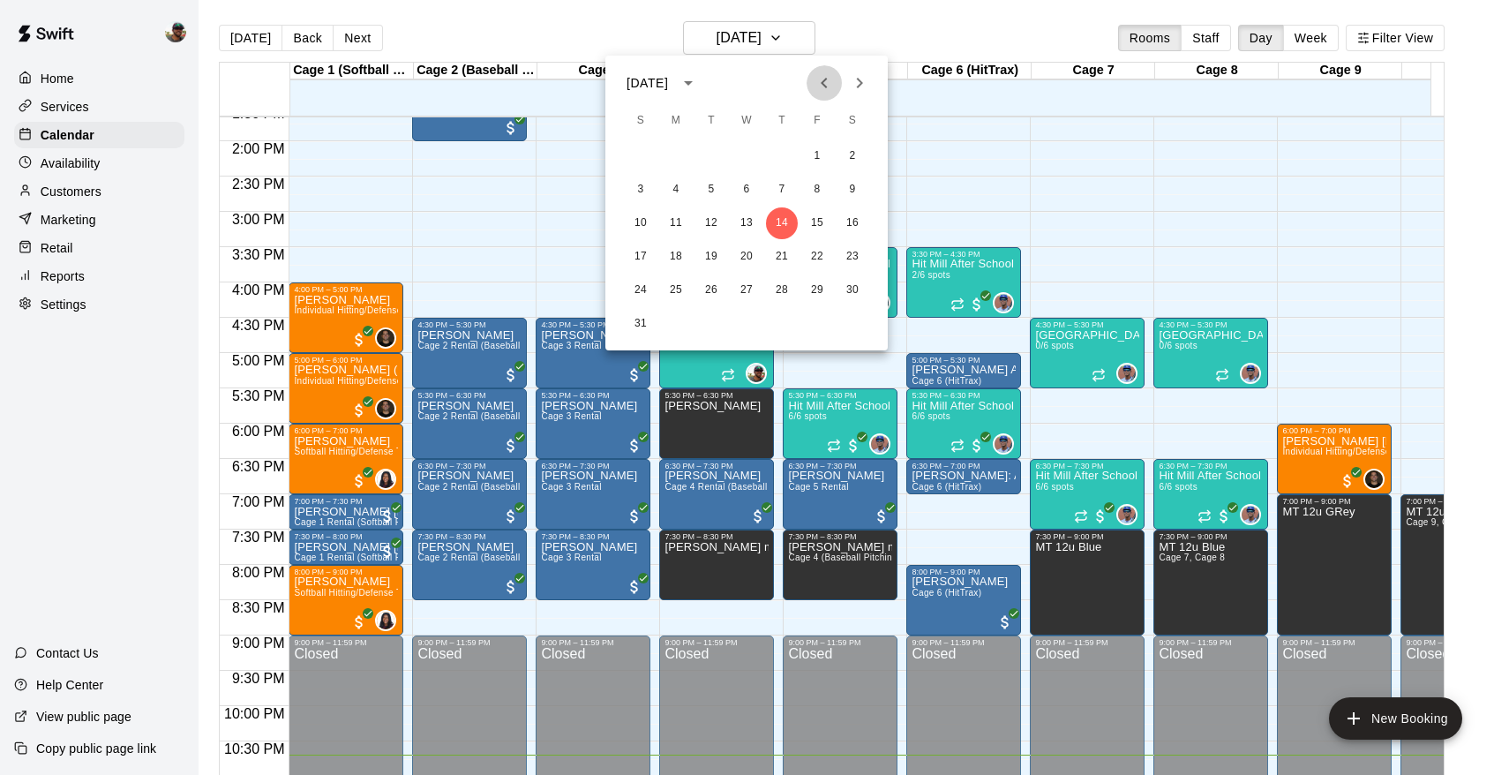
click at [822, 79] on icon "Previous month" at bounding box center [824, 82] width 21 height 21
click at [821, 79] on icon "Previous month" at bounding box center [824, 82] width 21 height 21
click at [853, 81] on icon "Next month" at bounding box center [859, 82] width 21 height 21
click at [820, 80] on icon "Previous month" at bounding box center [824, 82] width 21 height 21
click at [863, 81] on icon "Next month" at bounding box center [859, 82] width 21 height 21
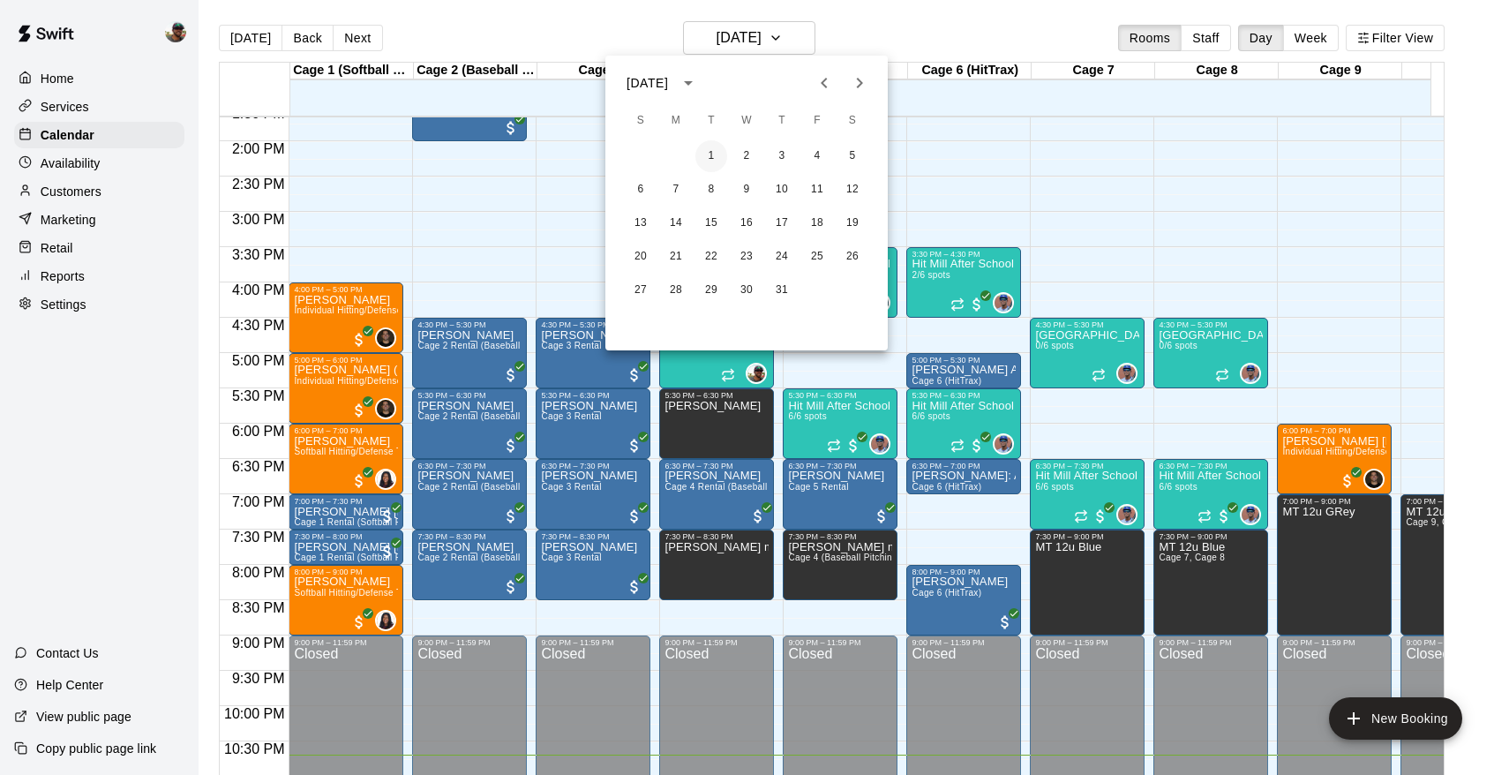
click at [709, 153] on button "1" at bounding box center [711, 156] width 32 height 32
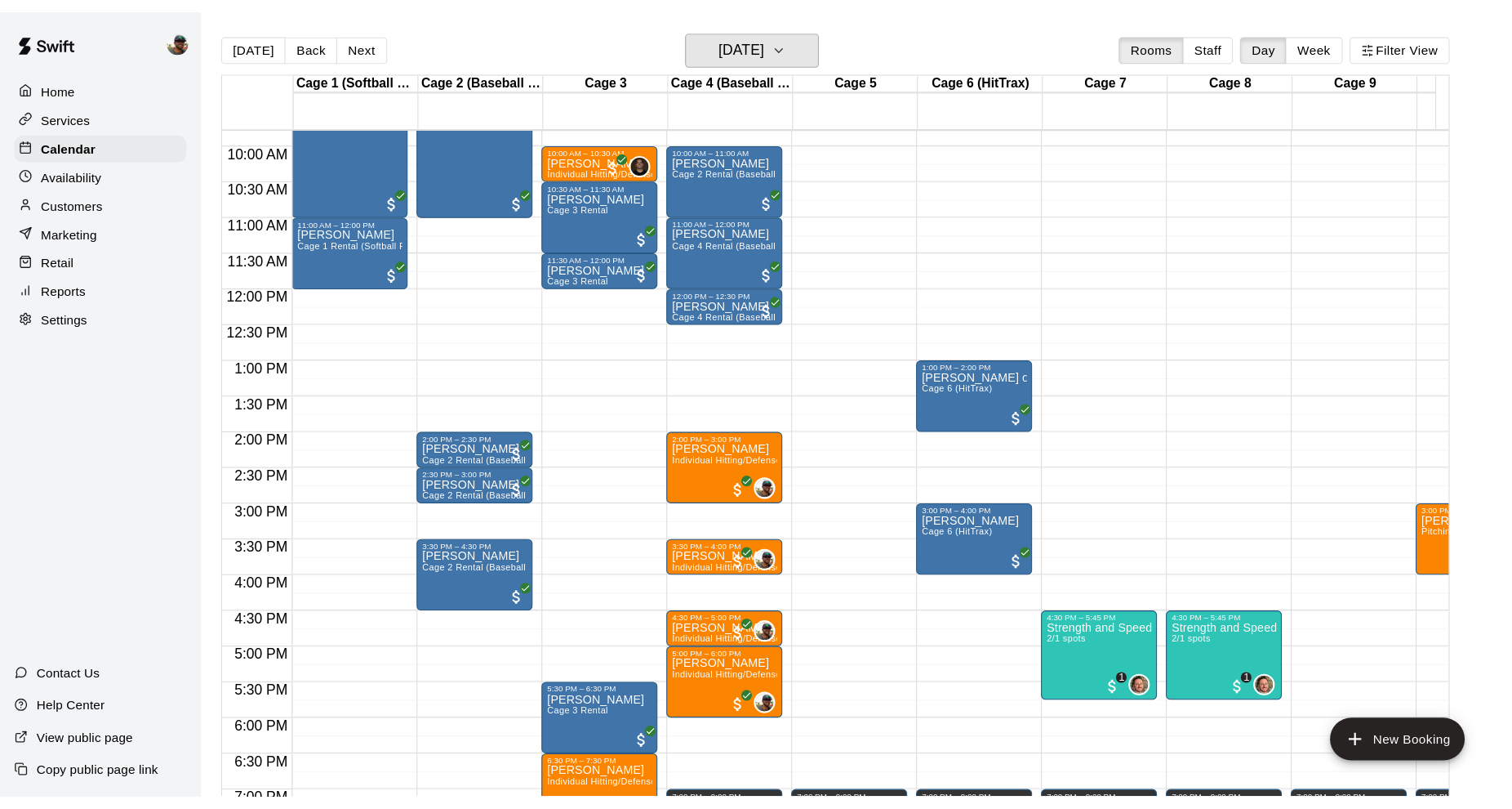
scroll to position [629, 0]
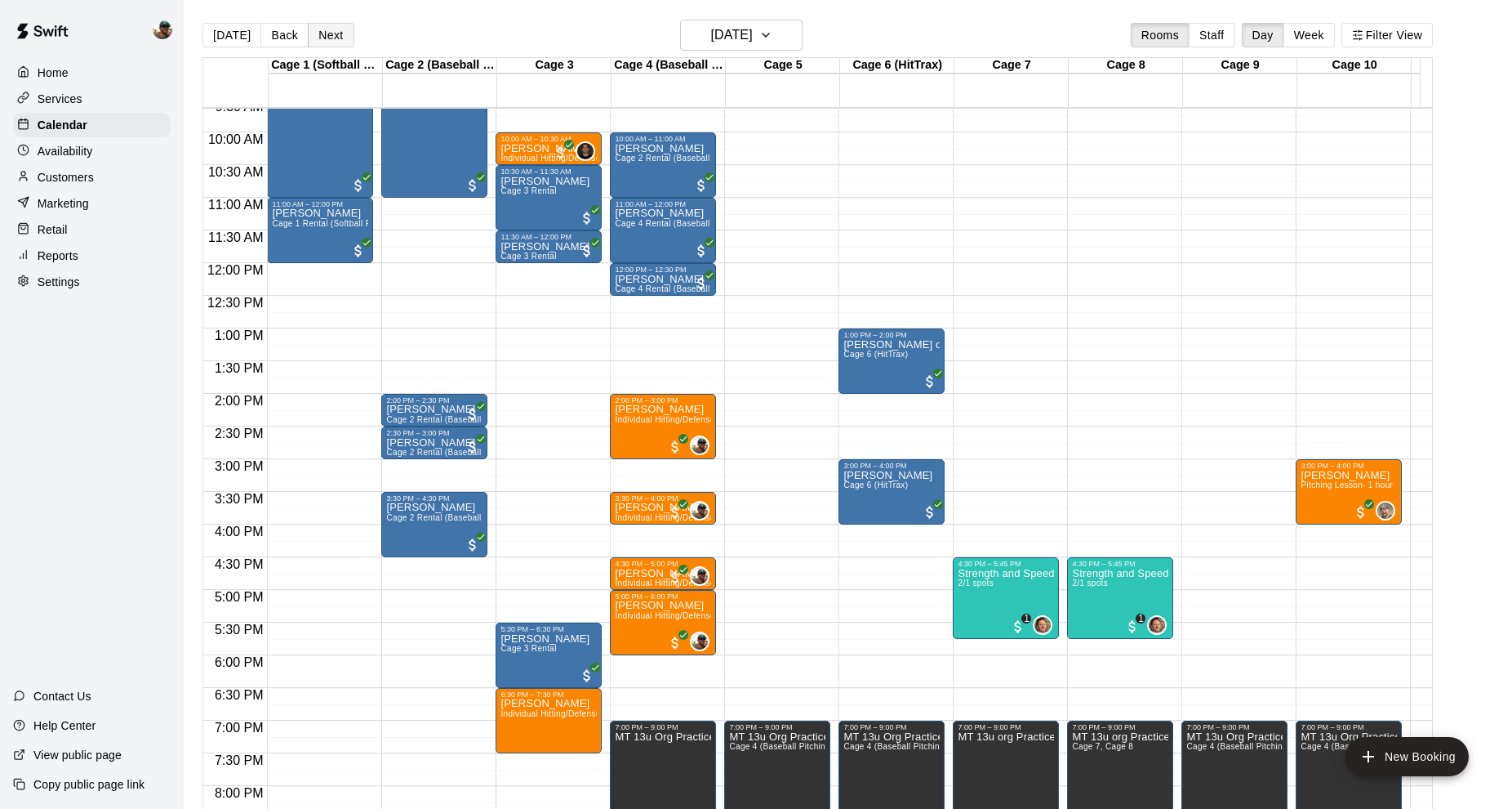
click at [333, 40] on button "Next" at bounding box center [330, 35] width 45 height 24
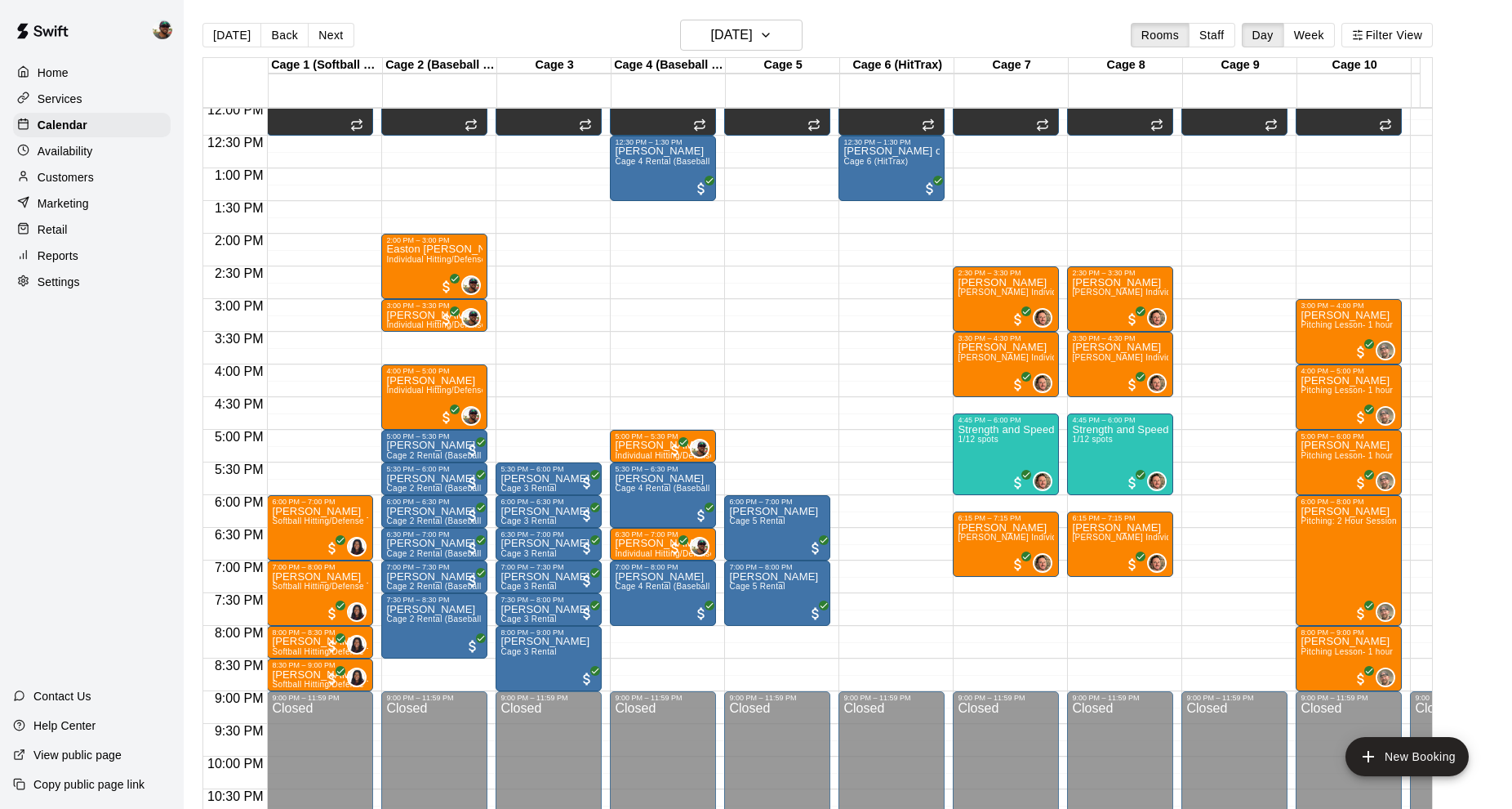
scroll to position [765, 0]
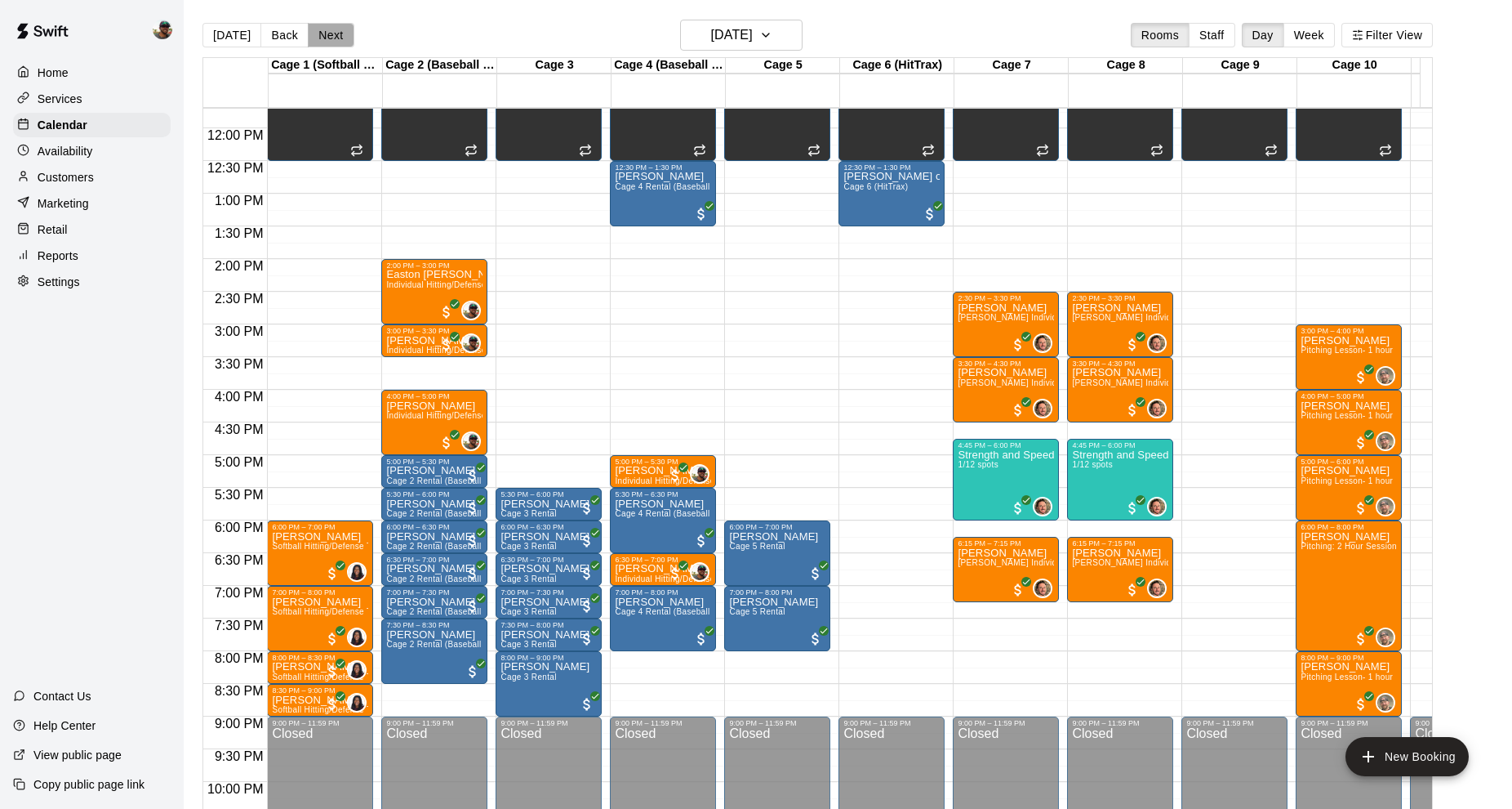
click at [337, 32] on button "Next" at bounding box center [330, 35] width 45 height 24
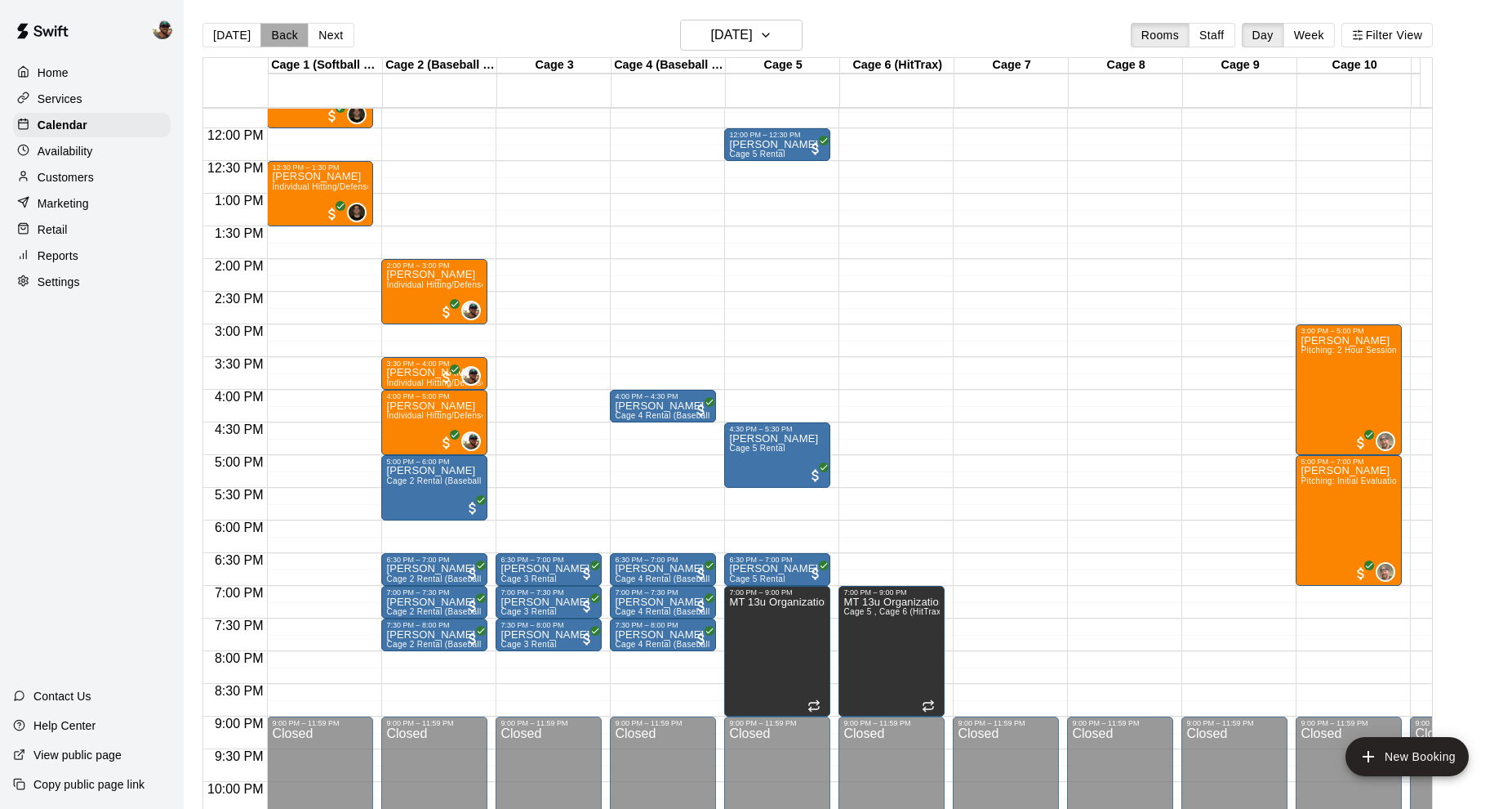
click at [274, 31] on button "Back" at bounding box center [285, 35] width 48 height 24
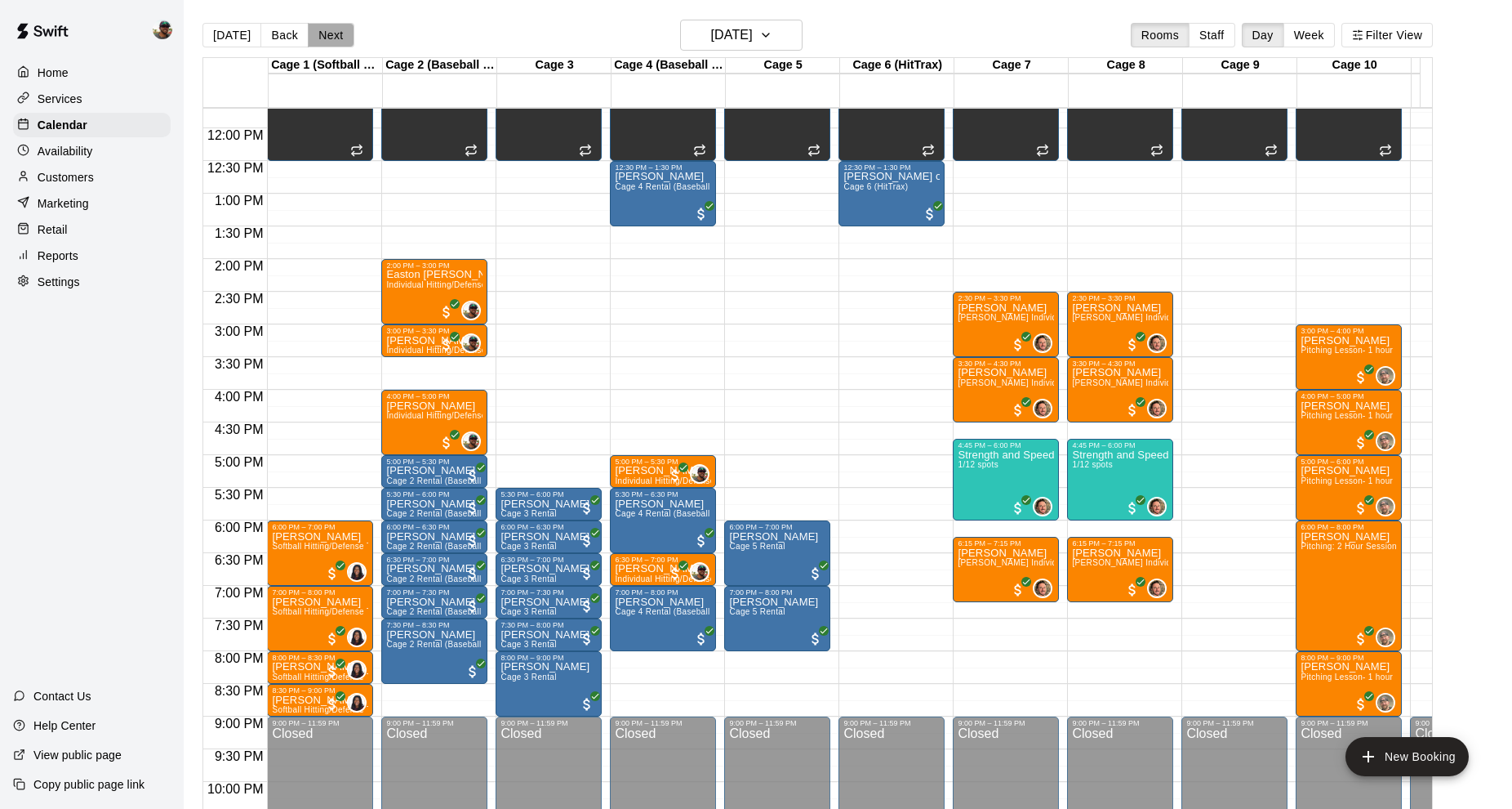
click at [328, 37] on button "Next" at bounding box center [330, 35] width 45 height 24
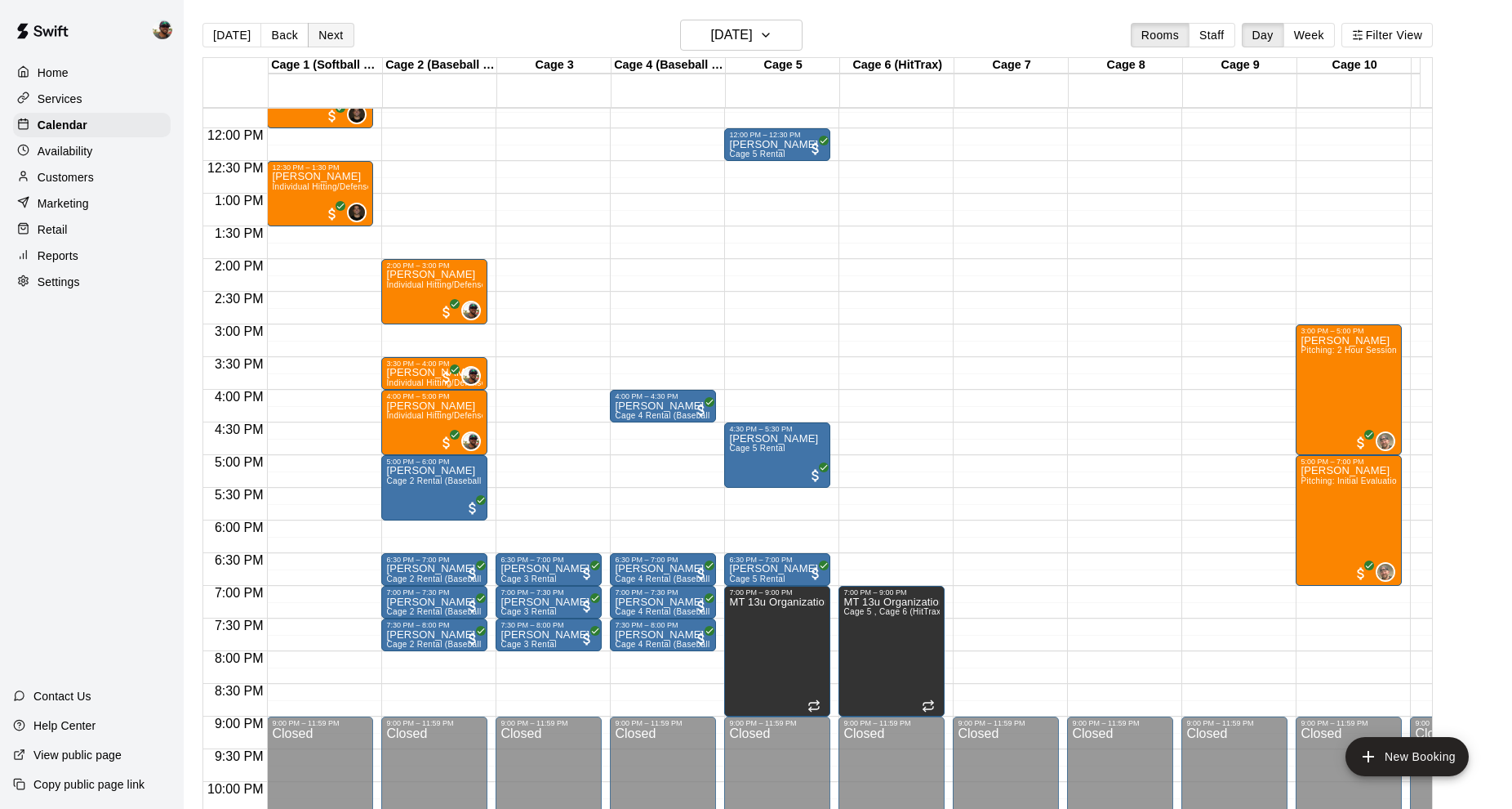
click at [326, 34] on button "Next" at bounding box center [330, 35] width 45 height 24
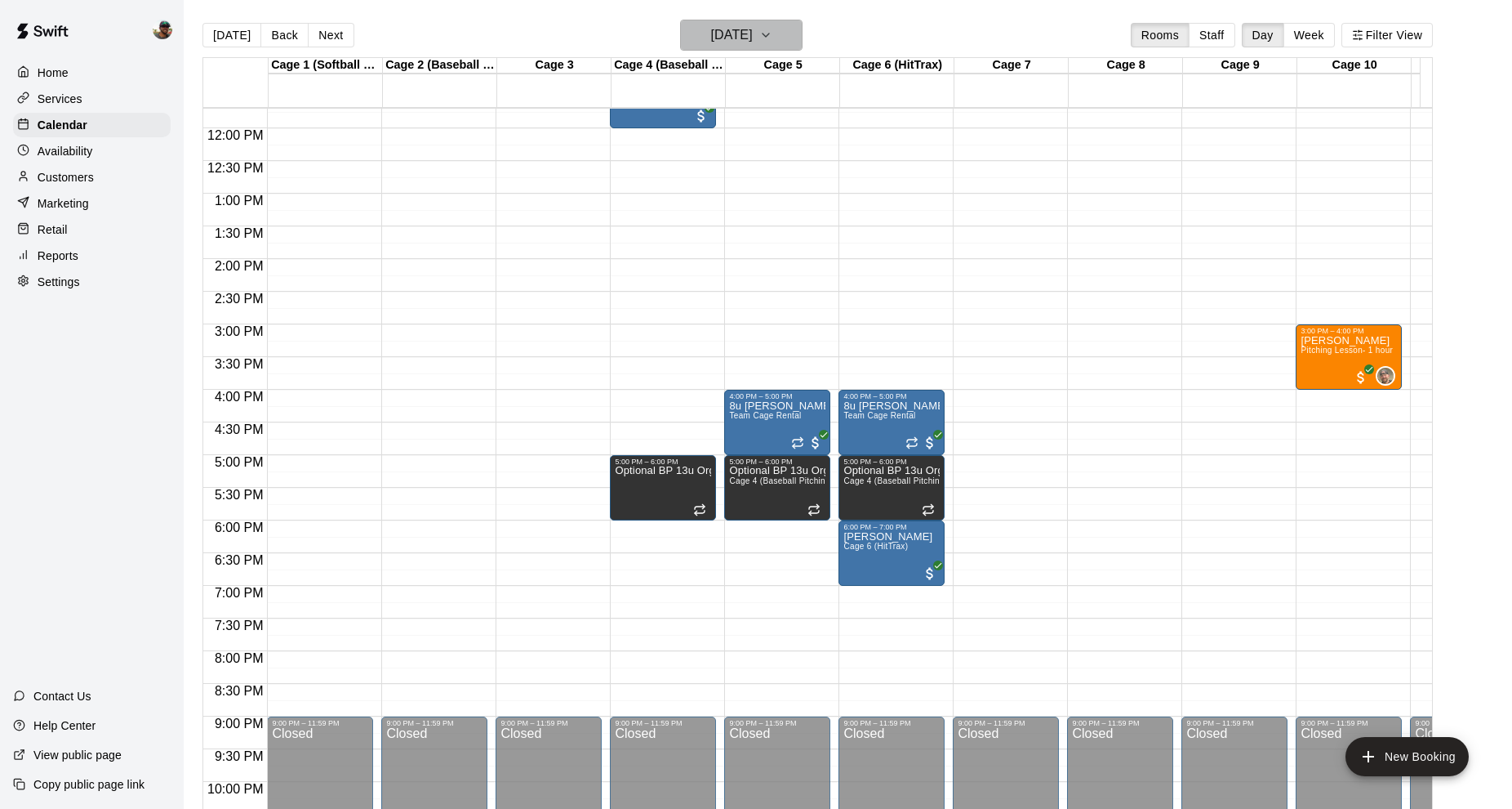
click at [795, 37] on button "[DATE]" at bounding box center [741, 35] width 122 height 31
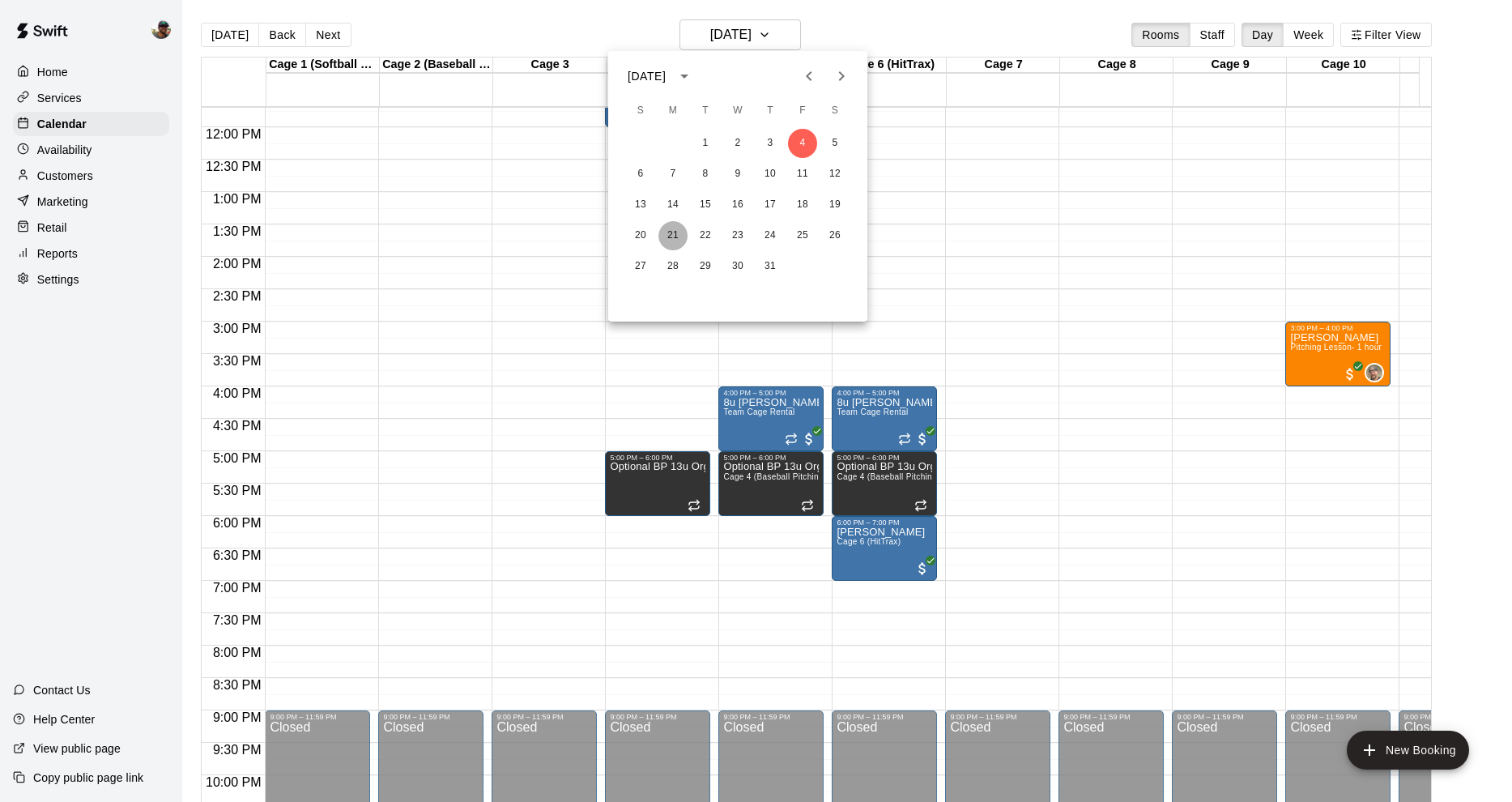
click at [675, 232] on button "21" at bounding box center [673, 236] width 29 height 29
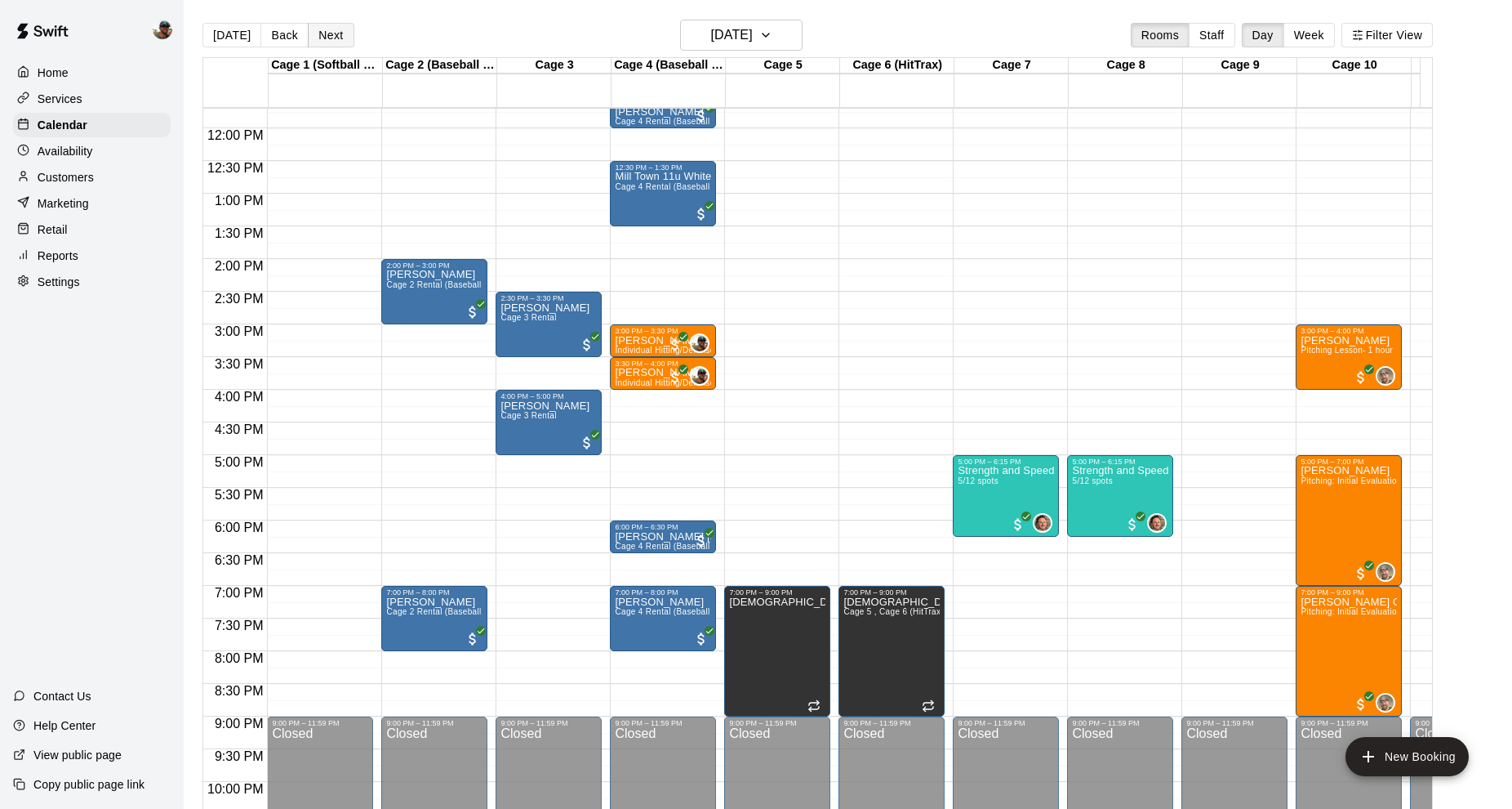
click at [330, 33] on button "Next" at bounding box center [330, 35] width 45 height 24
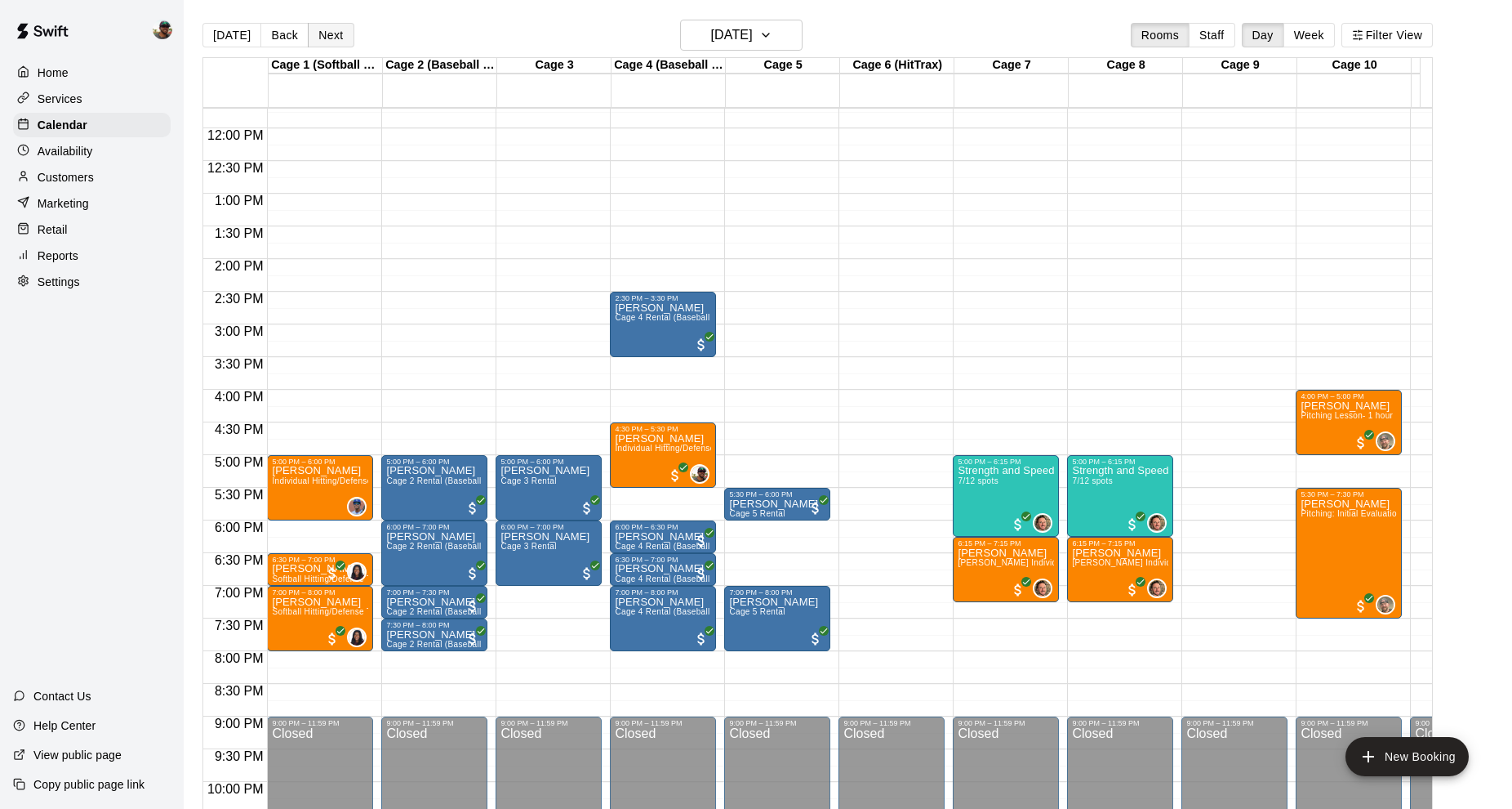
click at [331, 36] on button "Next" at bounding box center [330, 35] width 45 height 24
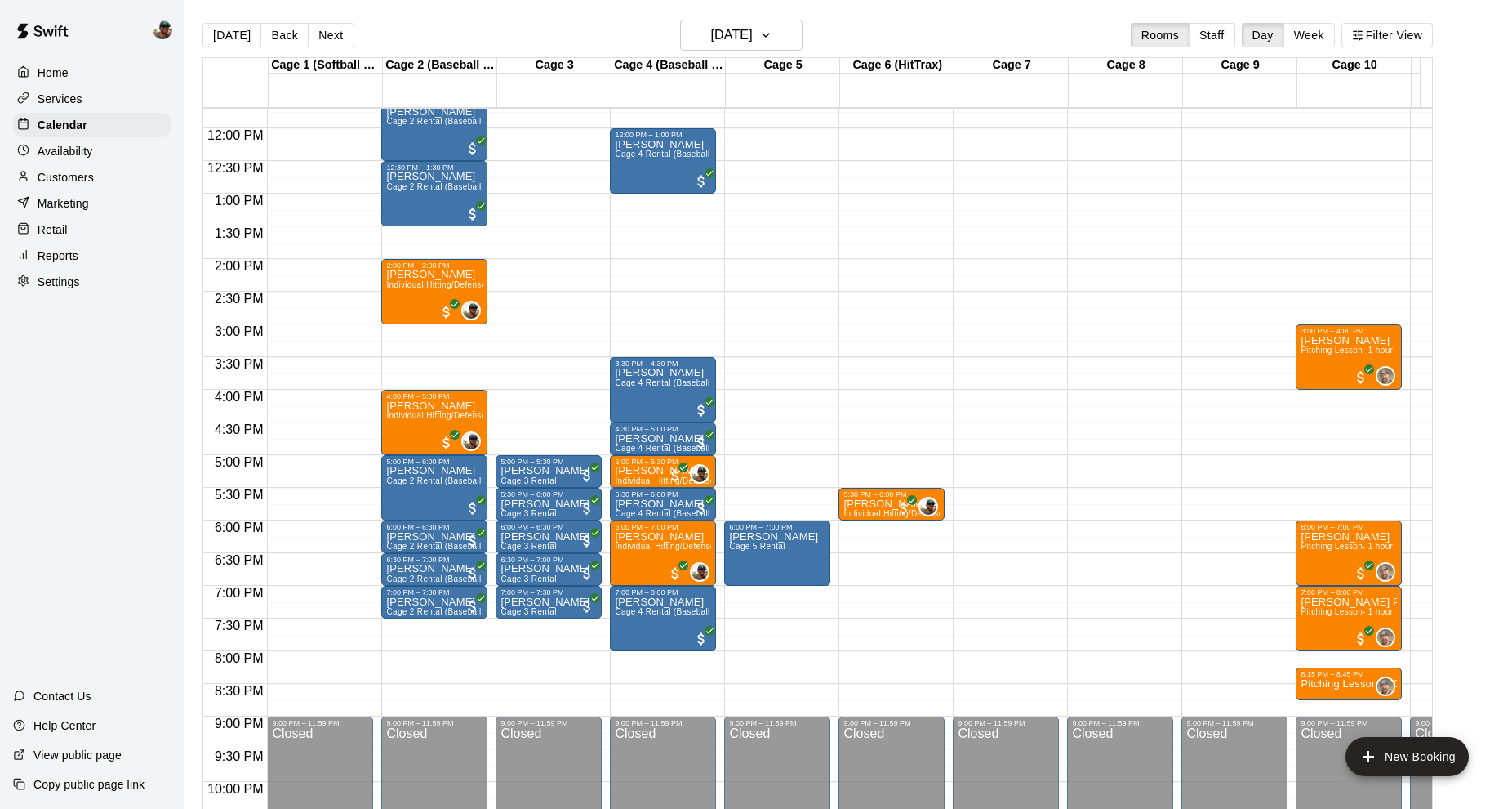
click at [327, 42] on button "Next" at bounding box center [330, 35] width 45 height 24
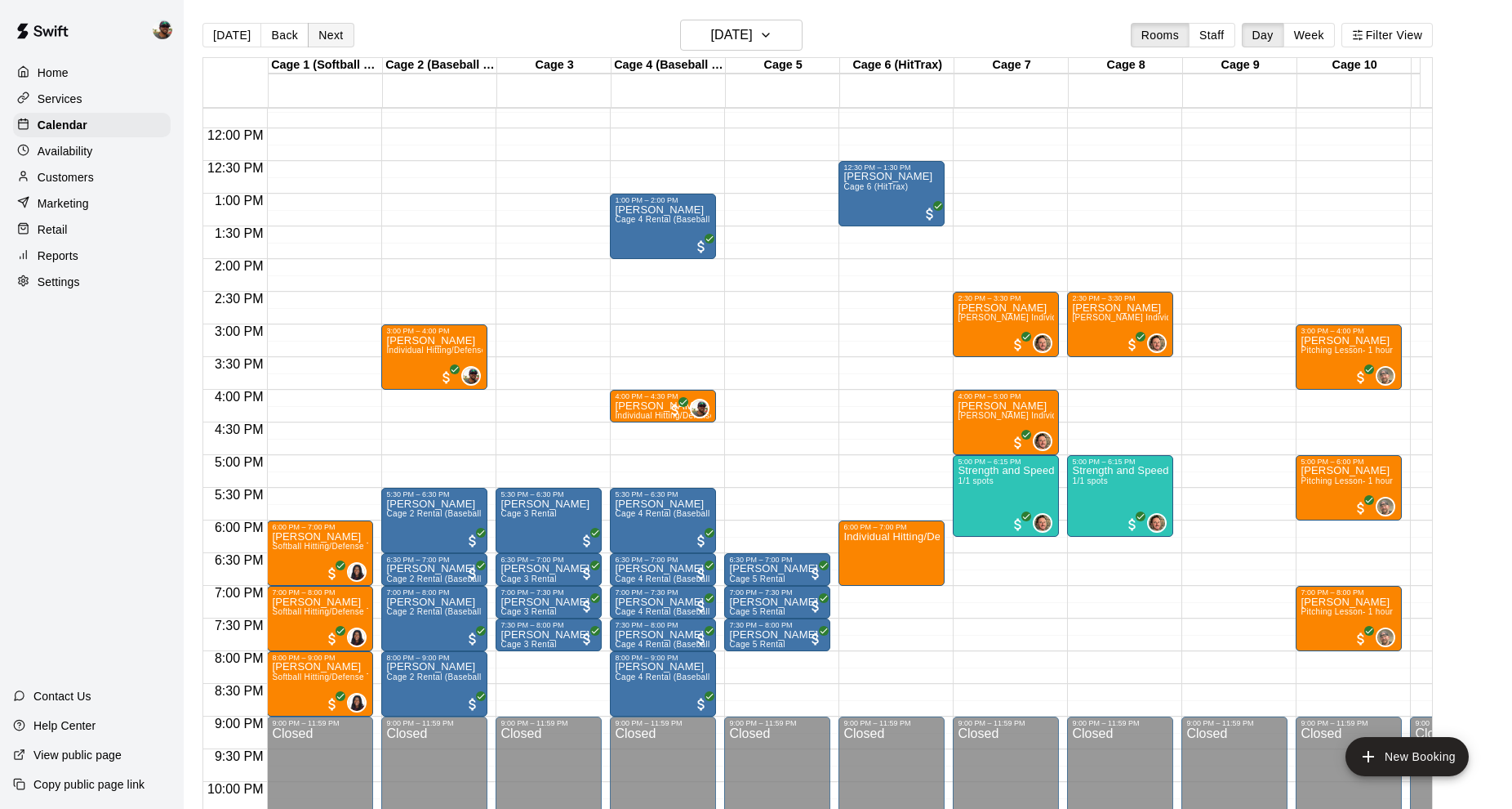
click at [330, 30] on button "Next" at bounding box center [330, 35] width 45 height 24
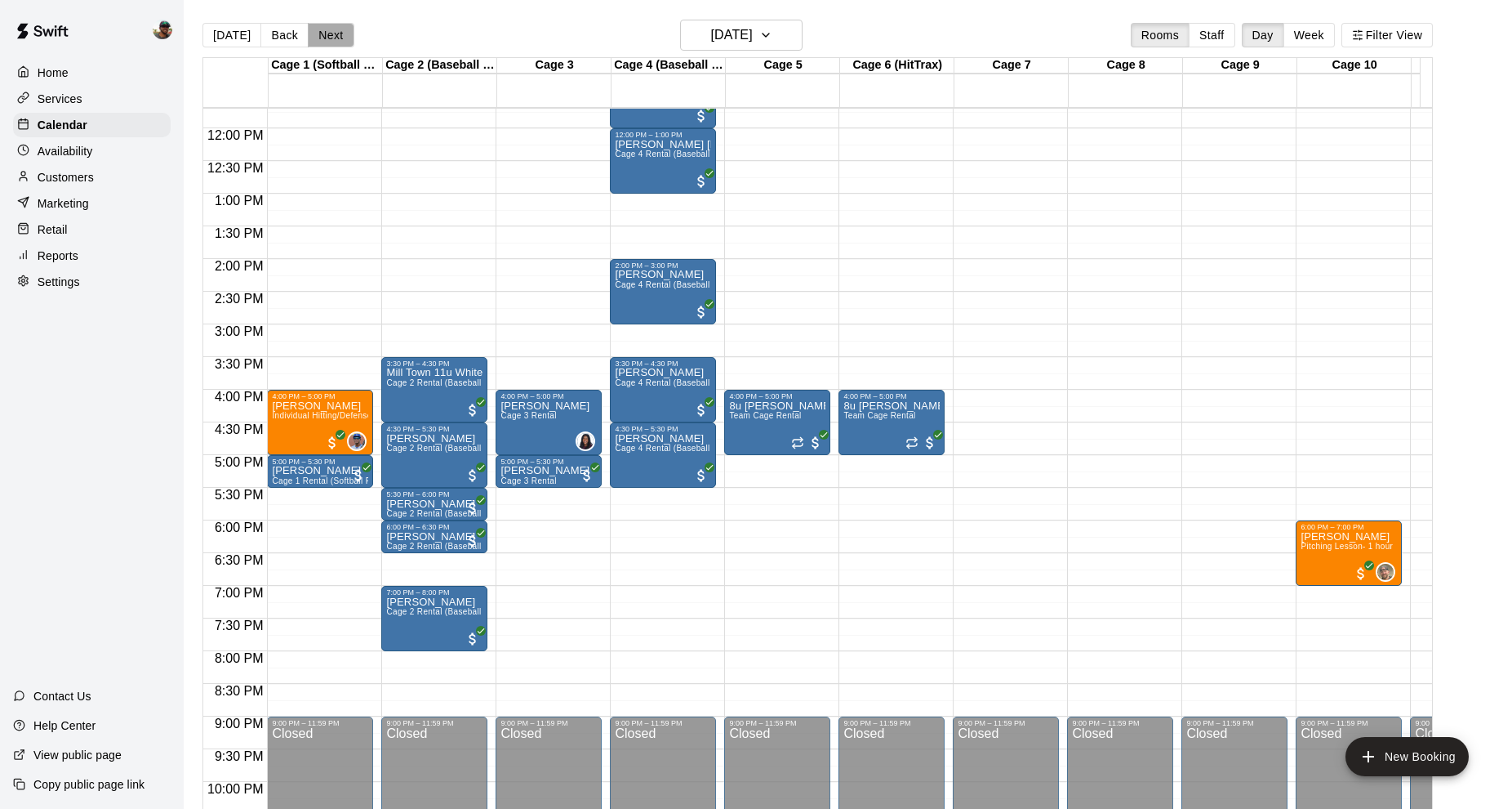
click at [330, 30] on button "Next" at bounding box center [330, 35] width 45 height 24
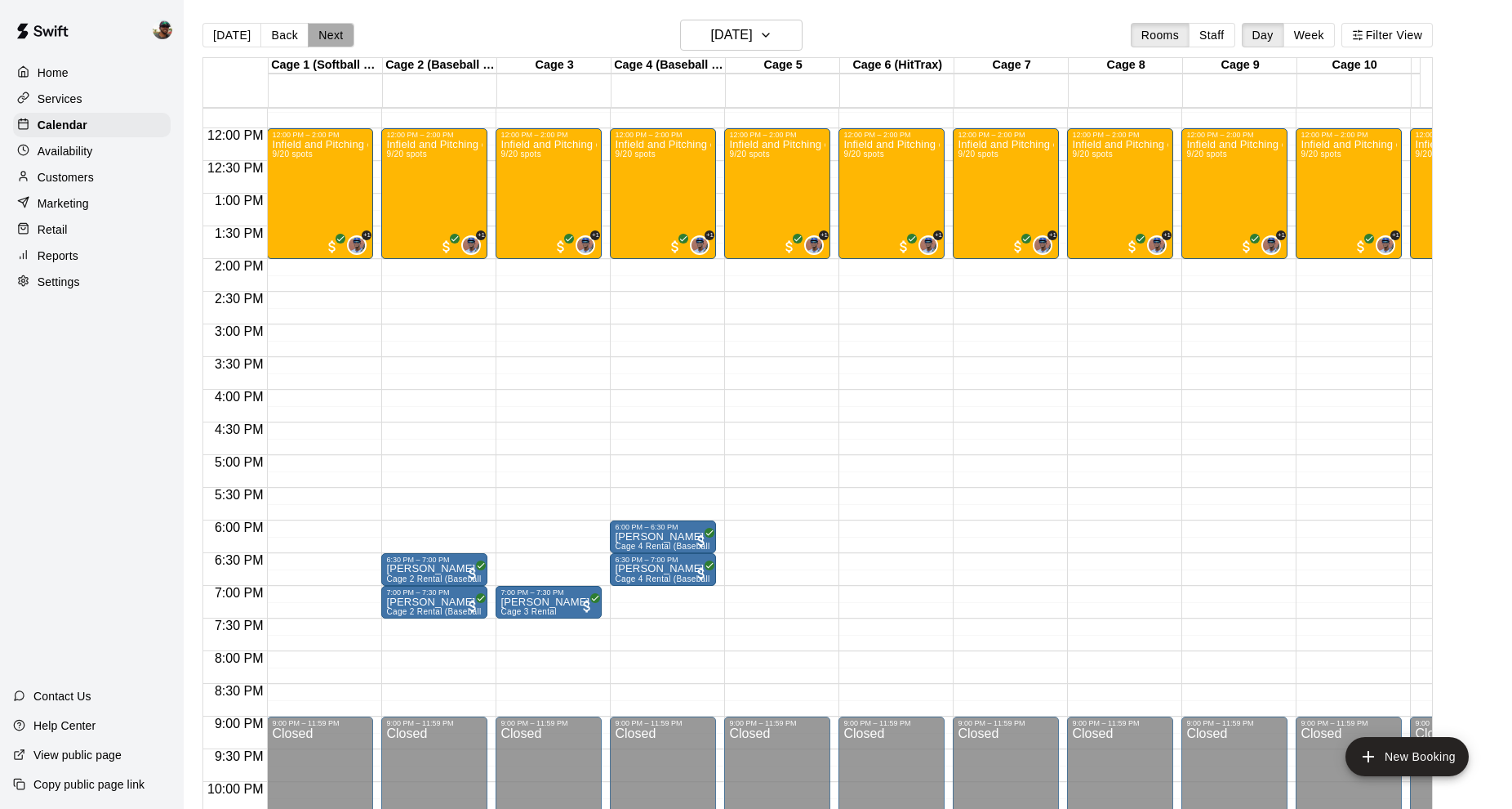
click at [334, 38] on button "Next" at bounding box center [330, 35] width 45 height 24
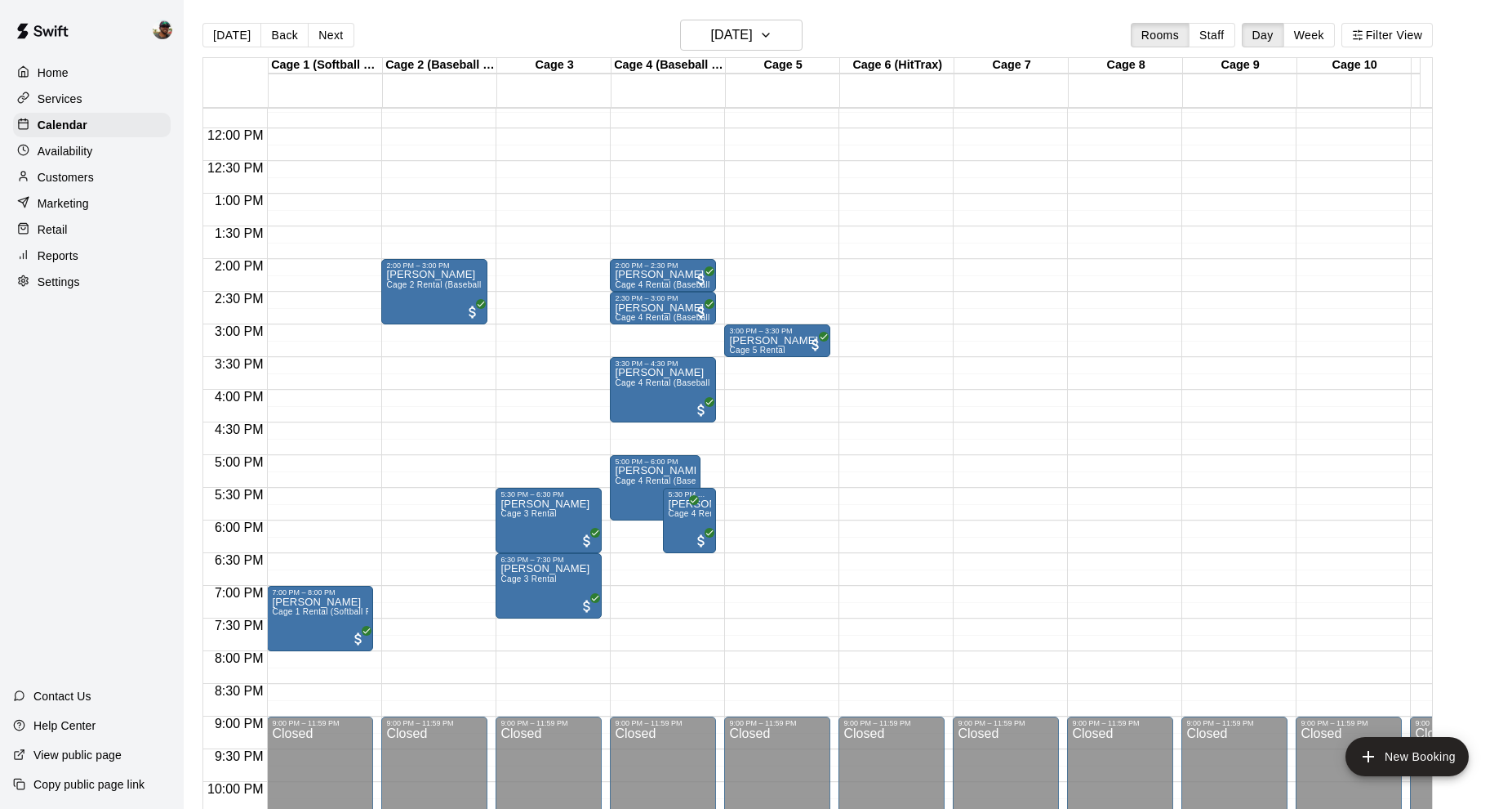
click at [334, 38] on button "Next" at bounding box center [330, 35] width 45 height 24
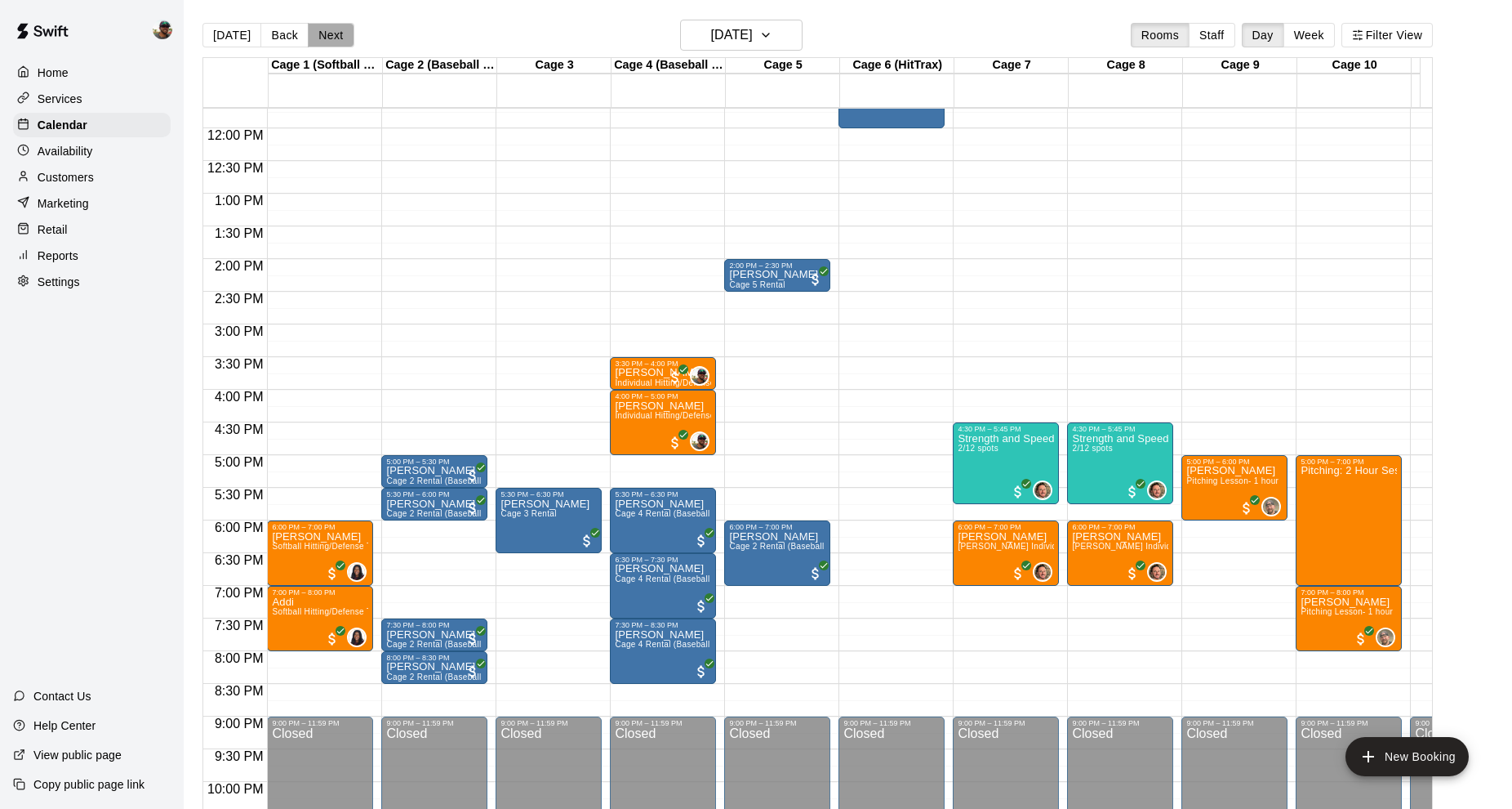
click at [334, 42] on button "Next" at bounding box center [330, 35] width 45 height 24
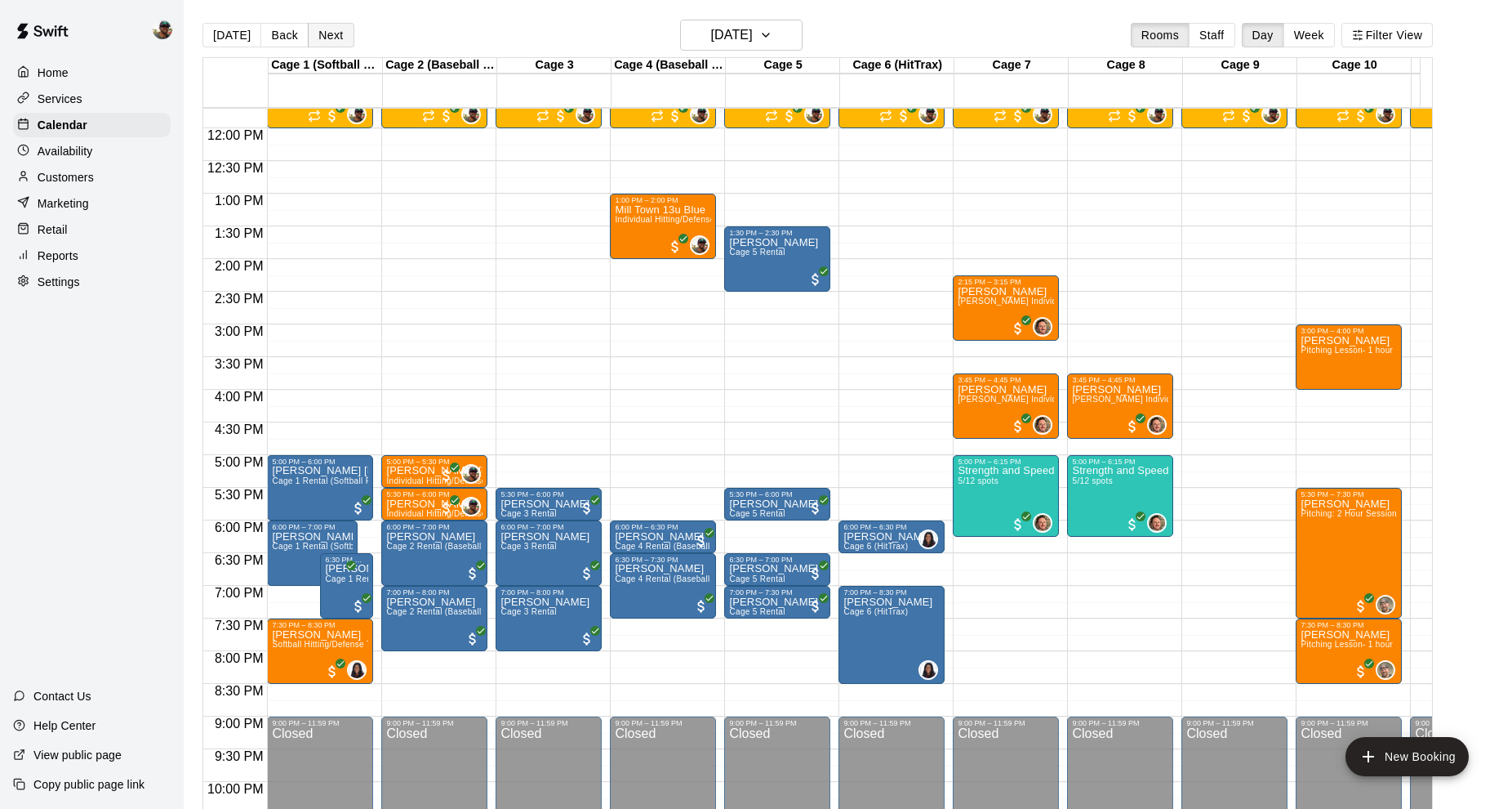
click at [334, 42] on button "Next" at bounding box center [330, 35] width 45 height 24
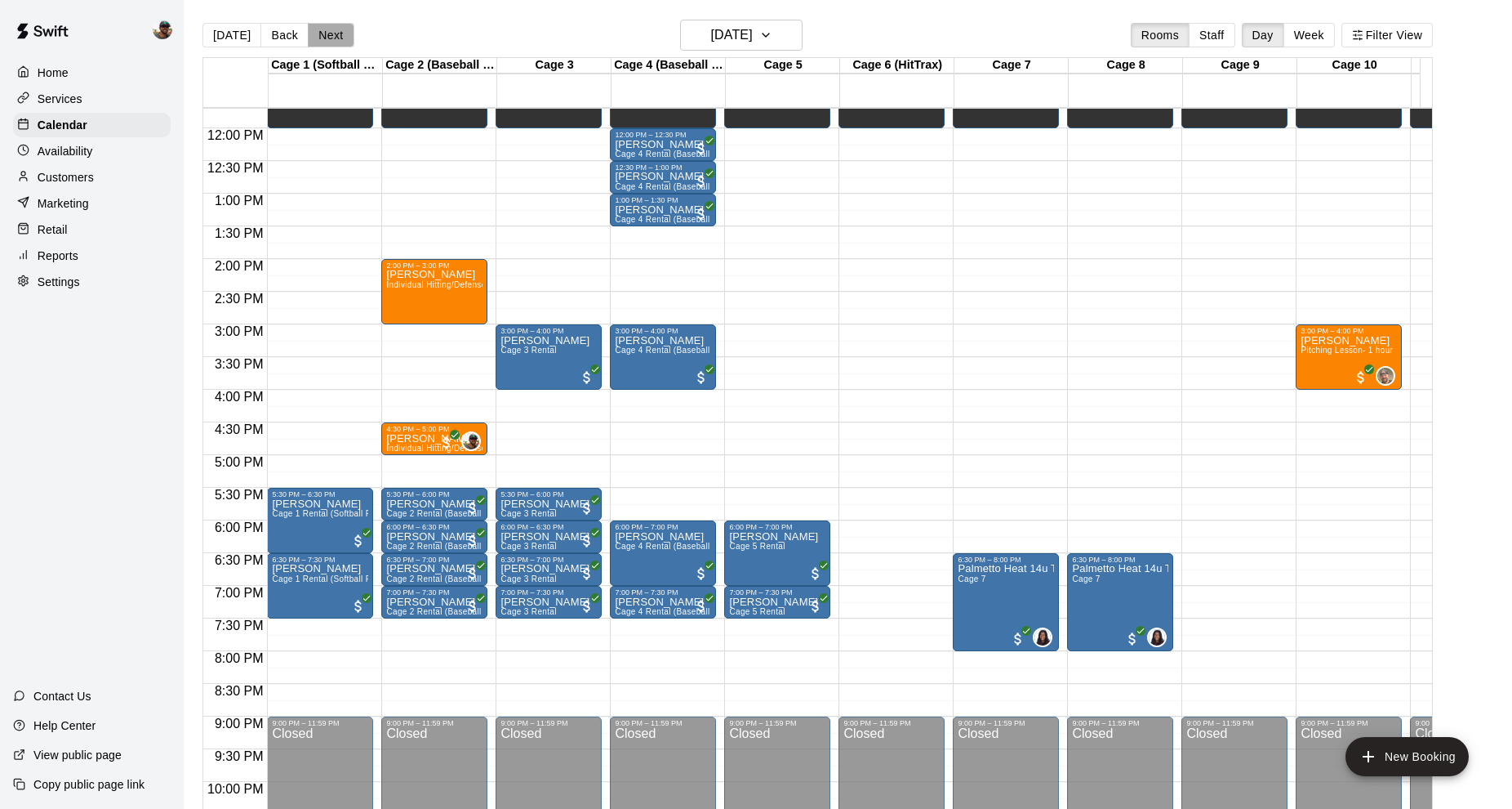
click at [325, 37] on button "Next" at bounding box center [330, 35] width 45 height 24
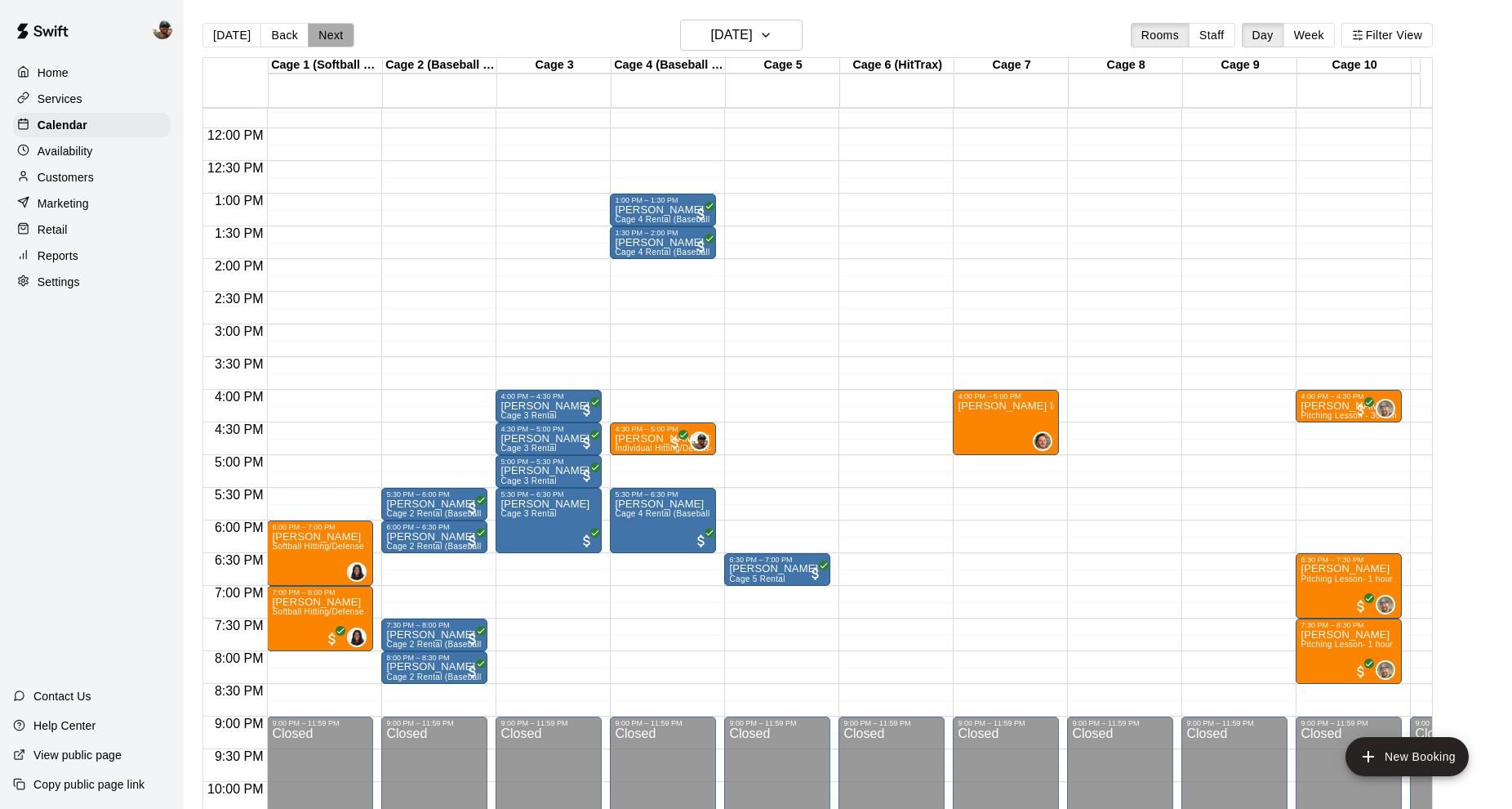
click at [330, 26] on button "Next" at bounding box center [330, 35] width 45 height 24
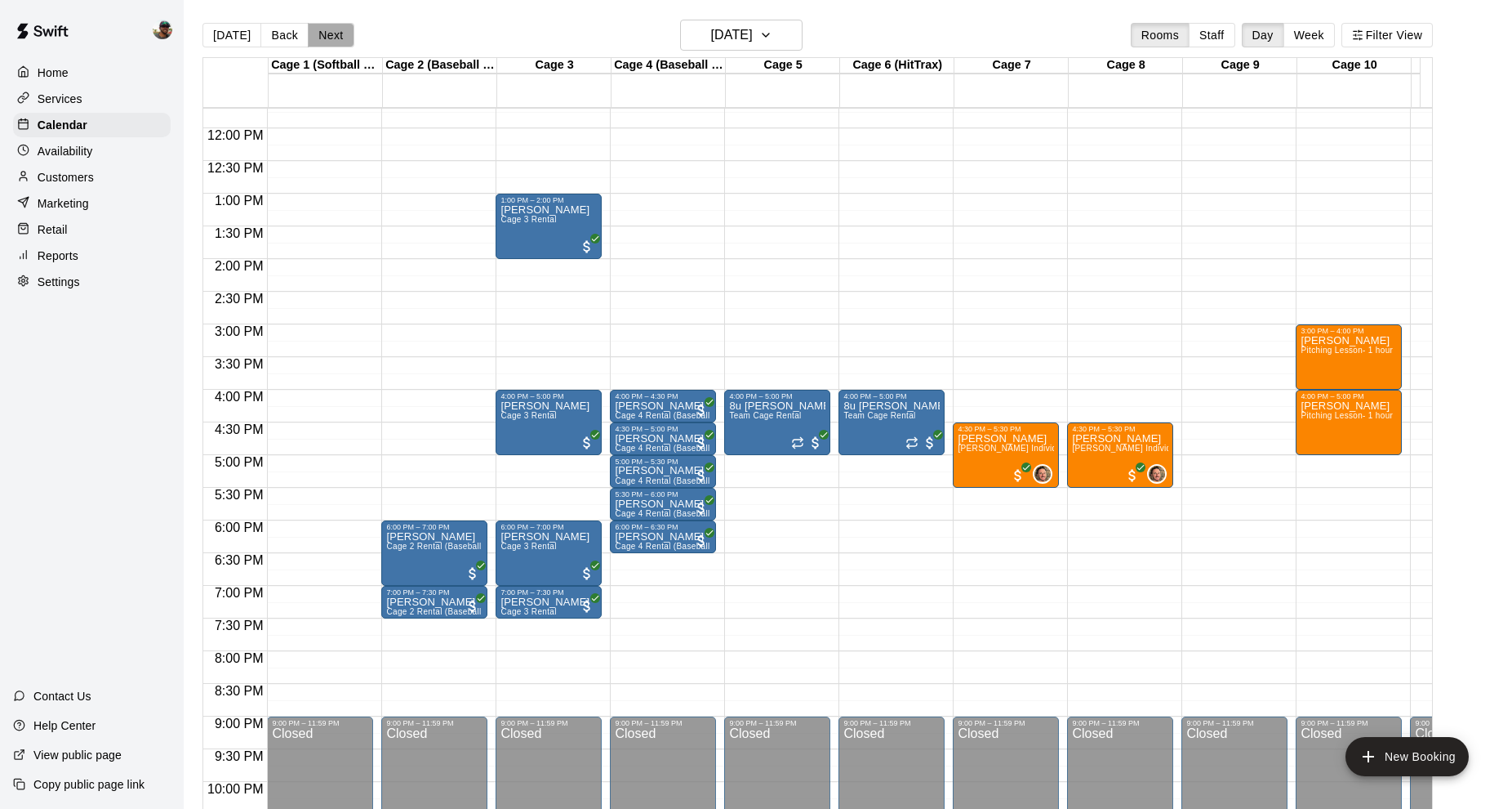
click at [330, 31] on button "Next" at bounding box center [330, 35] width 45 height 24
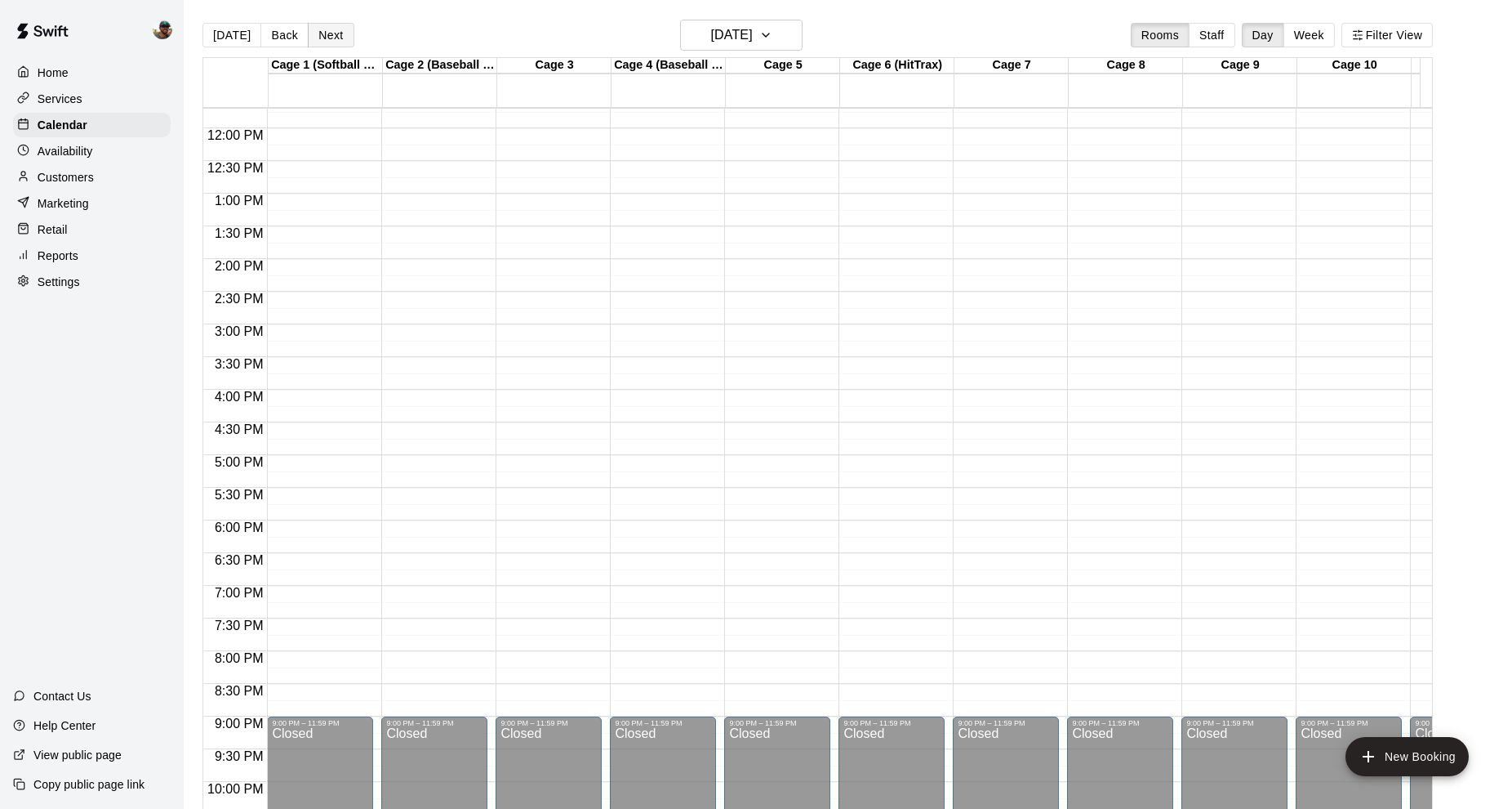
click at [335, 32] on button "Next" at bounding box center [330, 35] width 45 height 24
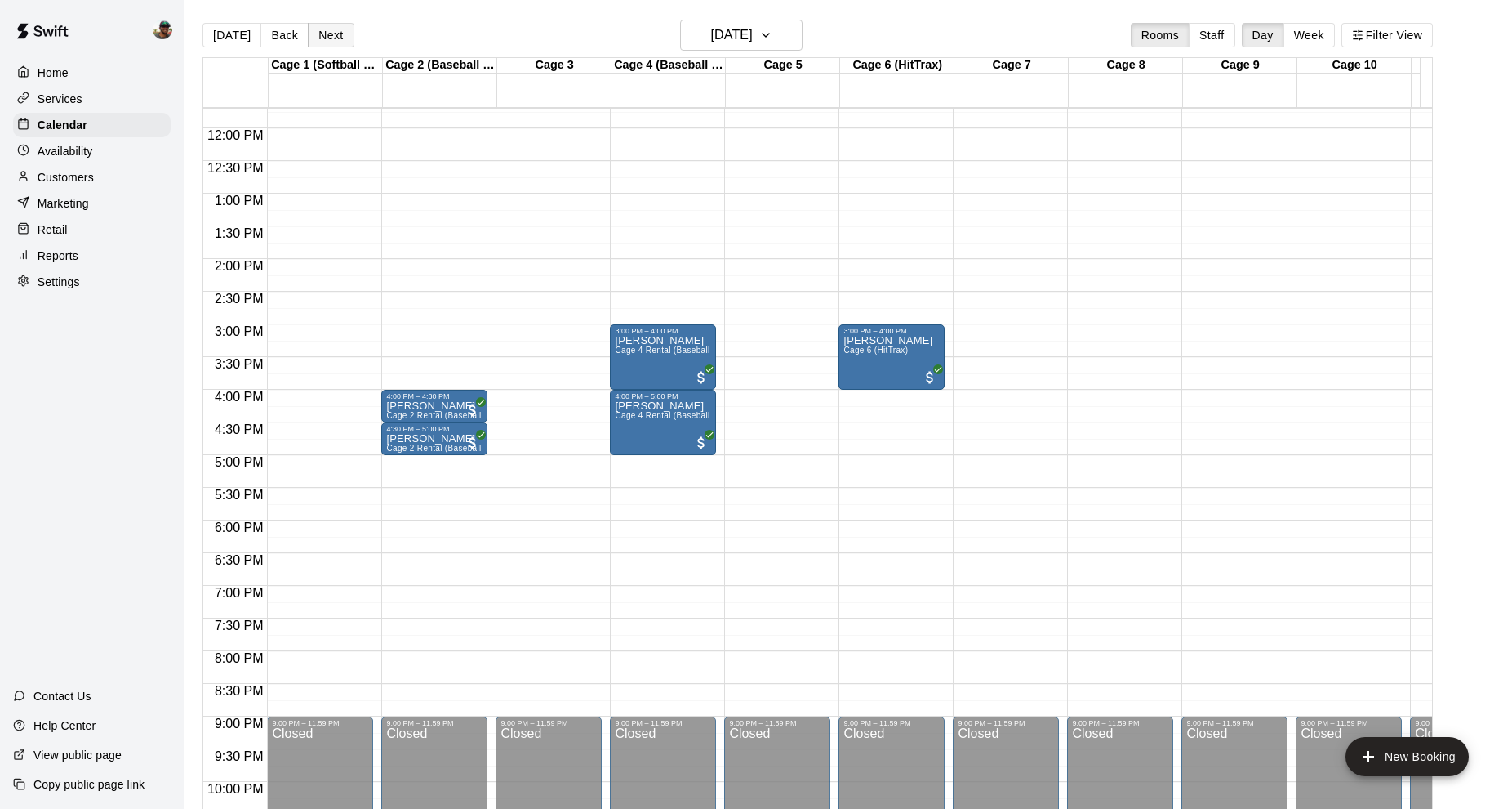
click at [335, 32] on button "Next" at bounding box center [330, 35] width 45 height 24
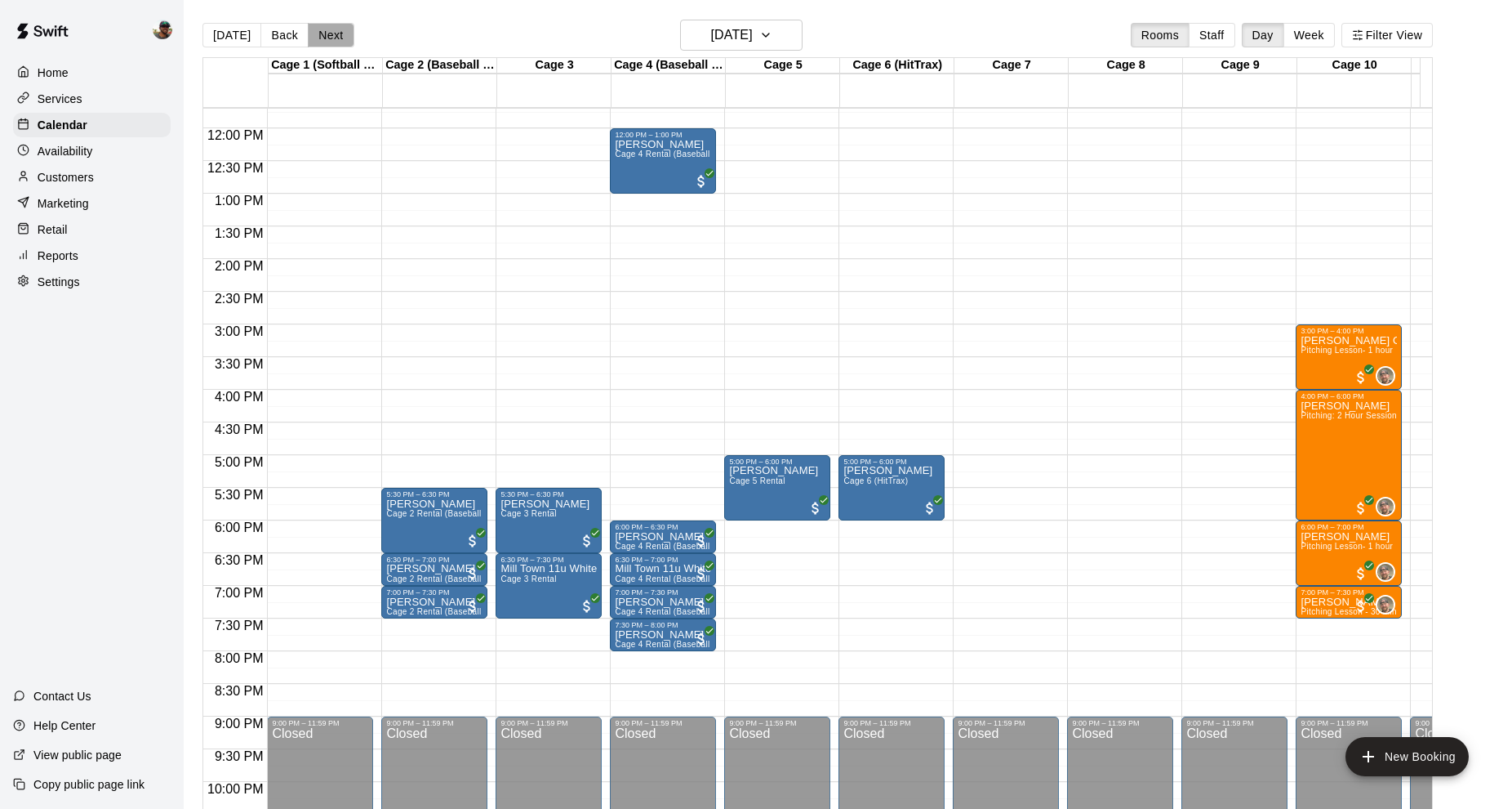
click at [337, 31] on button "Next" at bounding box center [330, 35] width 45 height 24
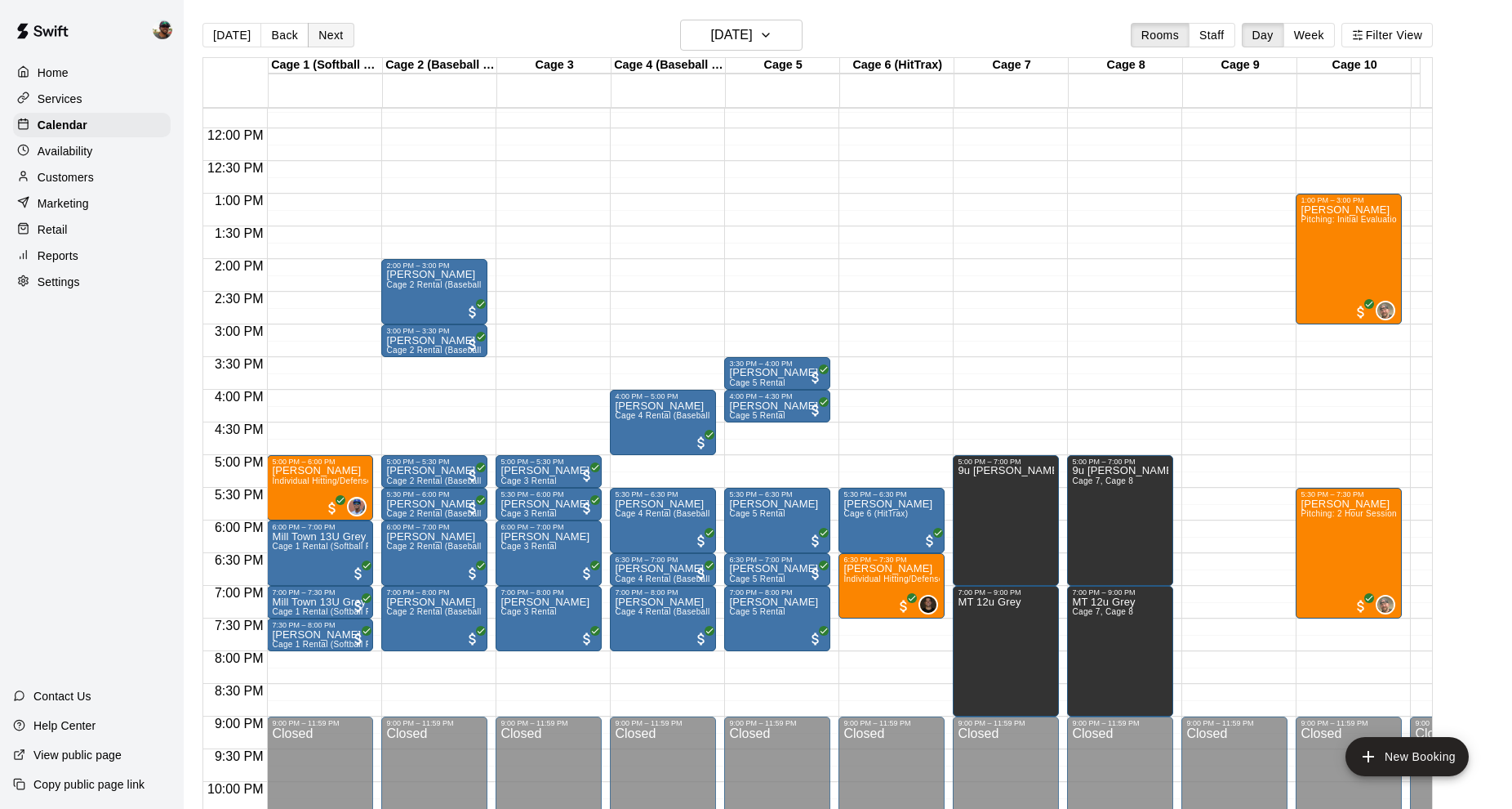
click at [322, 41] on button "Next" at bounding box center [330, 35] width 45 height 24
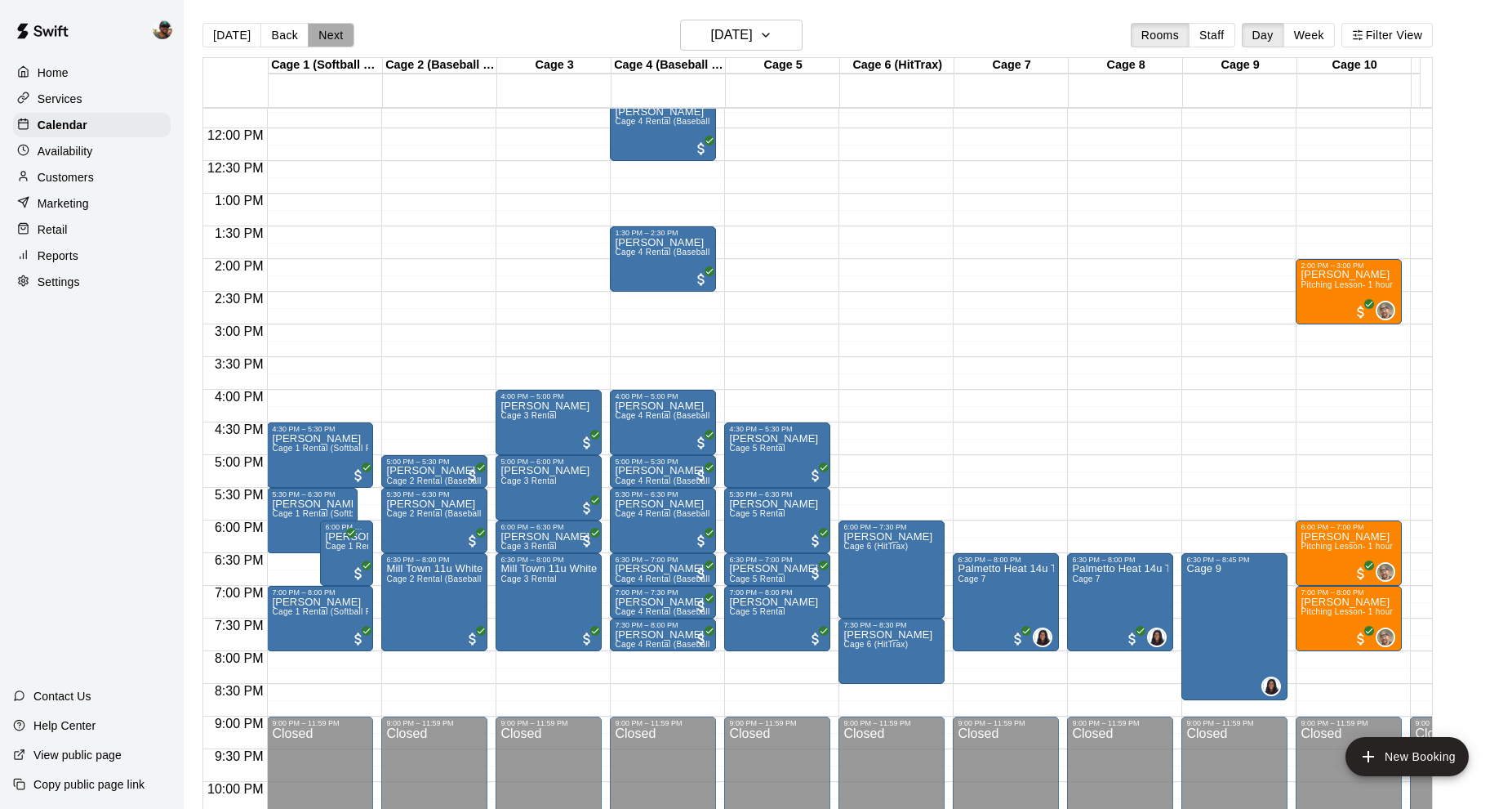
click at [330, 29] on button "Next" at bounding box center [330, 35] width 45 height 24
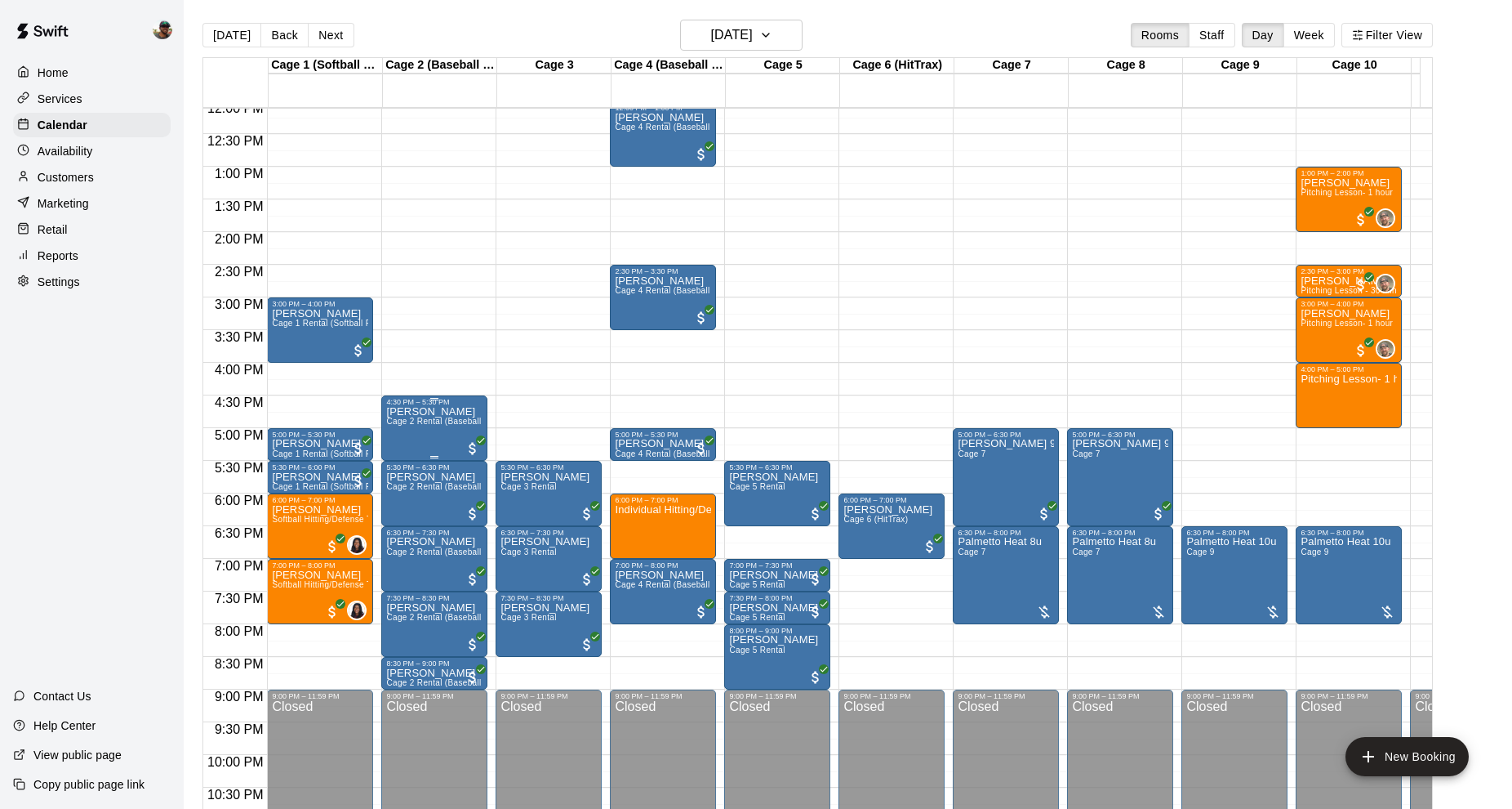
scroll to position [803, 0]
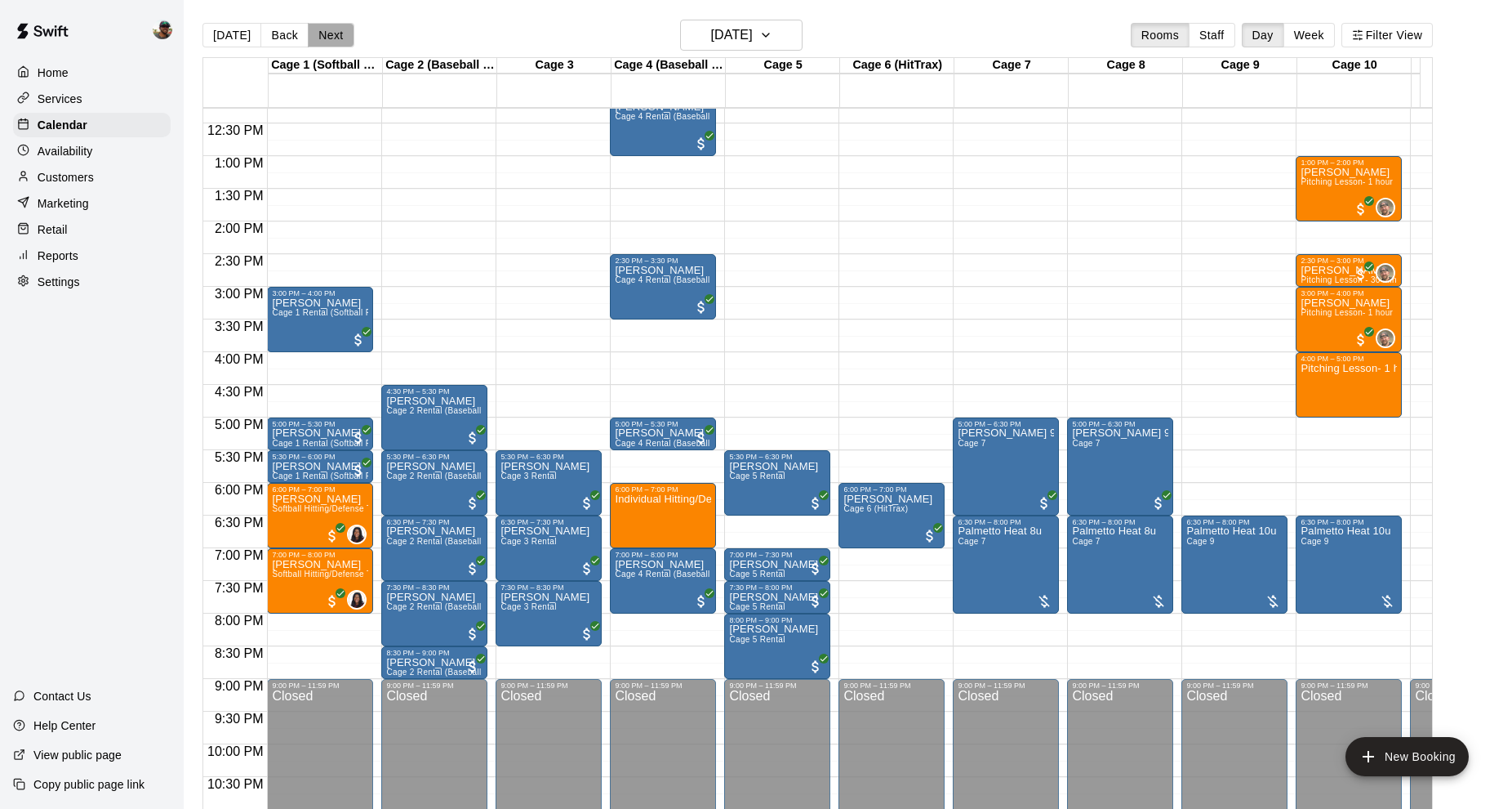
click at [334, 30] on button "Next" at bounding box center [330, 35] width 45 height 24
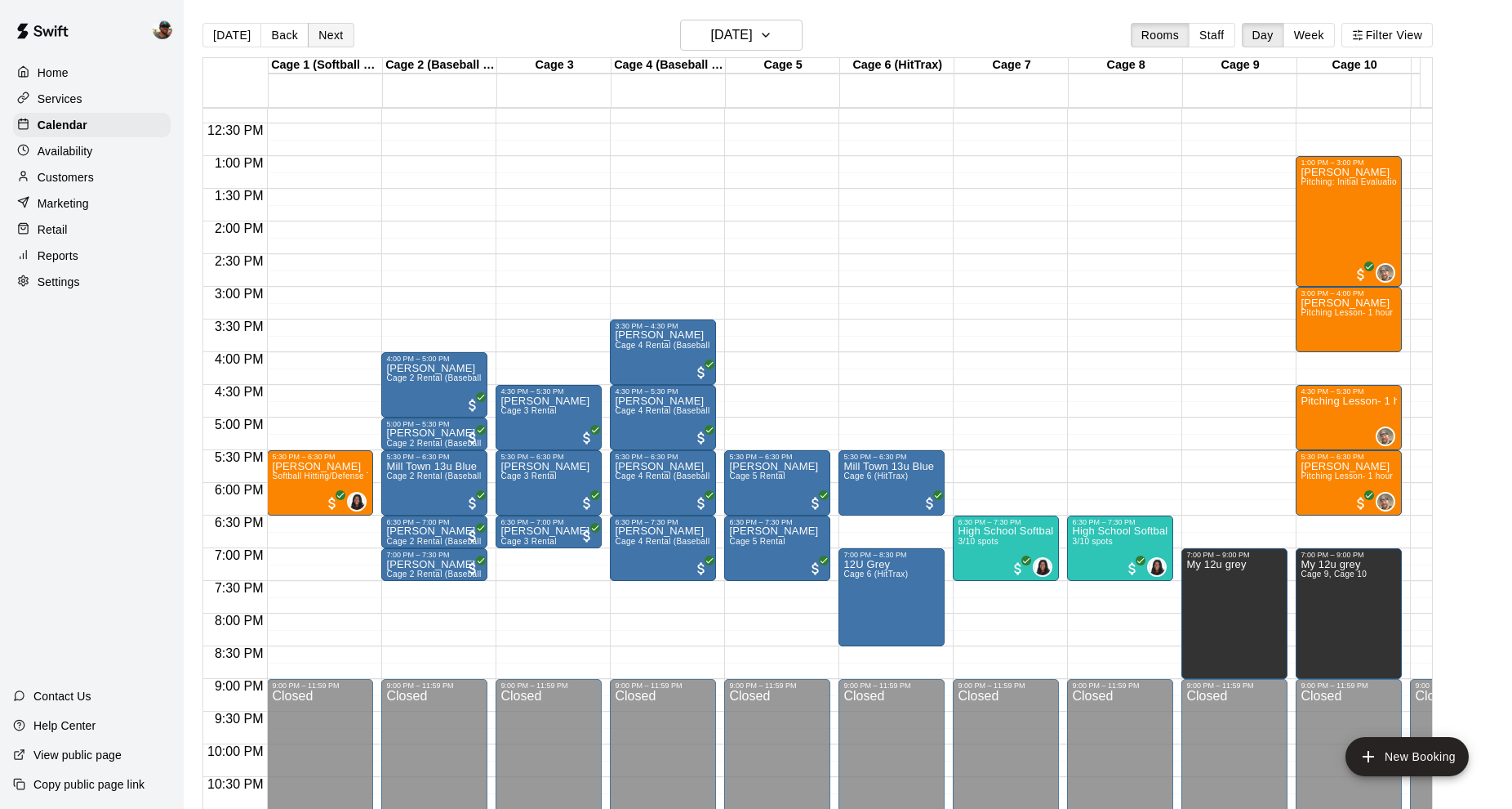
click at [330, 31] on button "Next" at bounding box center [330, 35] width 45 height 24
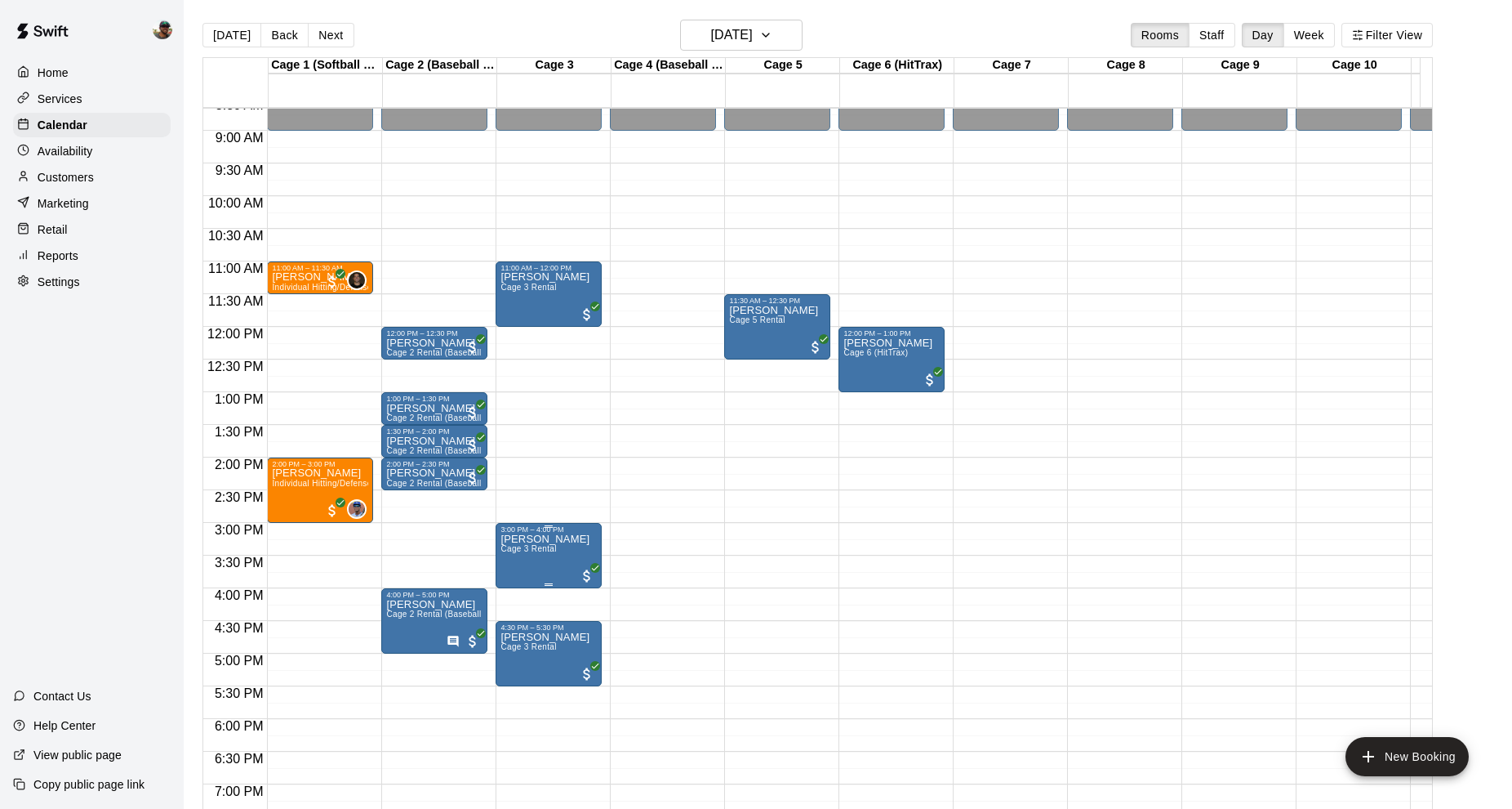
scroll to position [565, 0]
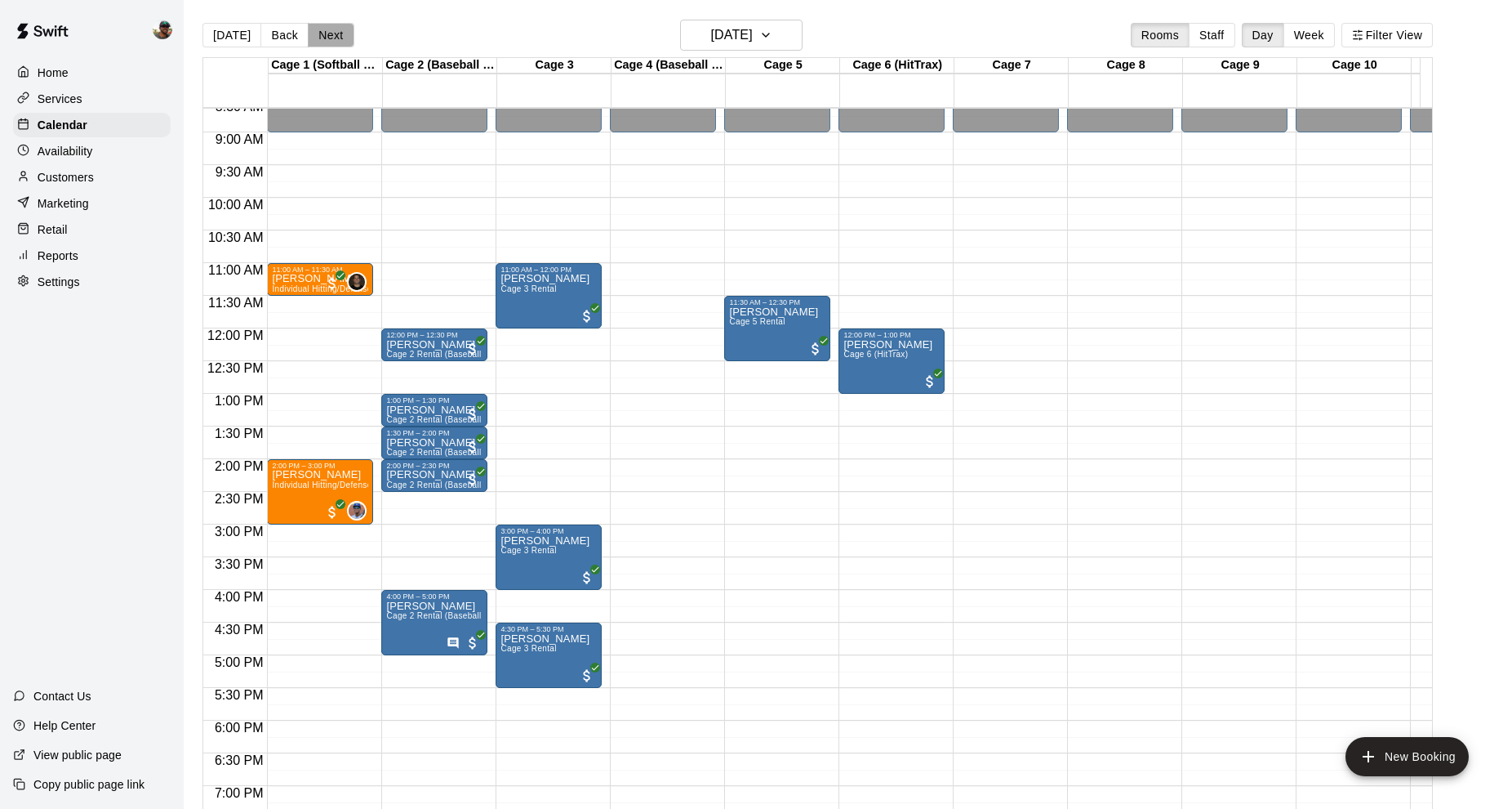
click at [332, 29] on button "Next" at bounding box center [330, 35] width 45 height 24
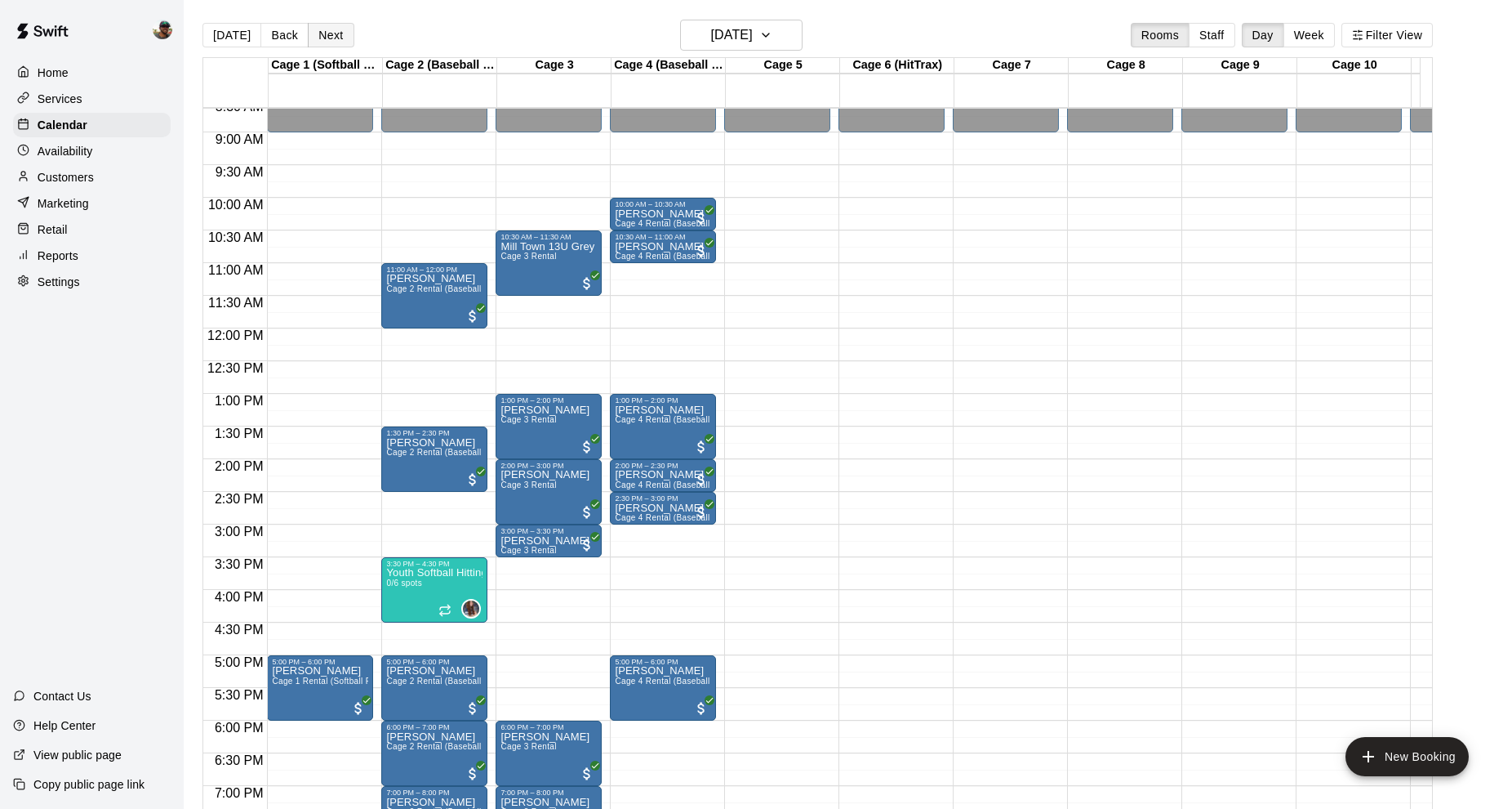
click at [332, 29] on button "Next" at bounding box center [330, 35] width 45 height 24
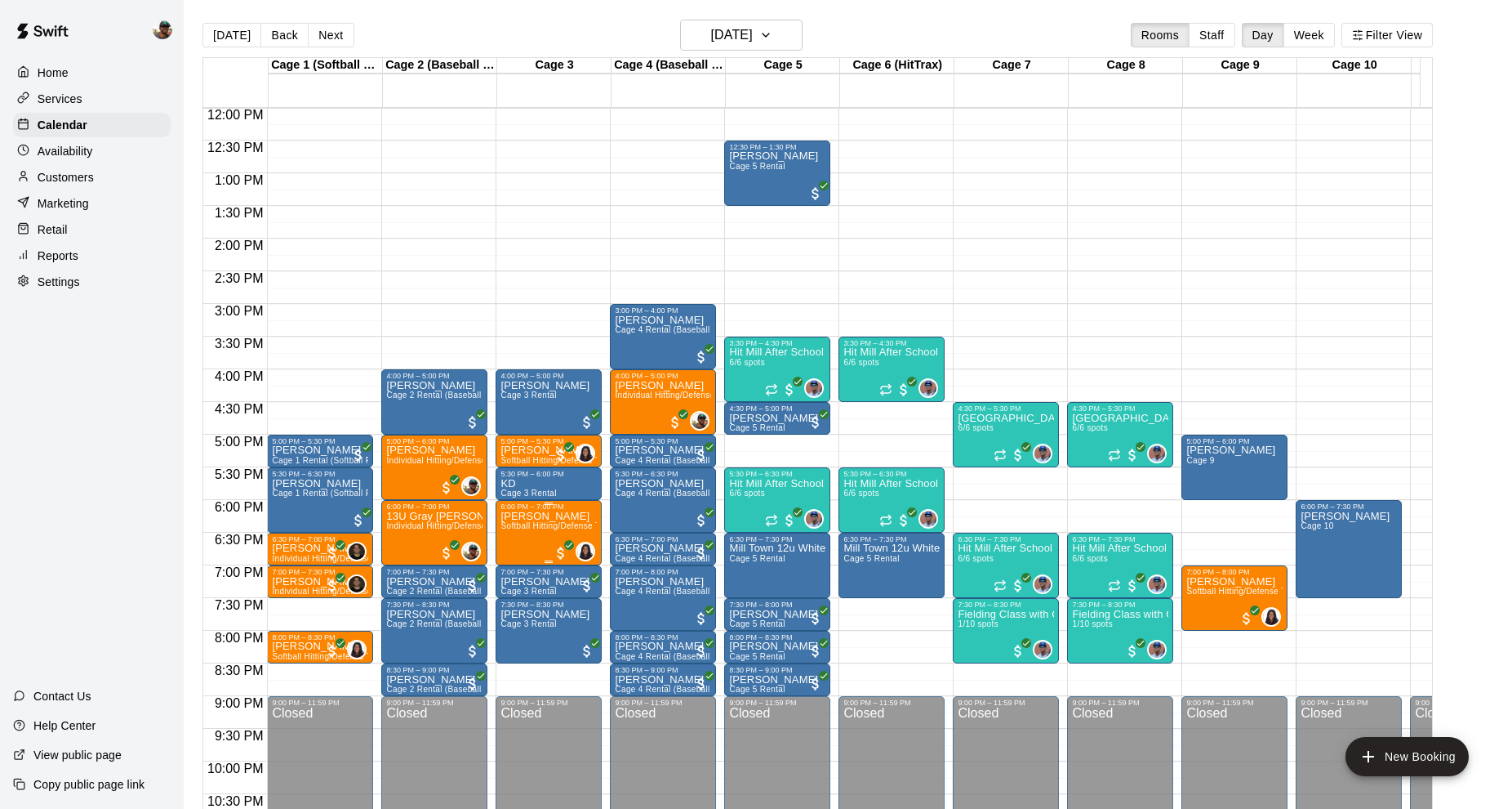
scroll to position [0, 1]
click at [331, 30] on button "Next" at bounding box center [330, 35] width 45 height 24
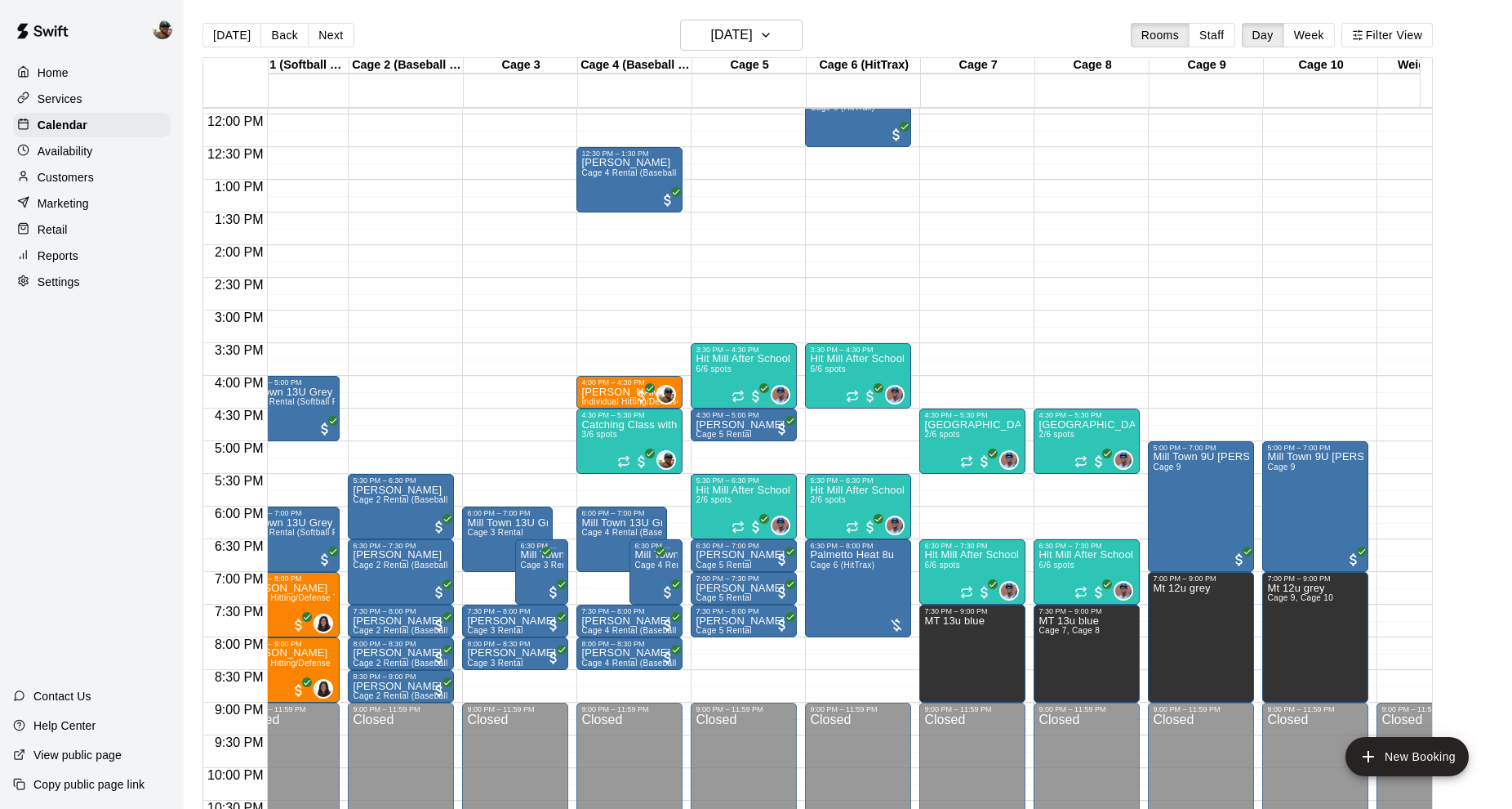
scroll to position [0, 0]
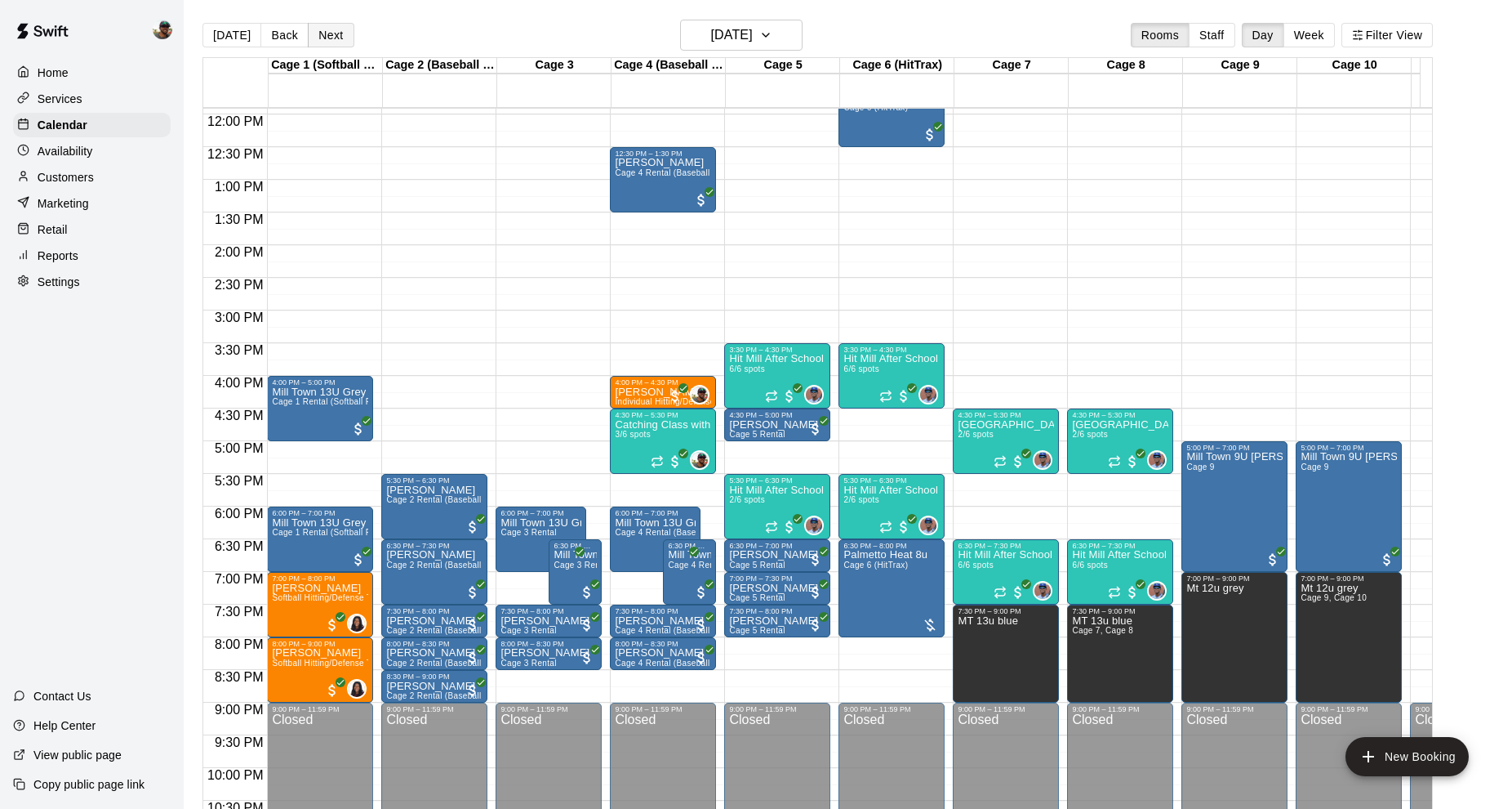
click at [340, 42] on button "Next" at bounding box center [330, 35] width 45 height 24
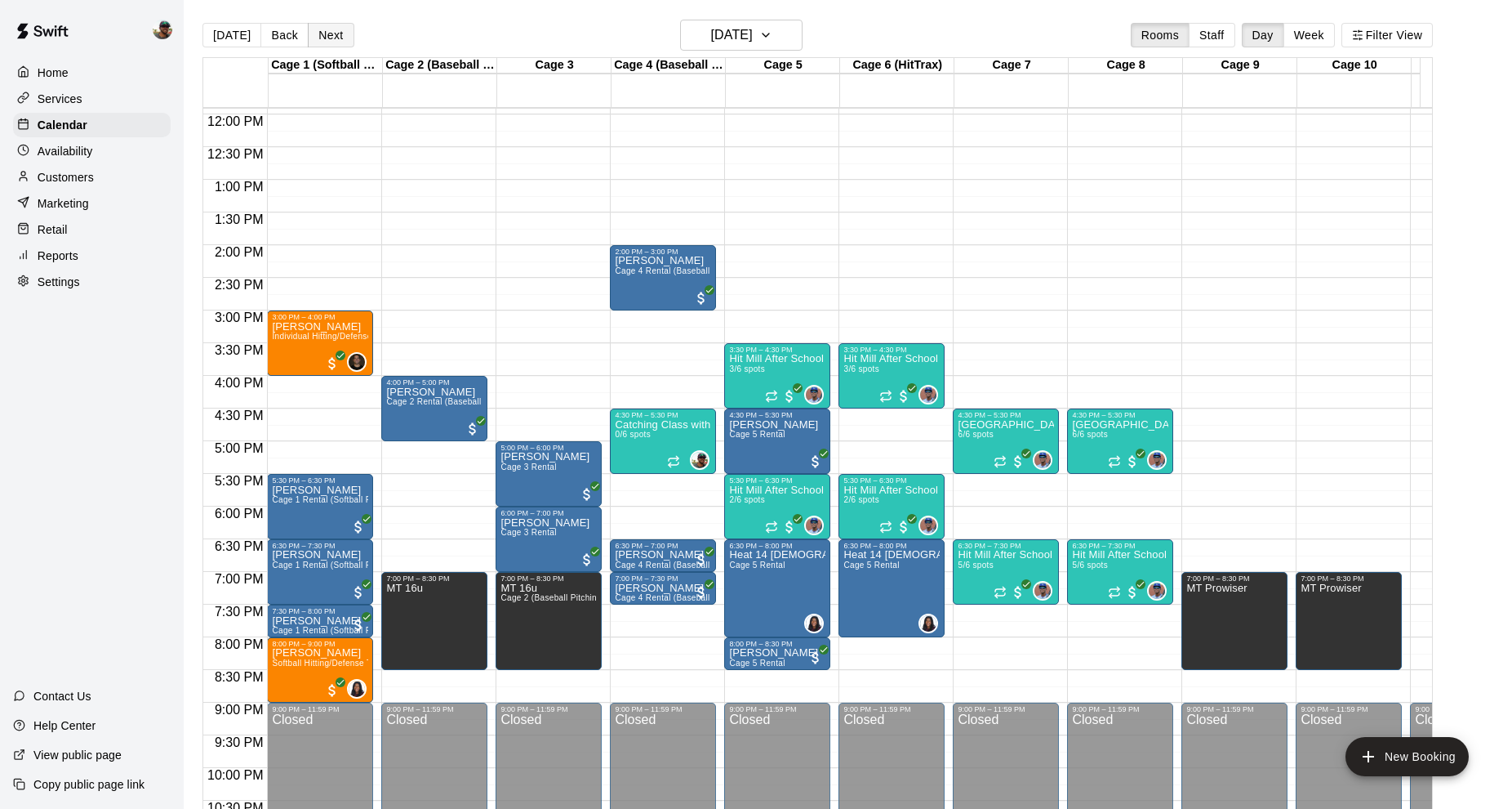
click at [328, 46] on button "Next" at bounding box center [330, 35] width 45 height 24
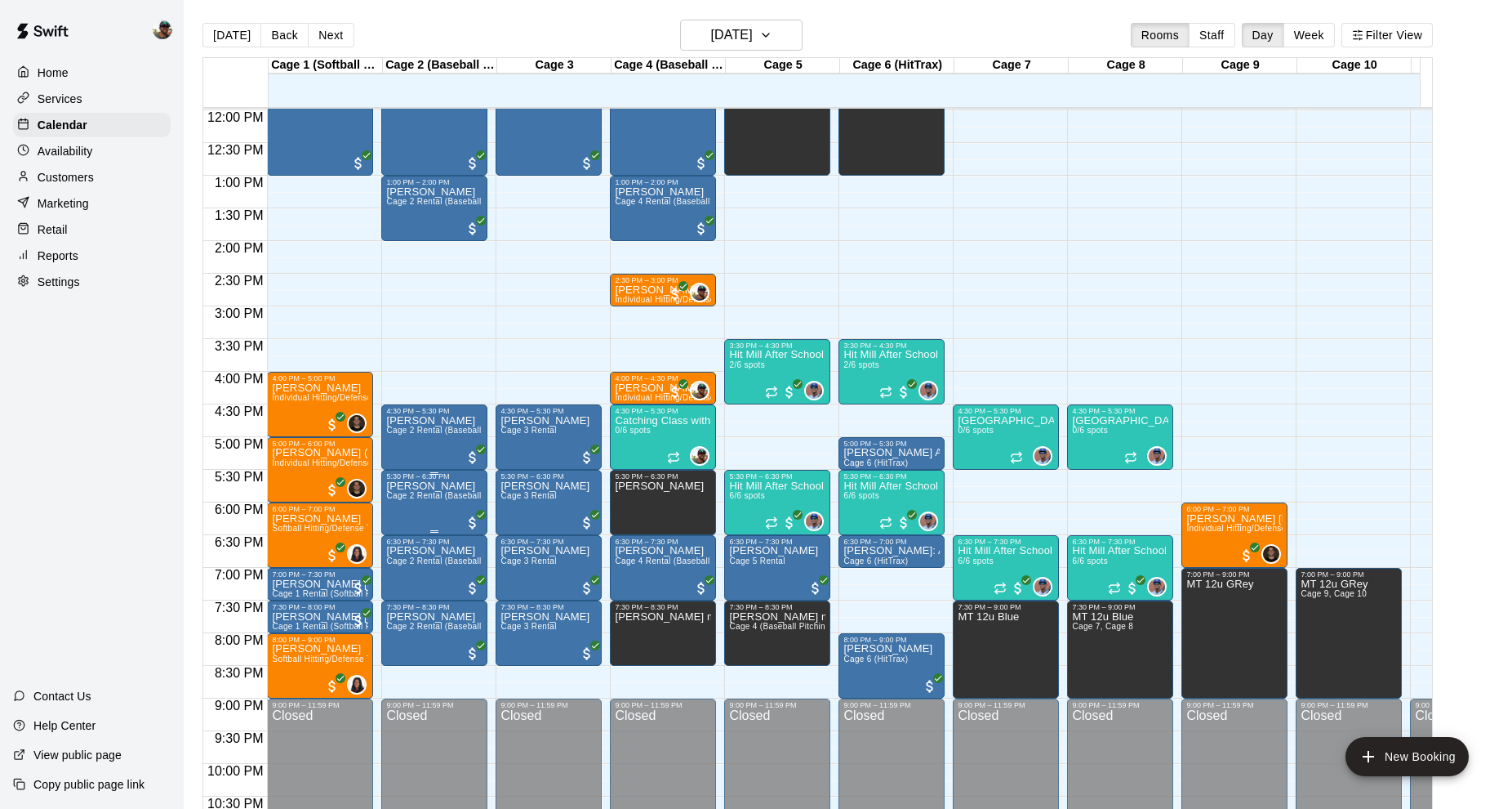
scroll to position [781, 0]
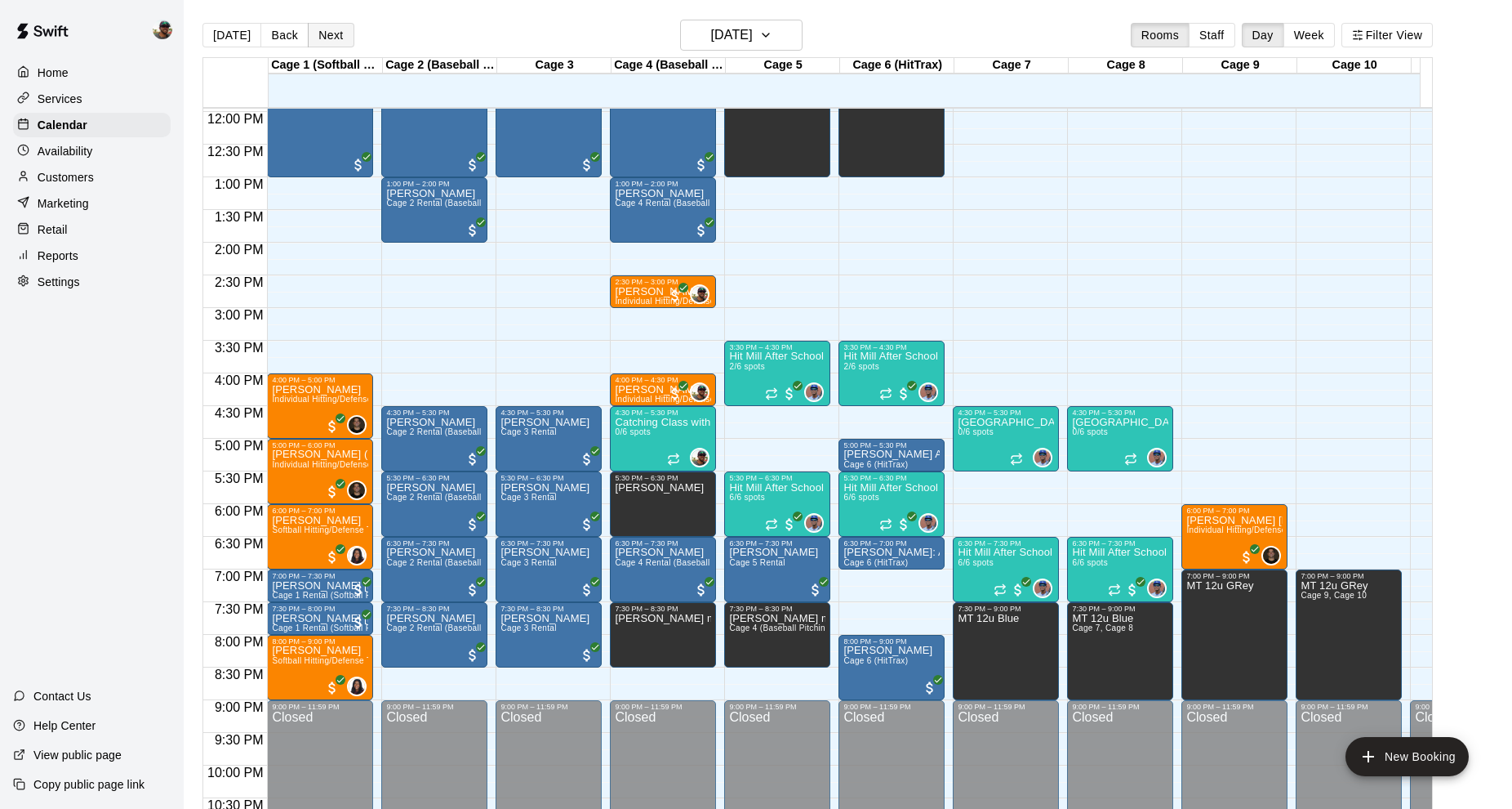
click at [332, 33] on button "Next" at bounding box center [330, 35] width 45 height 24
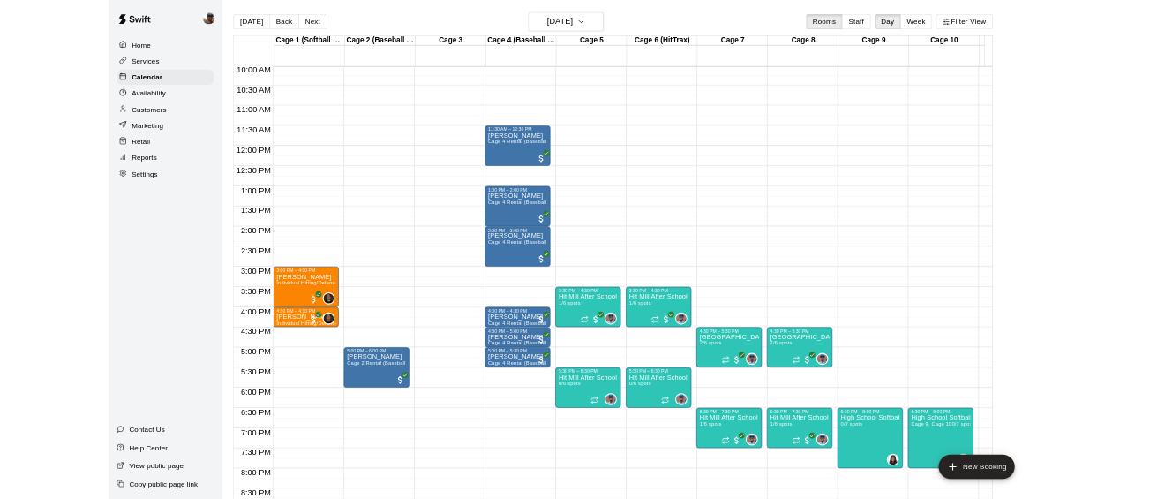
scroll to position [687, 0]
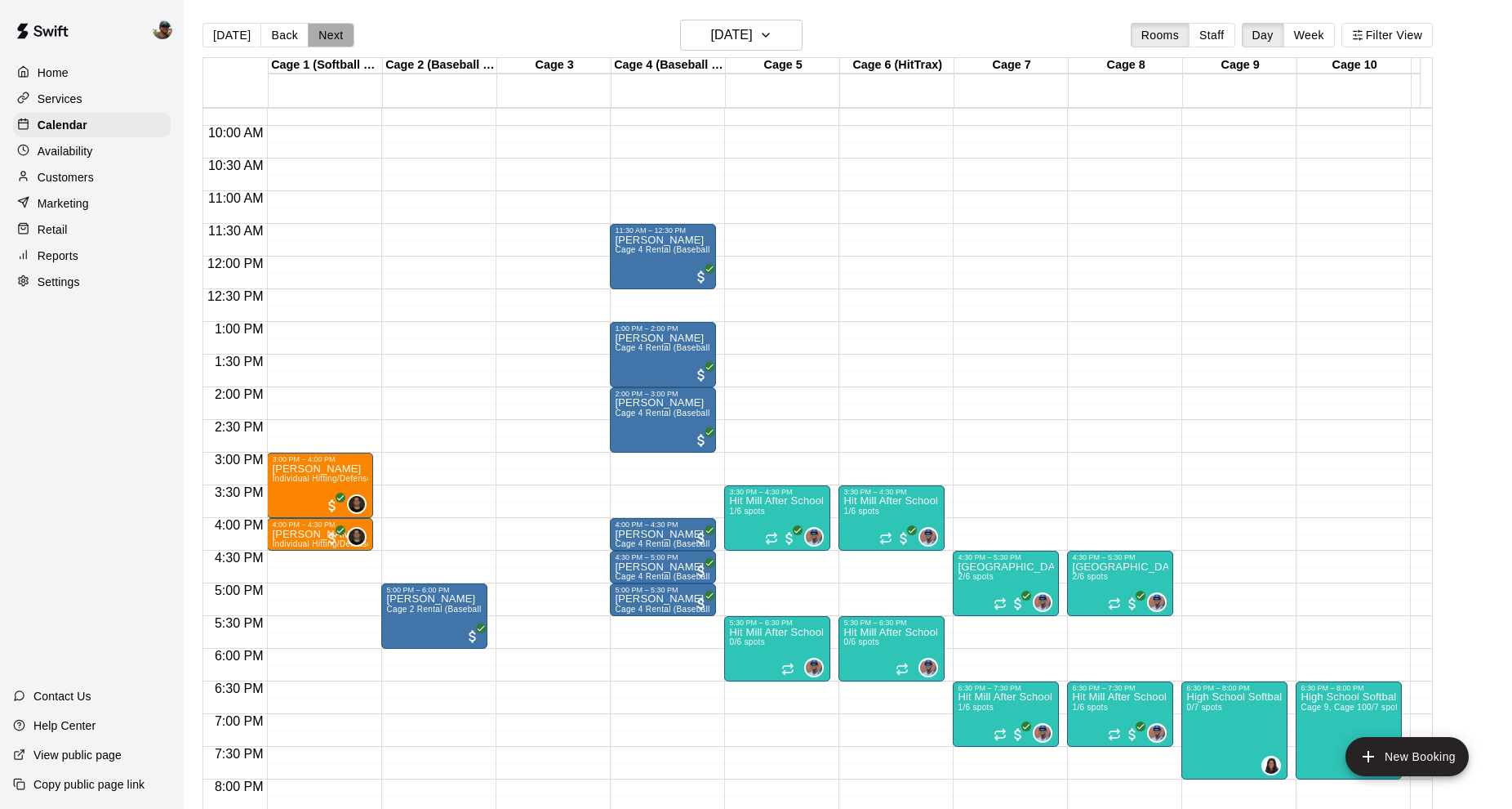
click at [324, 31] on button "Next" at bounding box center [330, 35] width 45 height 24
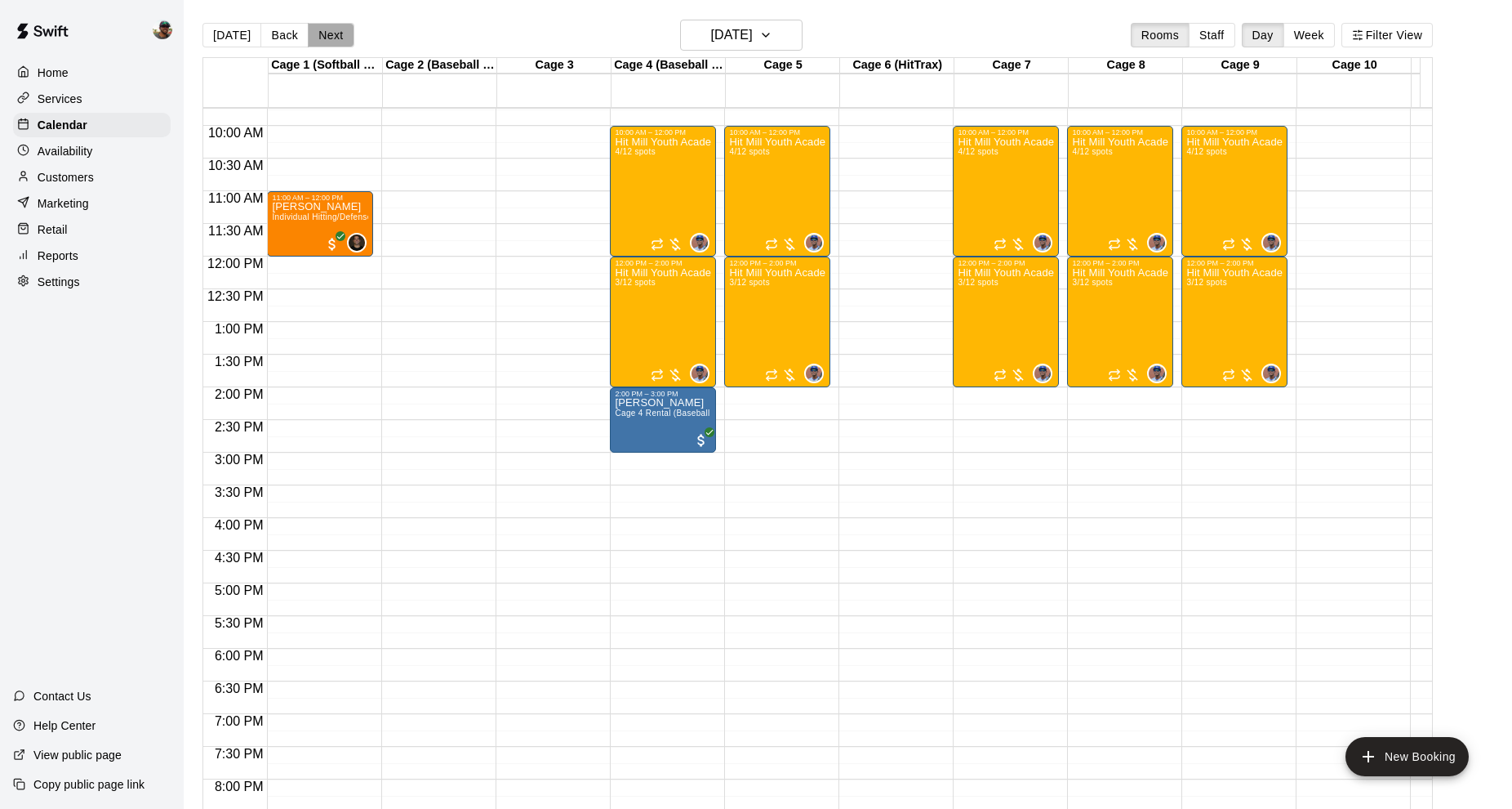
click at [333, 33] on button "Next" at bounding box center [330, 35] width 45 height 24
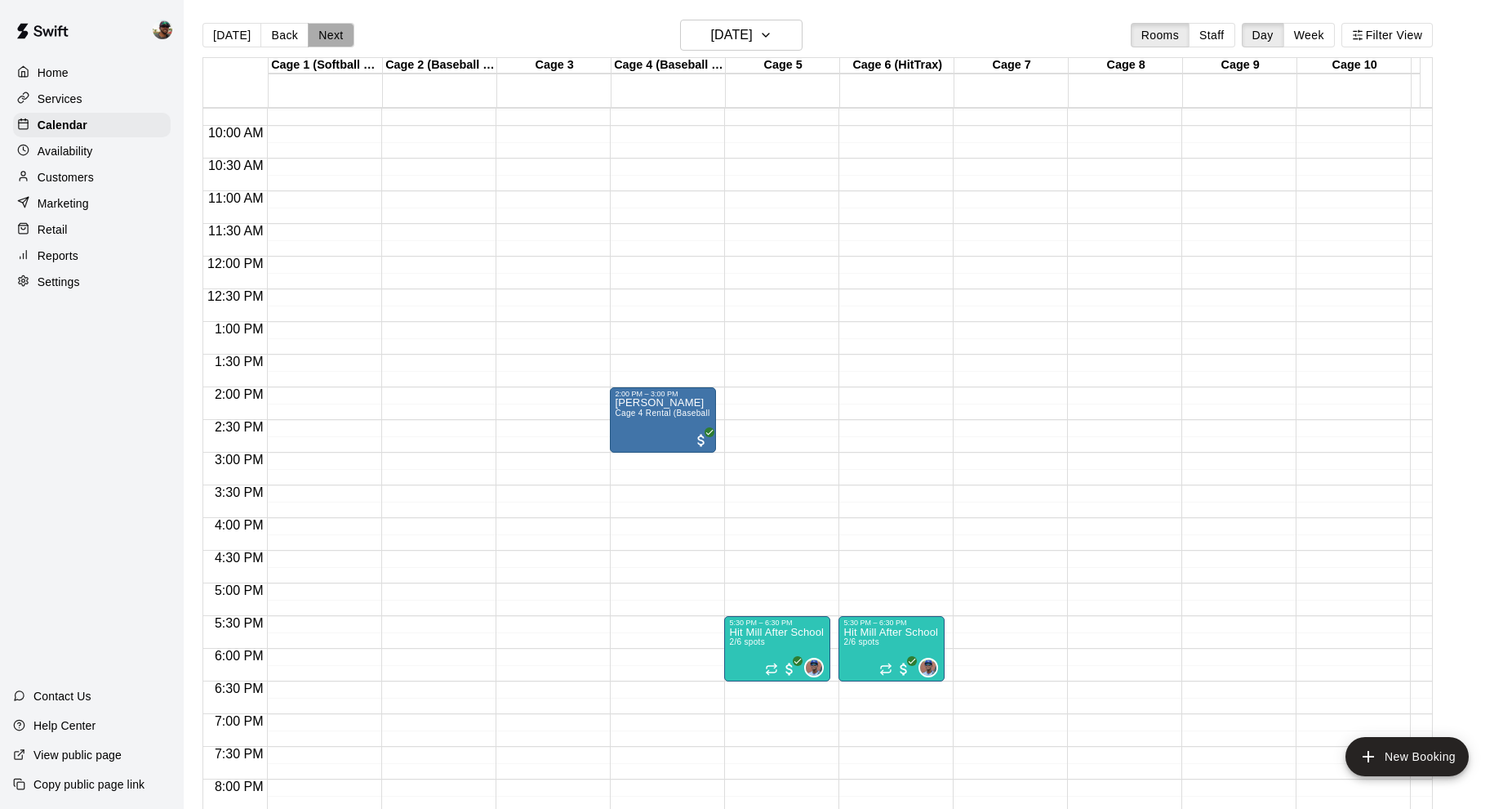
click at [333, 33] on button "Next" at bounding box center [330, 35] width 45 height 24
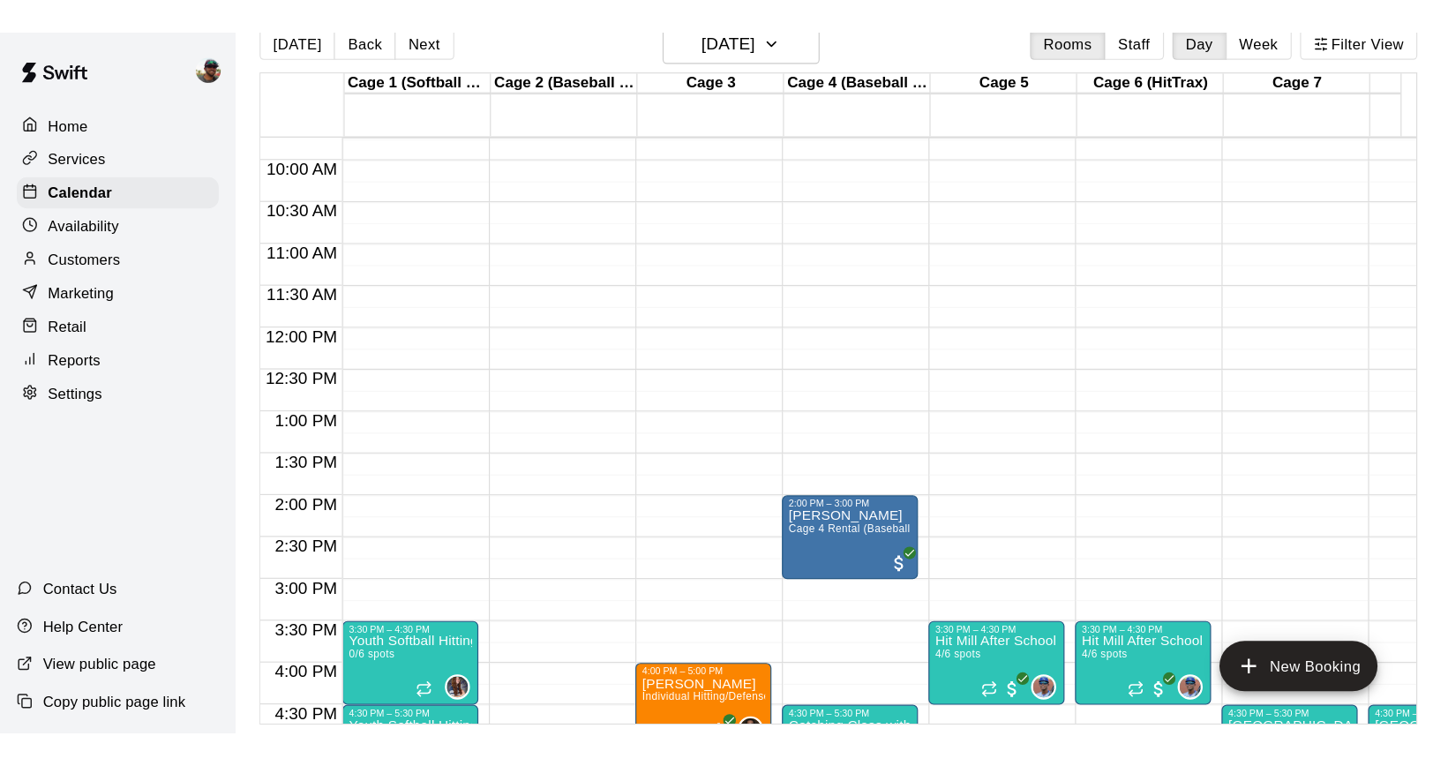
scroll to position [28, 0]
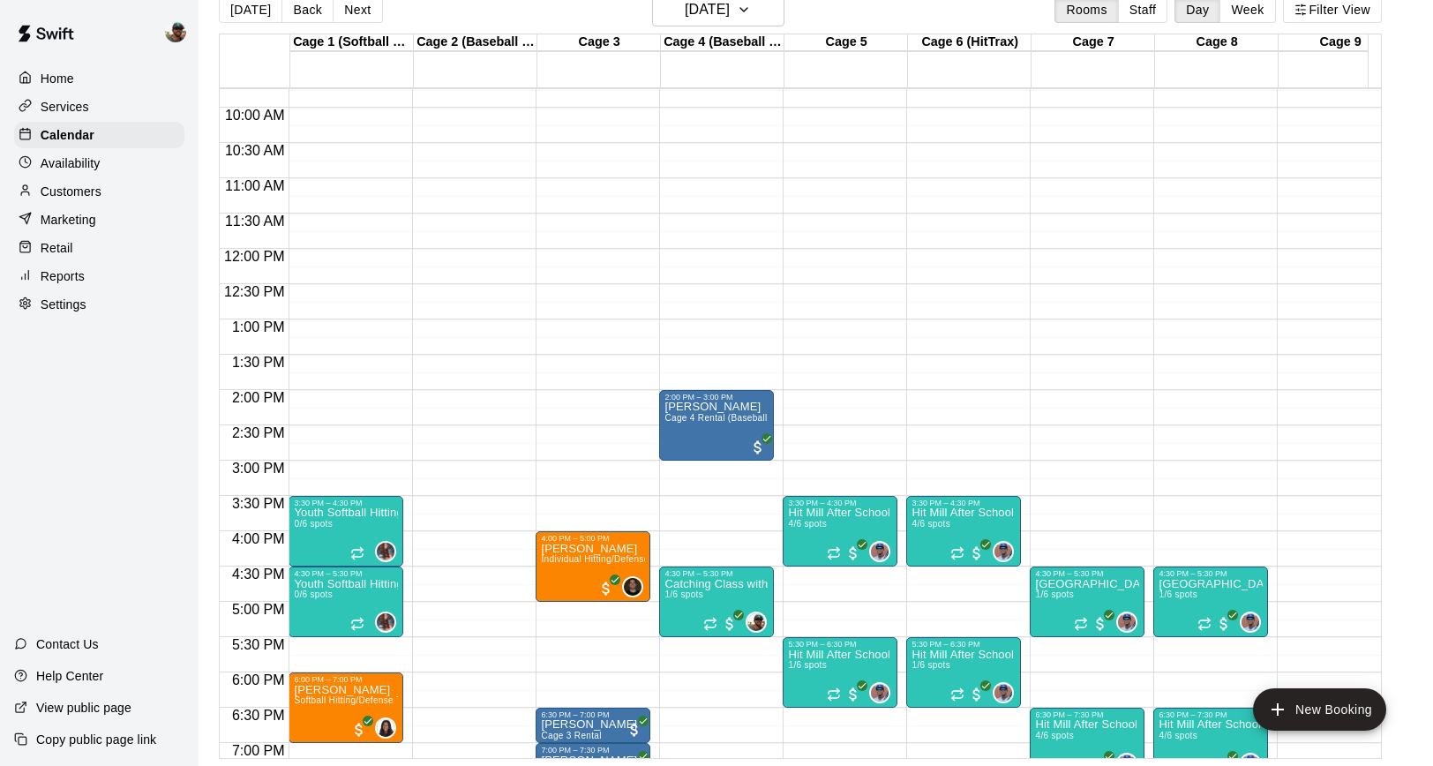
click at [116, 186] on div "Customers" at bounding box center [99, 191] width 170 height 26
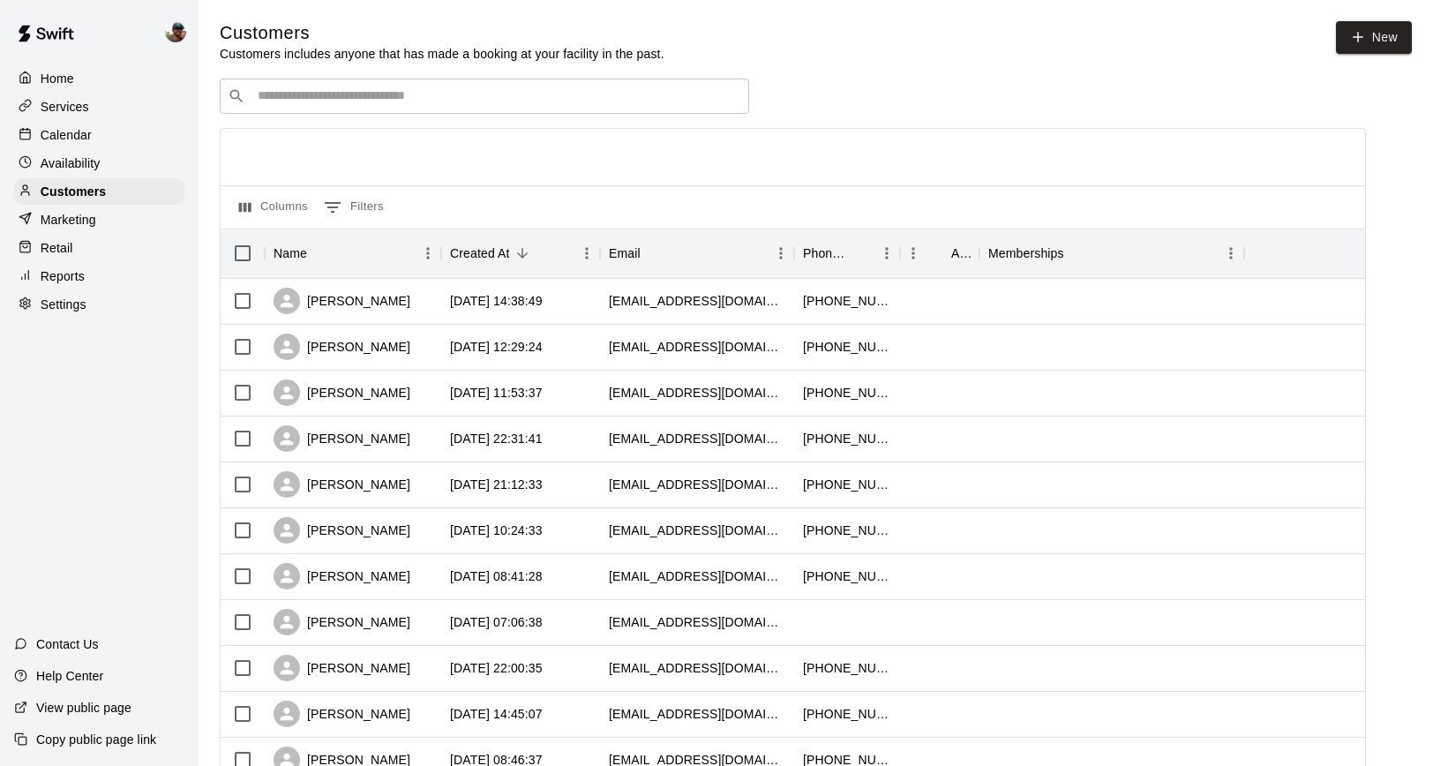
click at [347, 104] on input "Search customers by name or email" at bounding box center [496, 96] width 489 height 18
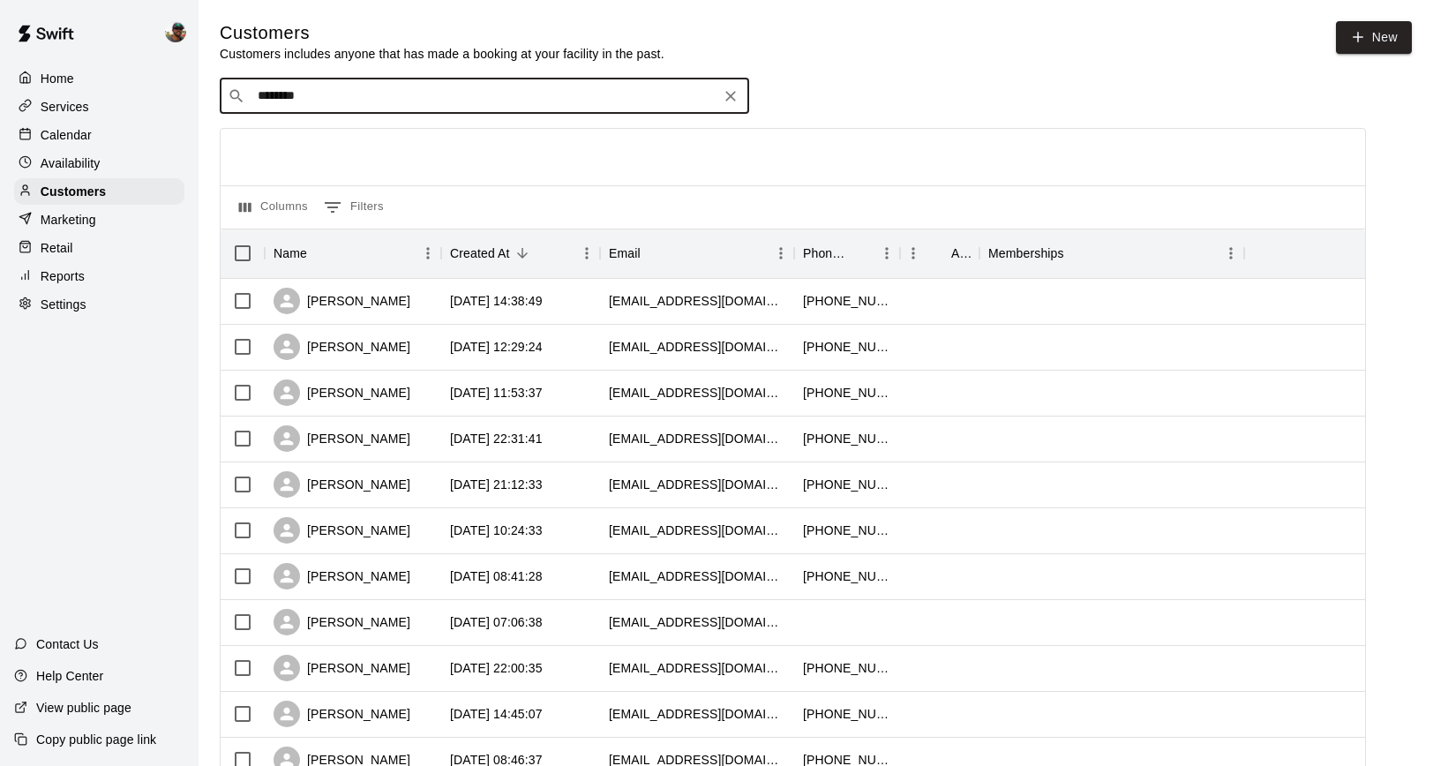
type input "*********"
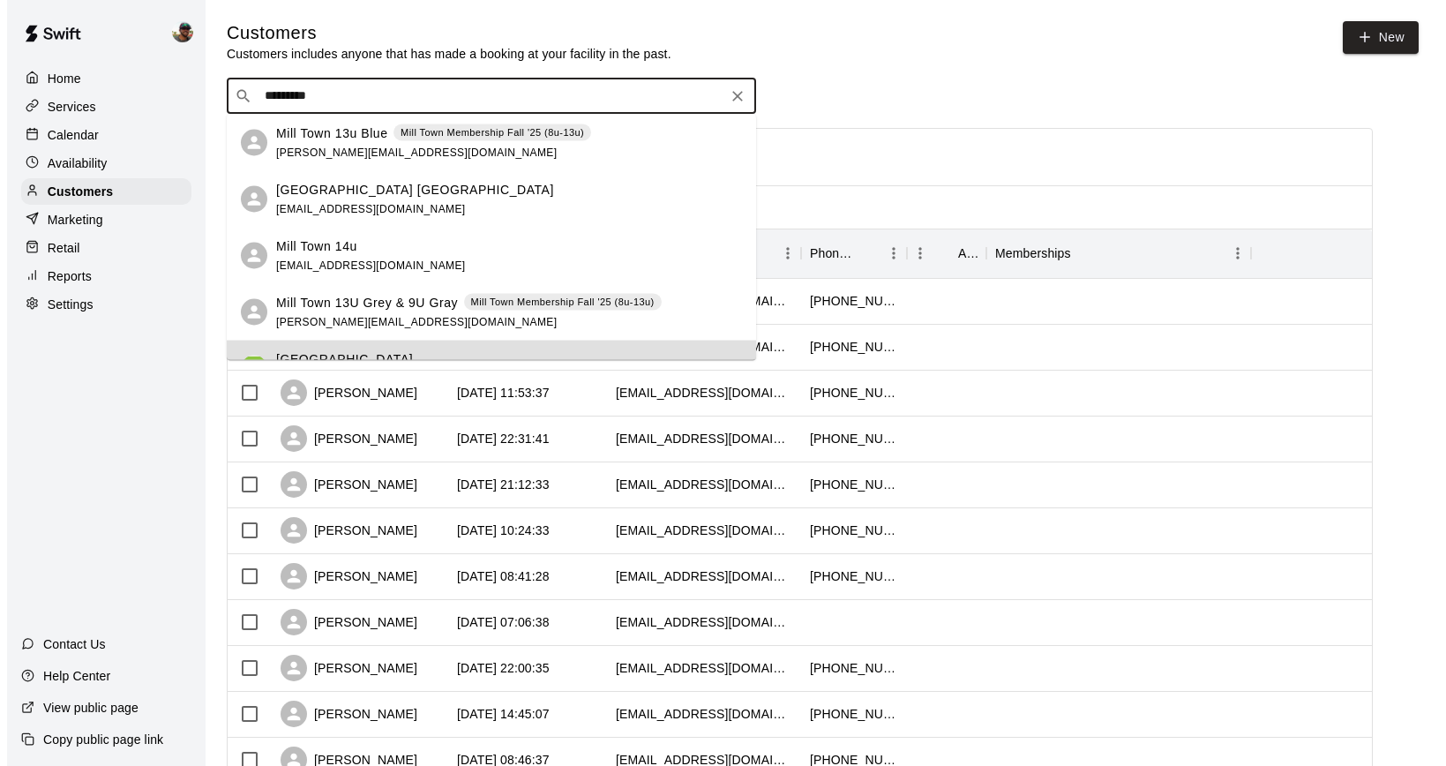
scroll to position [37, 0]
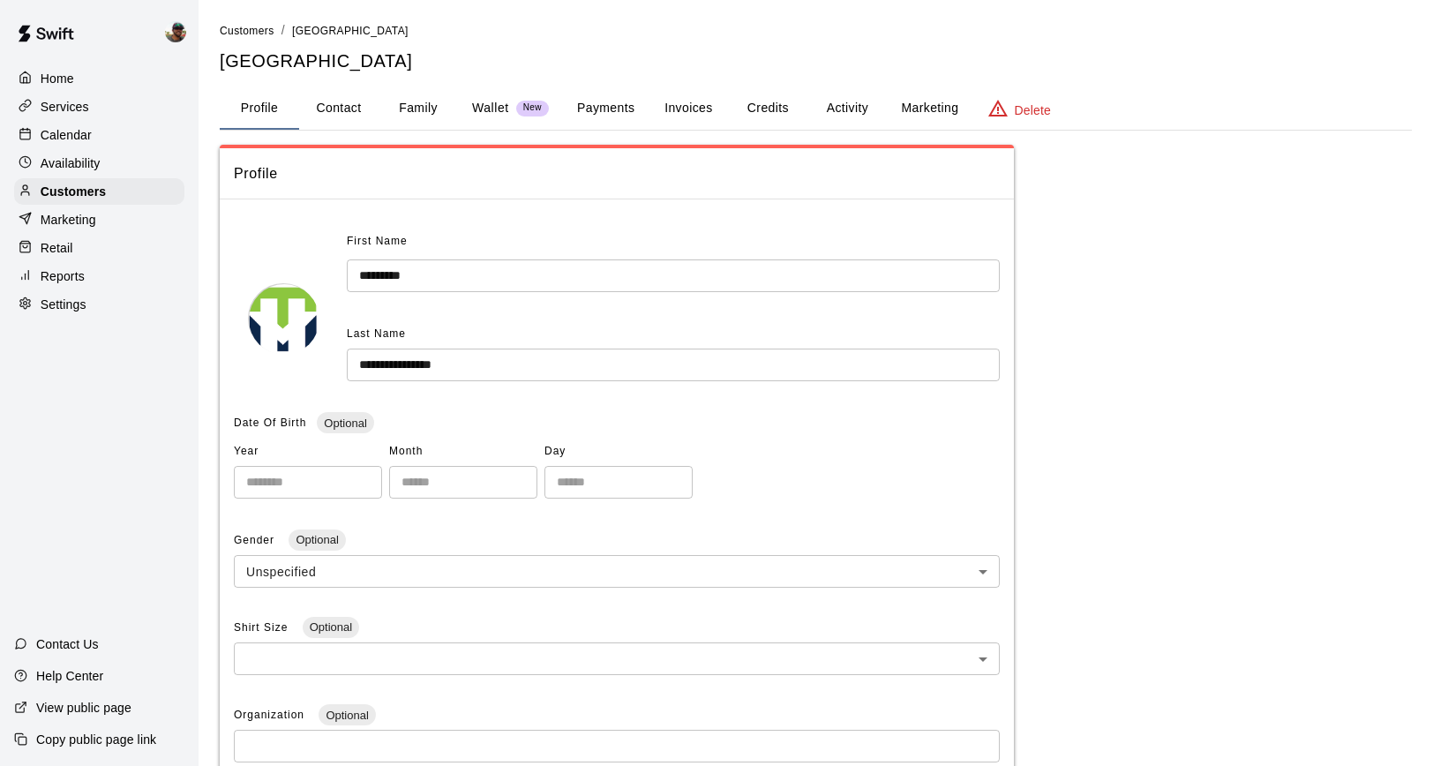
click at [684, 107] on button "Invoices" at bounding box center [688, 108] width 79 height 42
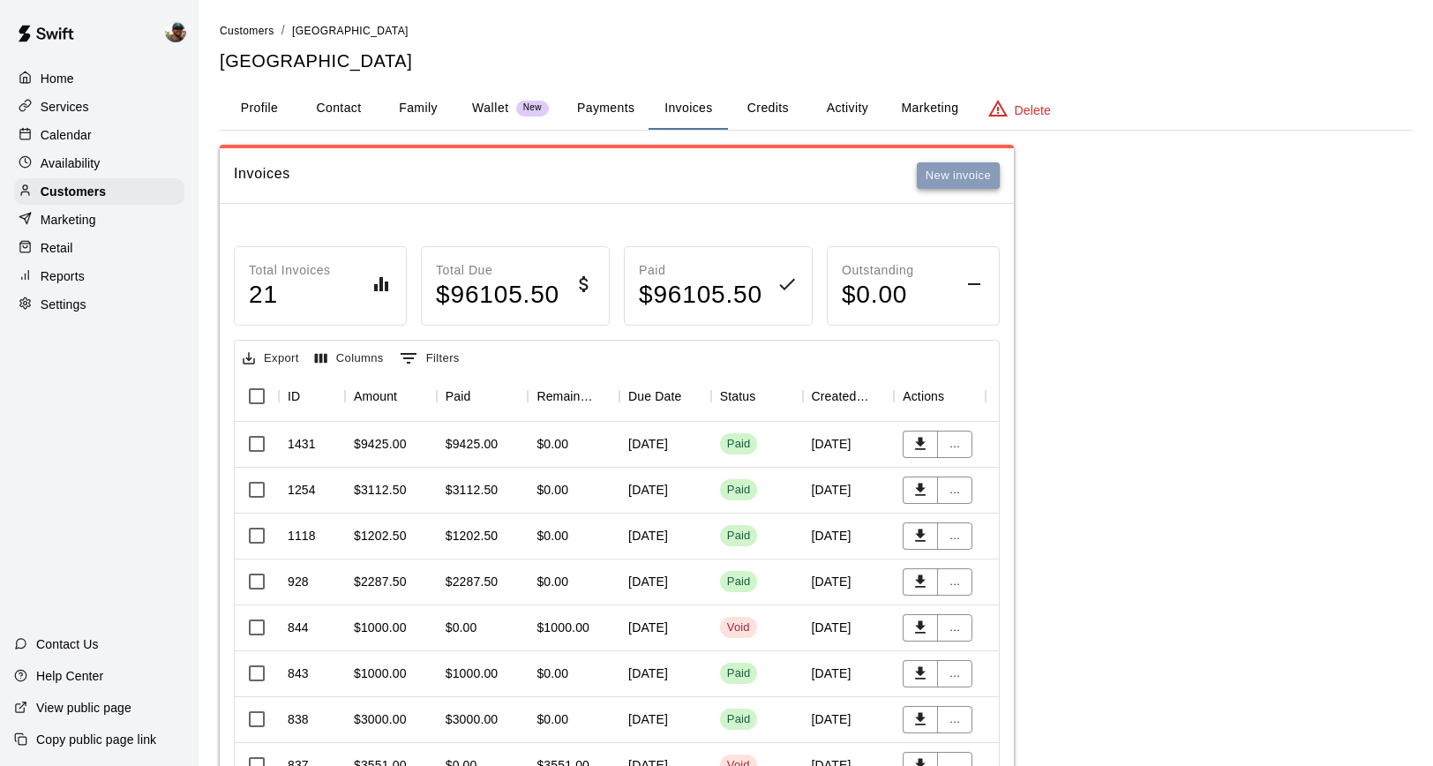
click at [964, 172] on button "New invoice" at bounding box center [958, 175] width 83 height 27
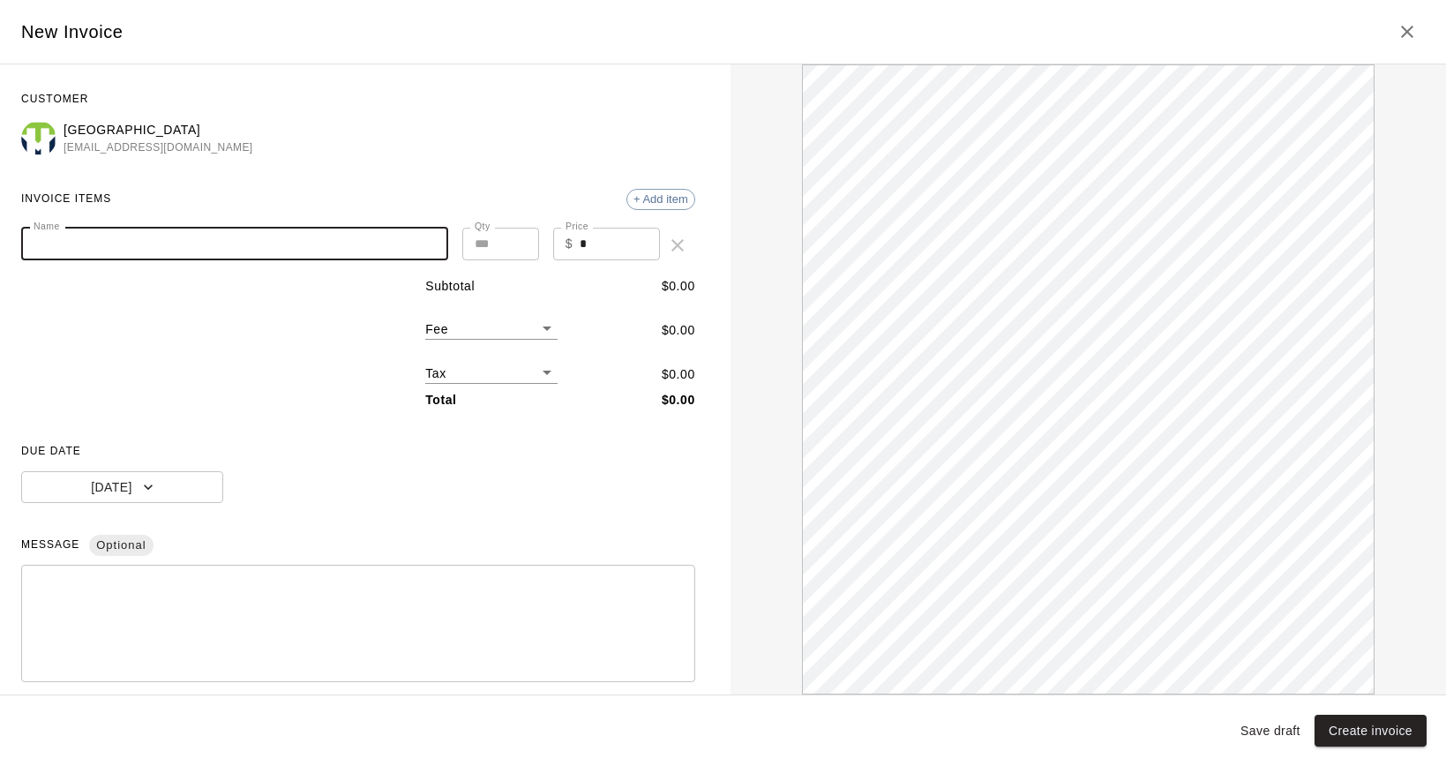
click at [319, 235] on input "Name" at bounding box center [234, 244] width 427 height 33
type input "**********"
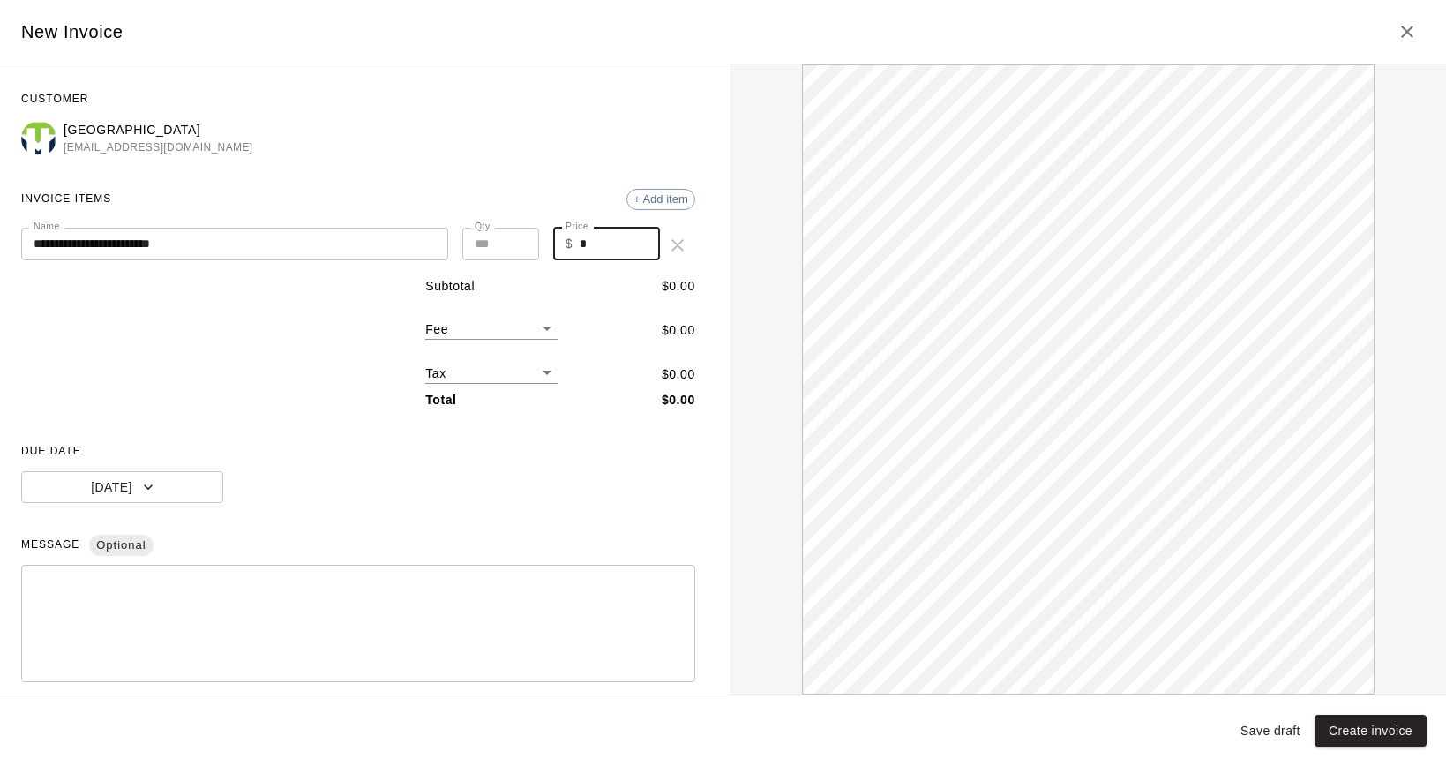
click at [584, 246] on input "*" at bounding box center [620, 244] width 80 height 33
type input "*******"
click at [215, 616] on textarea at bounding box center [358, 624] width 649 height 88
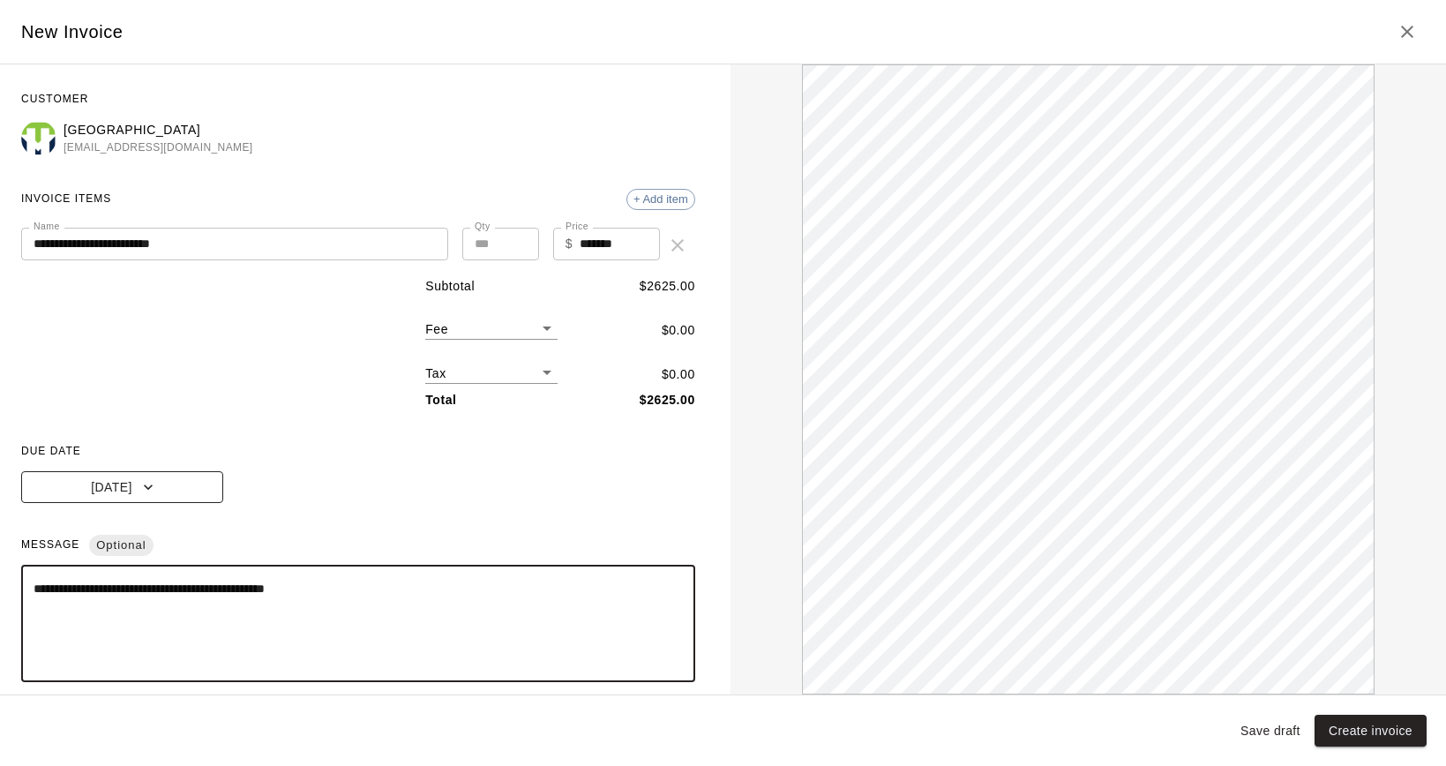
type textarea "**********"
click at [174, 486] on button "[DATE]" at bounding box center [122, 487] width 202 height 33
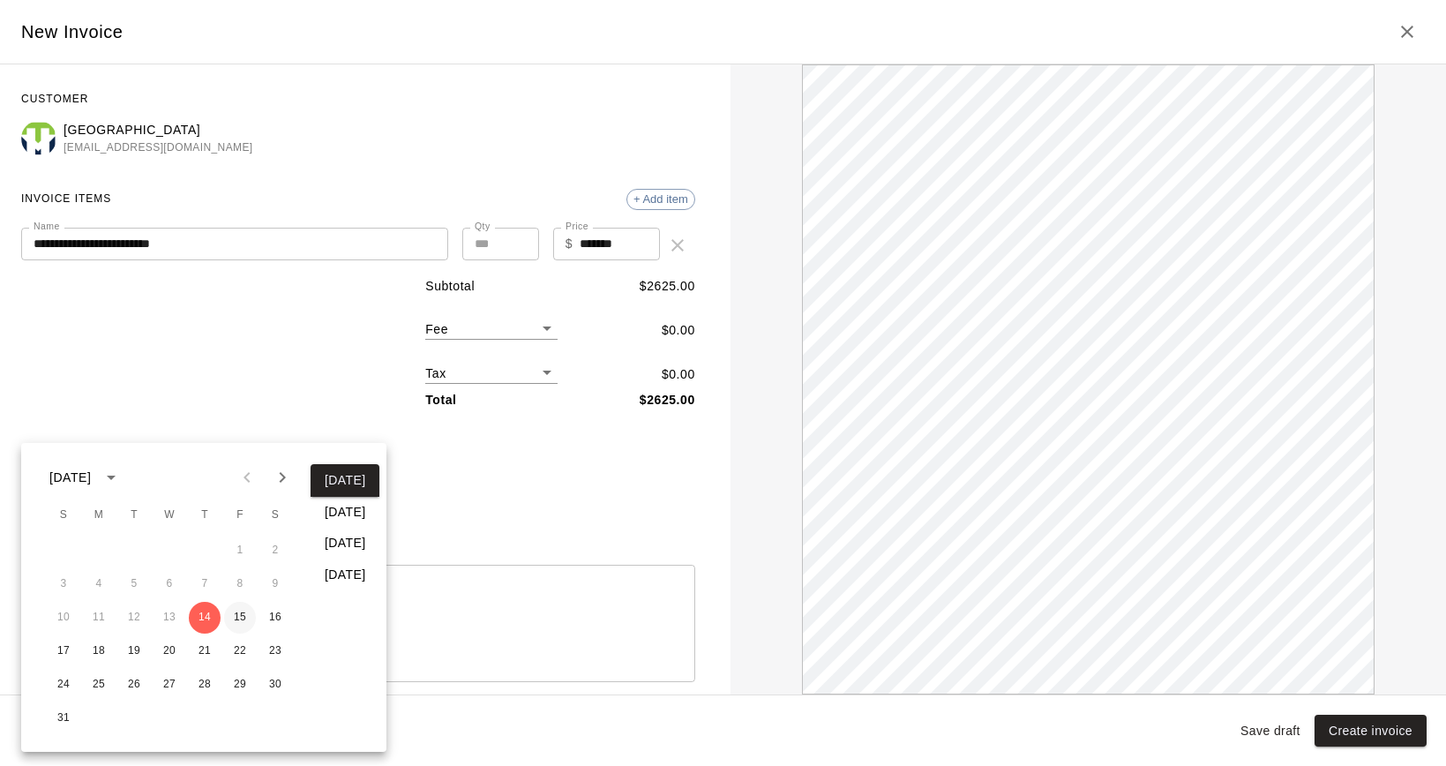
click at [238, 619] on button "15" at bounding box center [240, 618] width 32 height 32
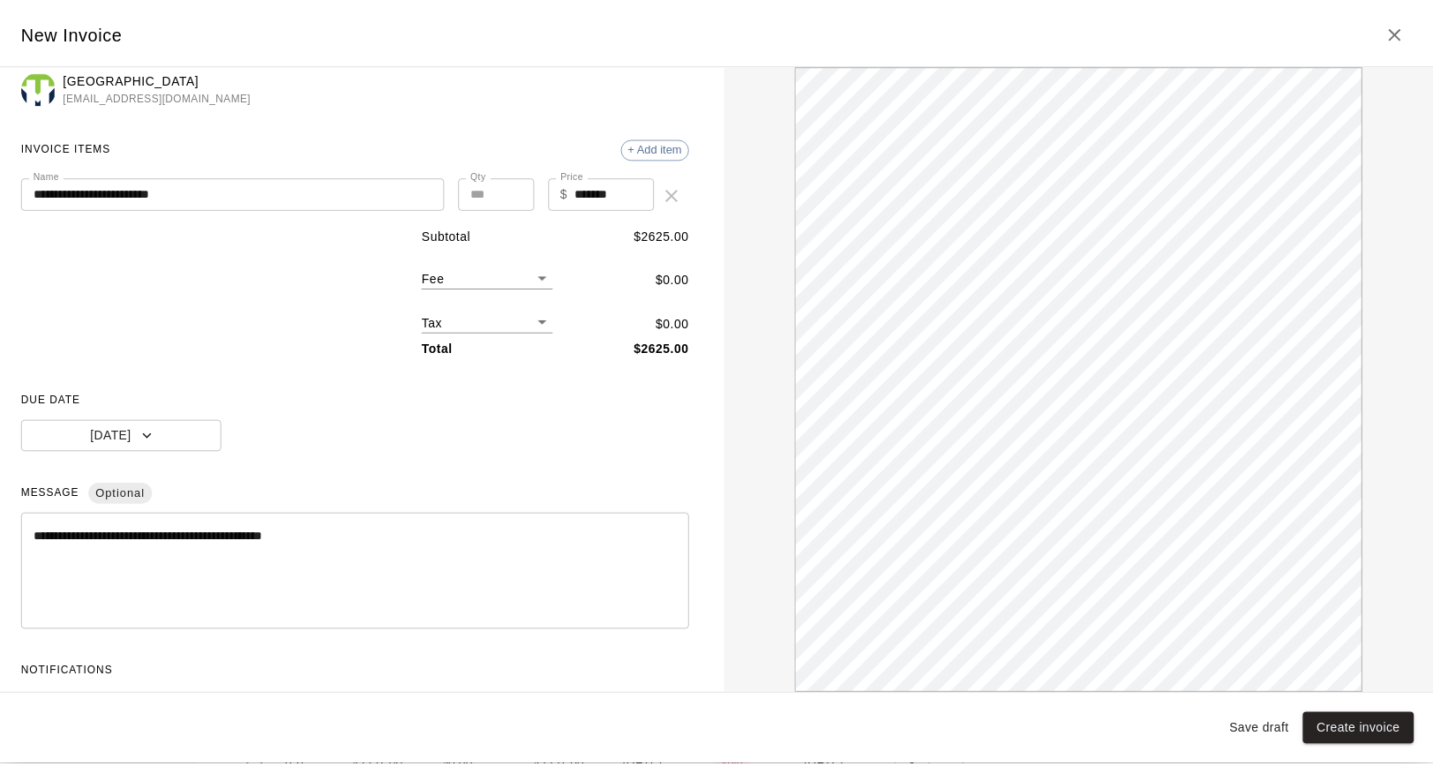
scroll to position [104, 0]
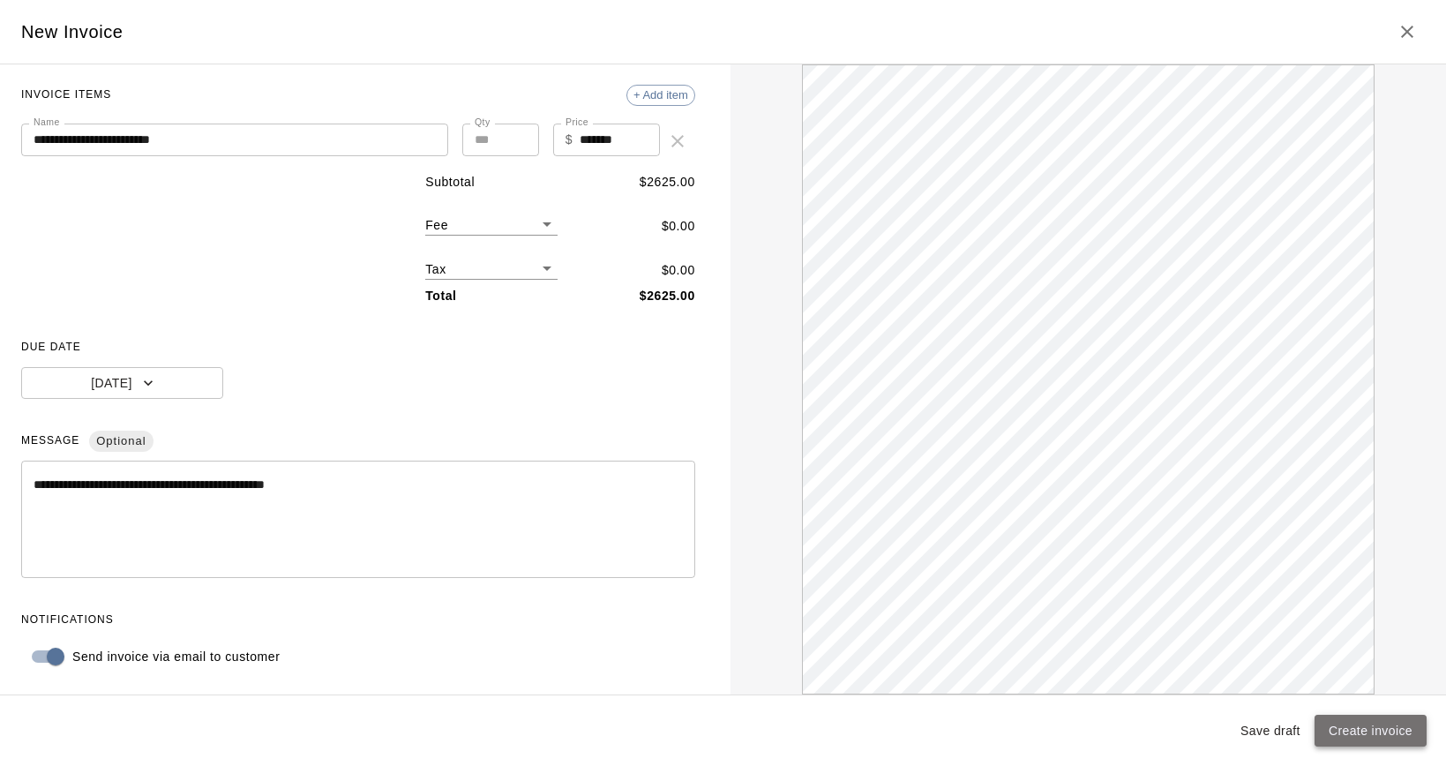
click at [1401, 732] on button "Create invoice" at bounding box center [1371, 731] width 112 height 33
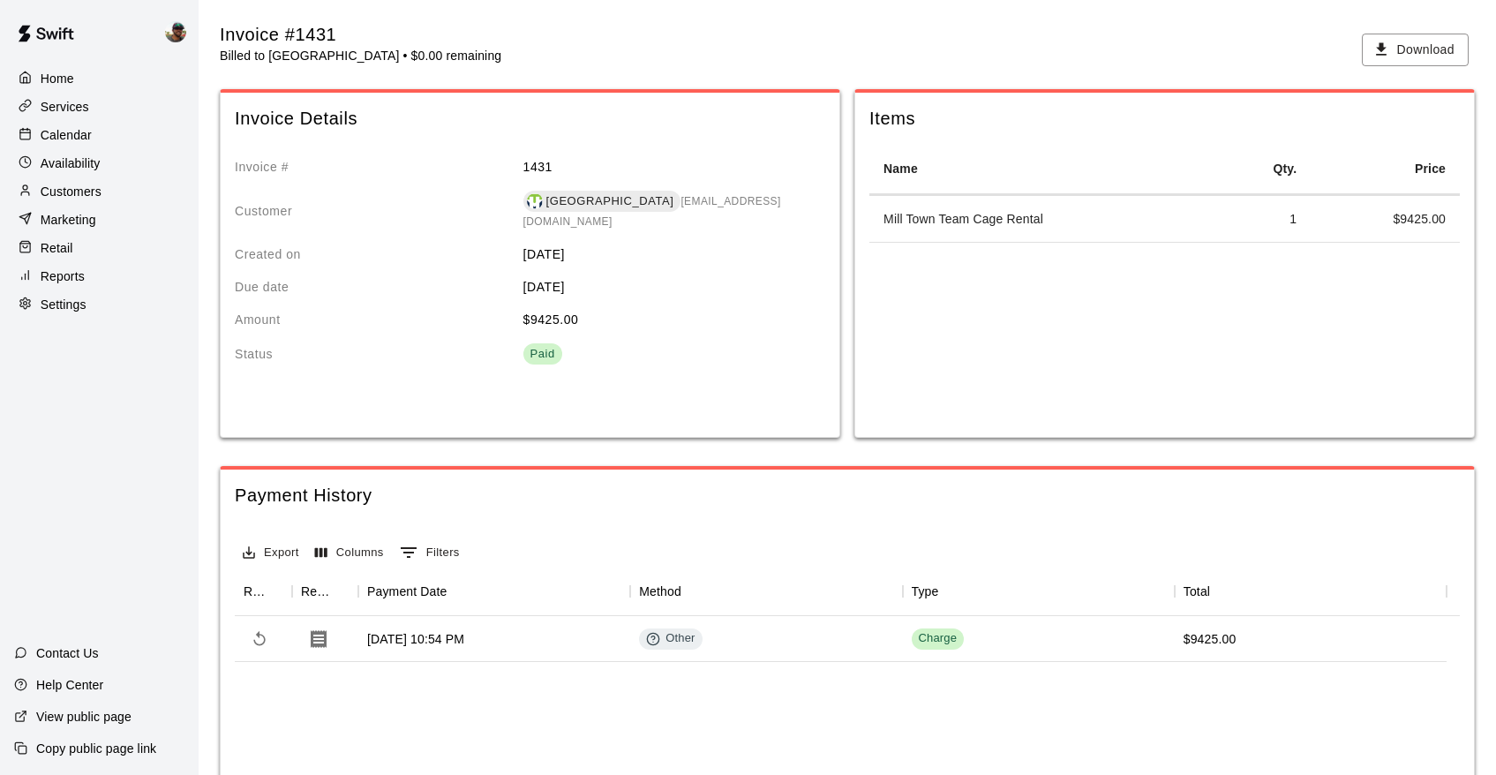
scroll to position [76, 0]
